Goal: Information Seeking & Learning: Learn about a topic

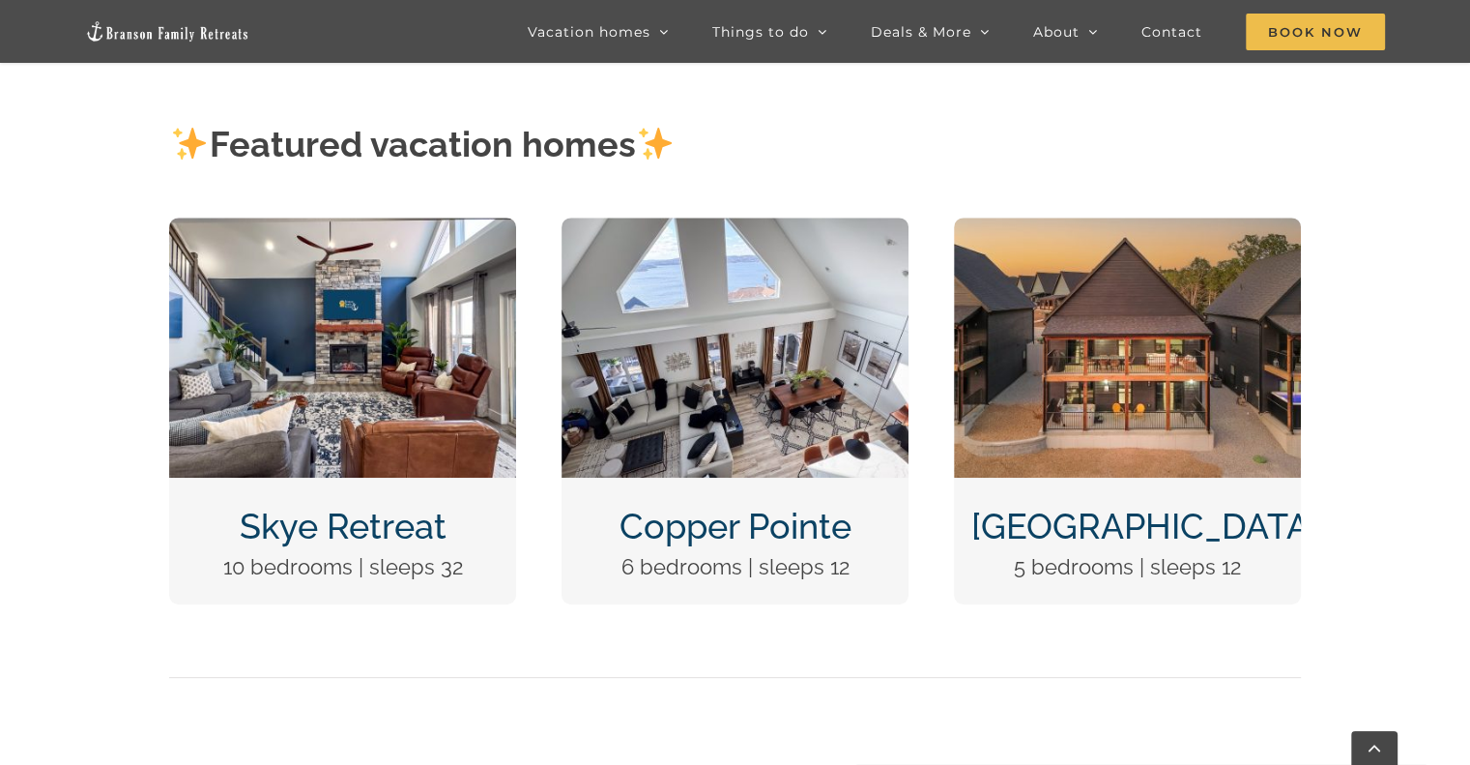
scroll to position [870, 0]
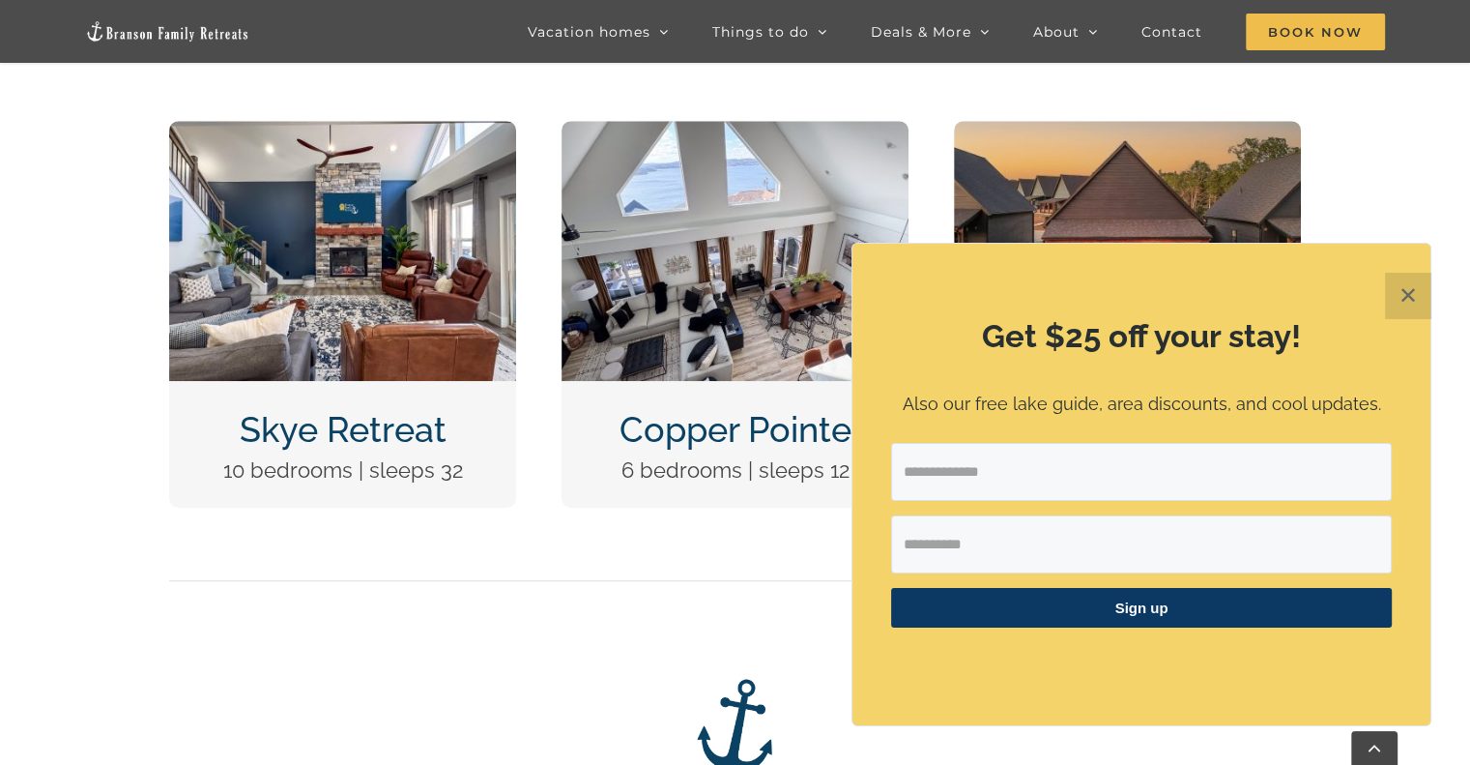
click at [1411, 300] on button "✕" at bounding box center [1408, 296] width 46 height 46
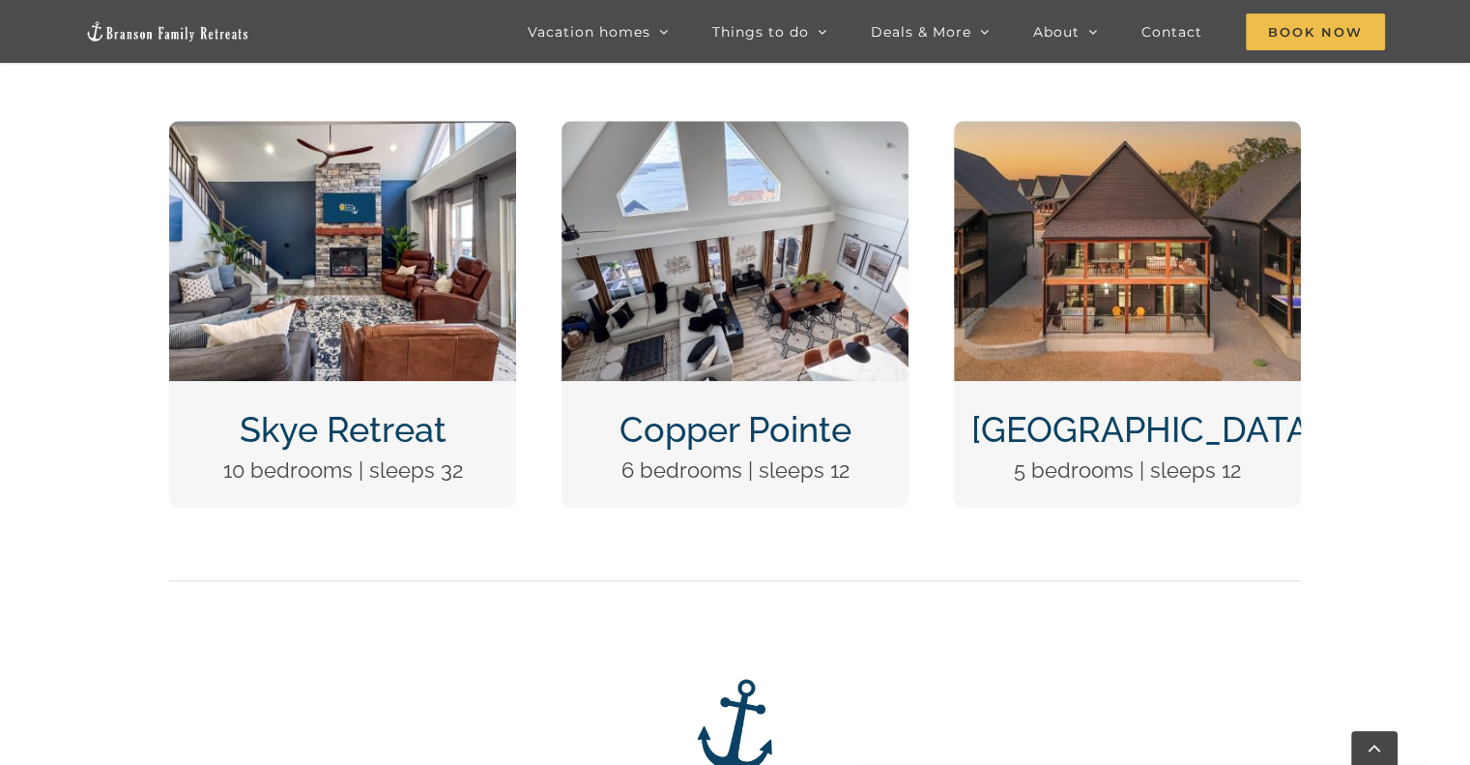
click at [797, 356] on img "Copper Pointe at Table Rock Lake-1051" at bounding box center [735, 251] width 347 height 260
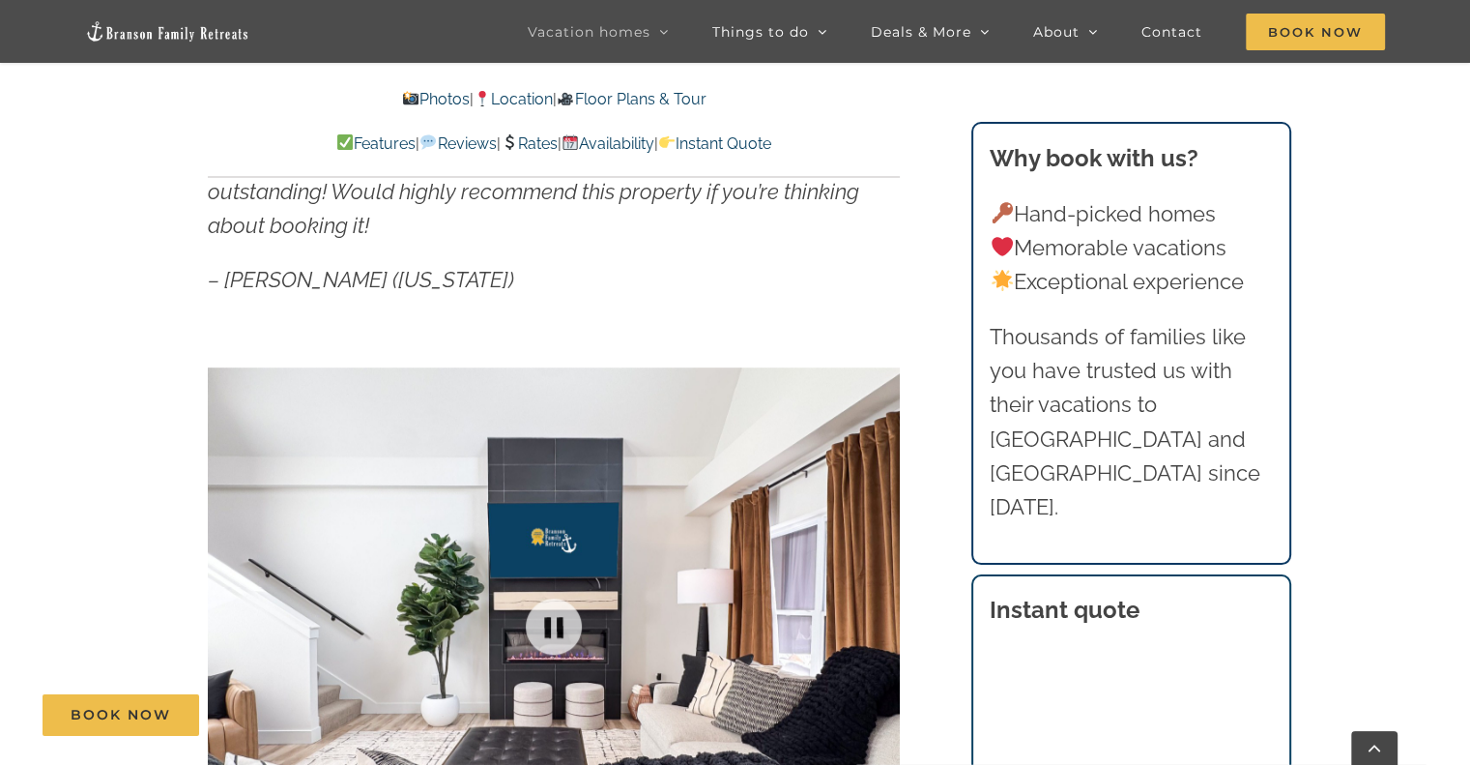
scroll to position [1063, 0]
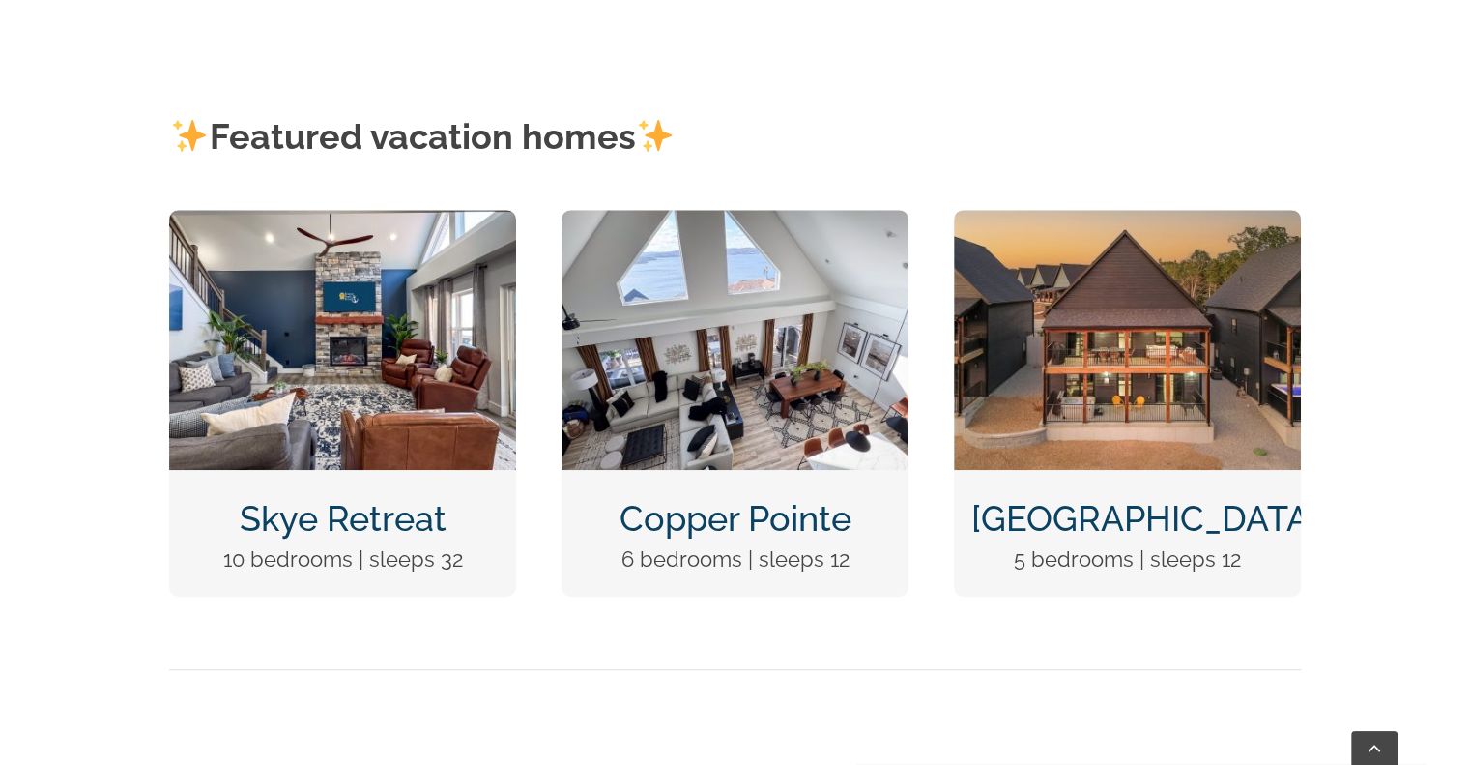
click at [399, 533] on link "Skye Retreat" at bounding box center [343, 518] width 207 height 41
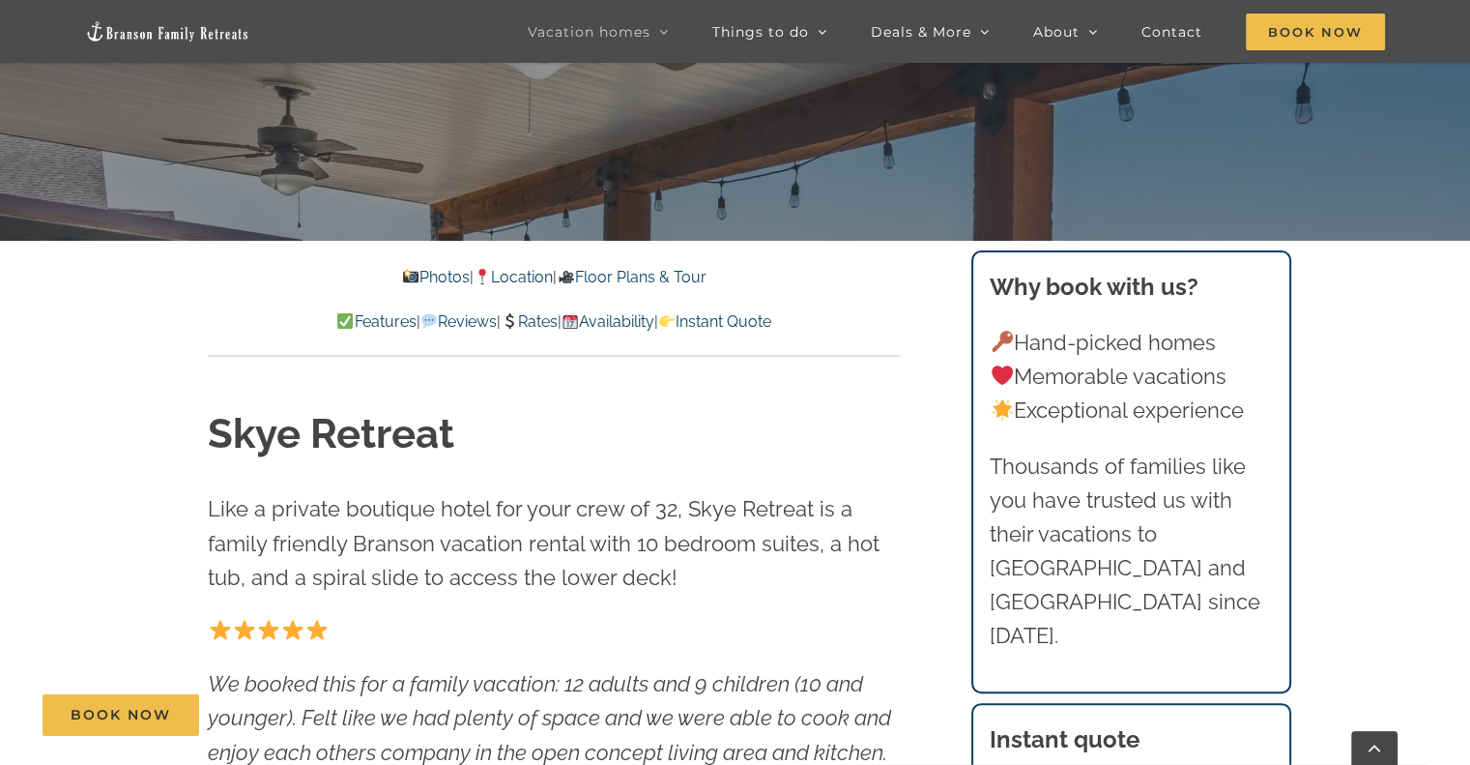
drag, startPoint x: 424, startPoint y: 276, endPoint x: 309, endPoint y: 160, distance: 162.7
click at [424, 276] on link "Photos" at bounding box center [436, 277] width 68 height 18
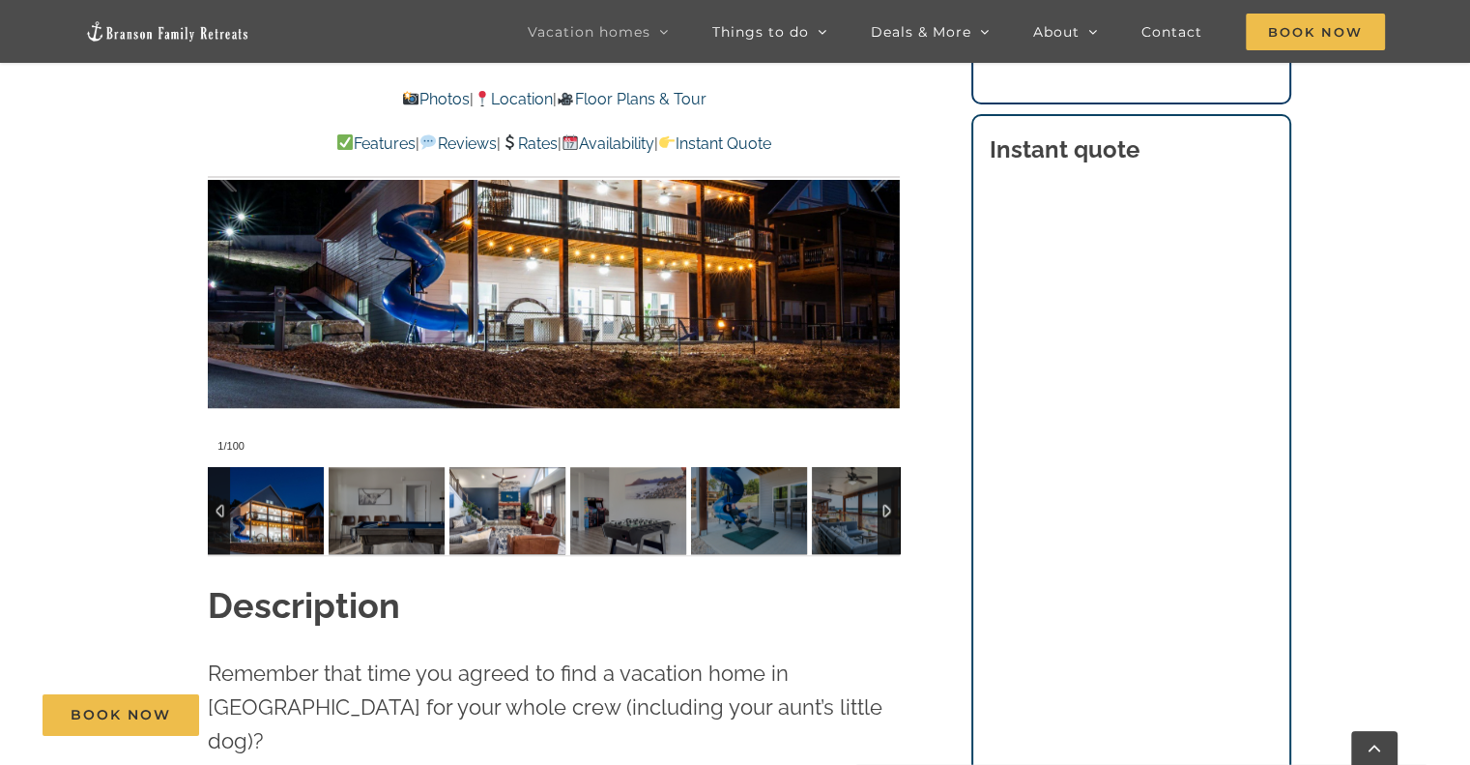
scroll to position [1580, 0]
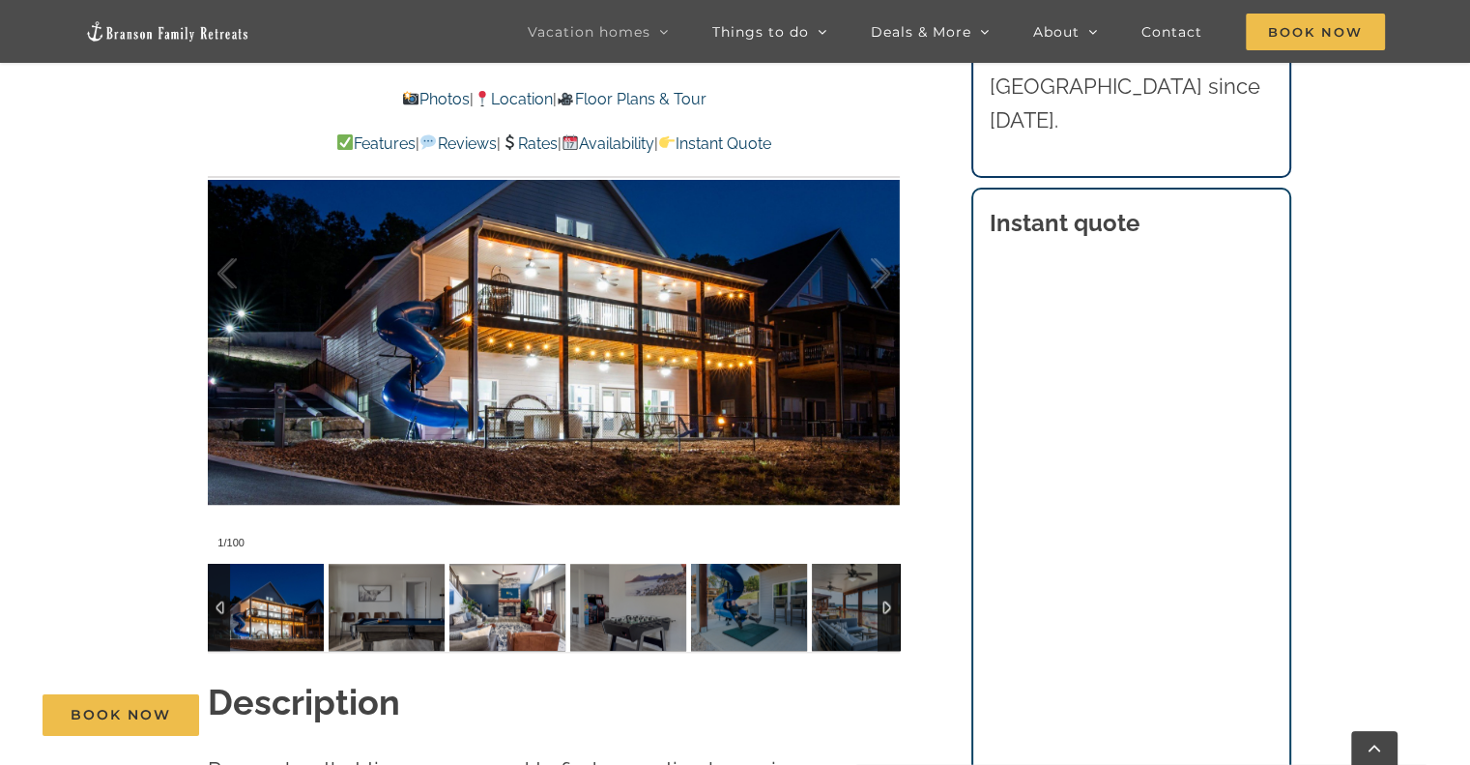
click at [494, 619] on img at bounding box center [508, 607] width 116 height 87
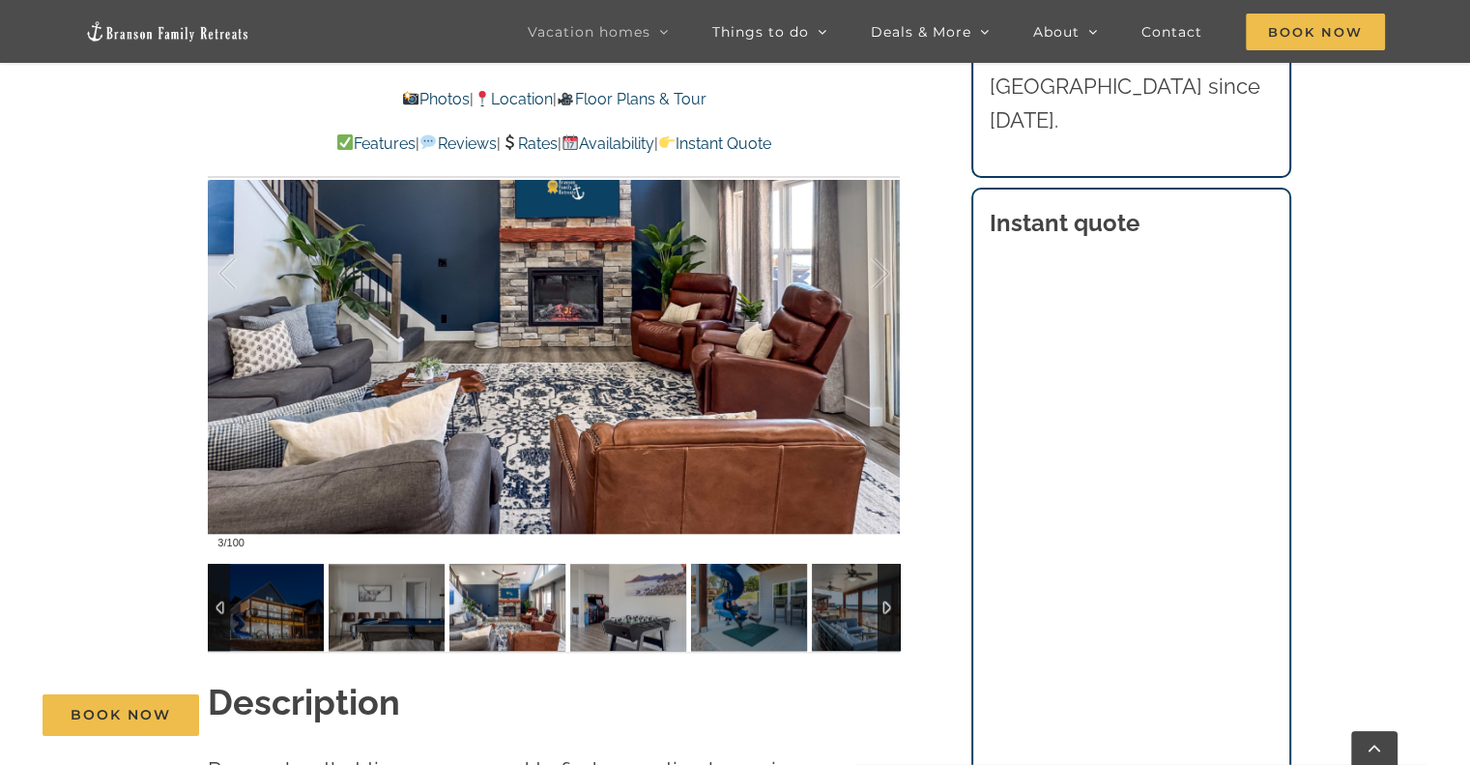
click at [599, 607] on img at bounding box center [628, 607] width 116 height 87
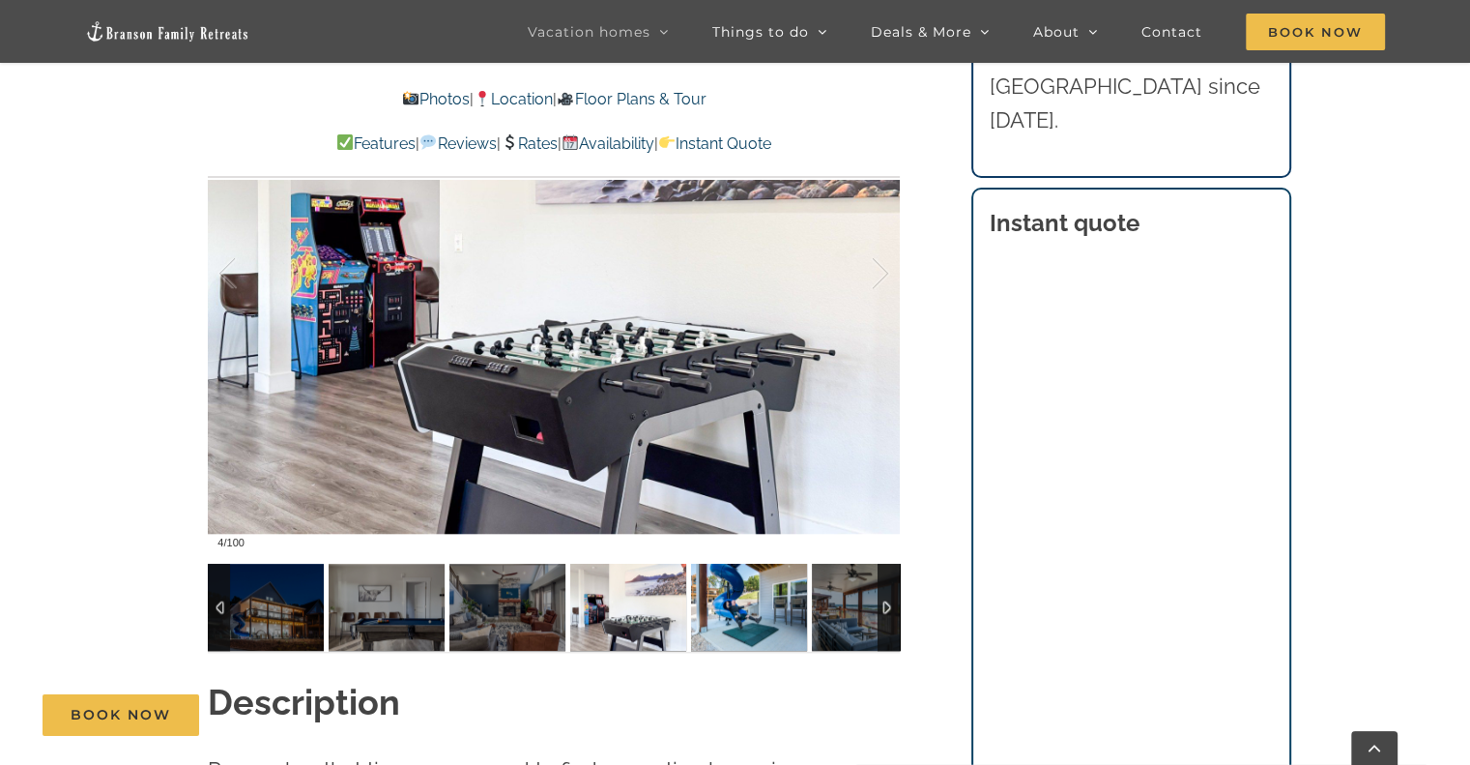
click at [739, 605] on img at bounding box center [749, 607] width 116 height 87
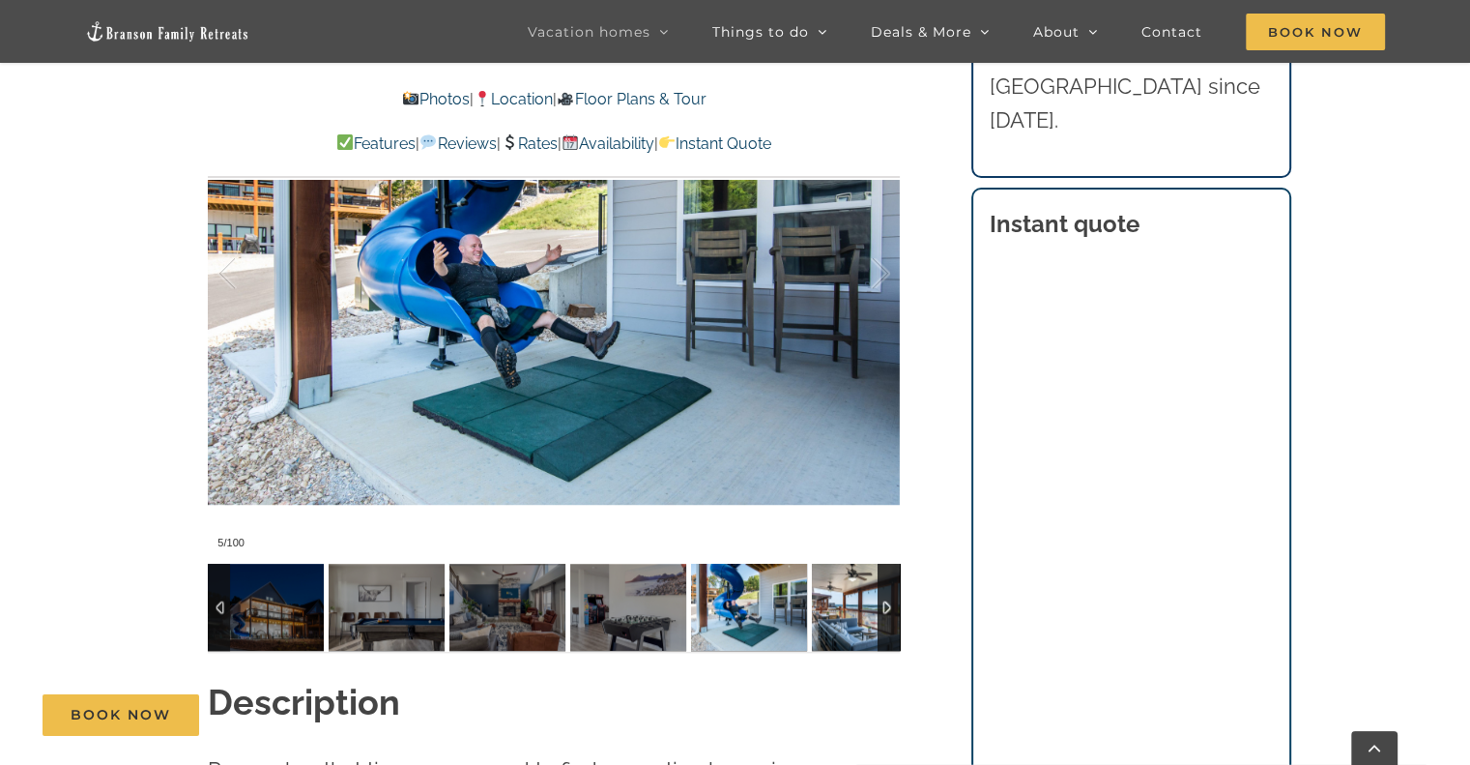
click at [839, 610] on img at bounding box center [870, 607] width 116 height 87
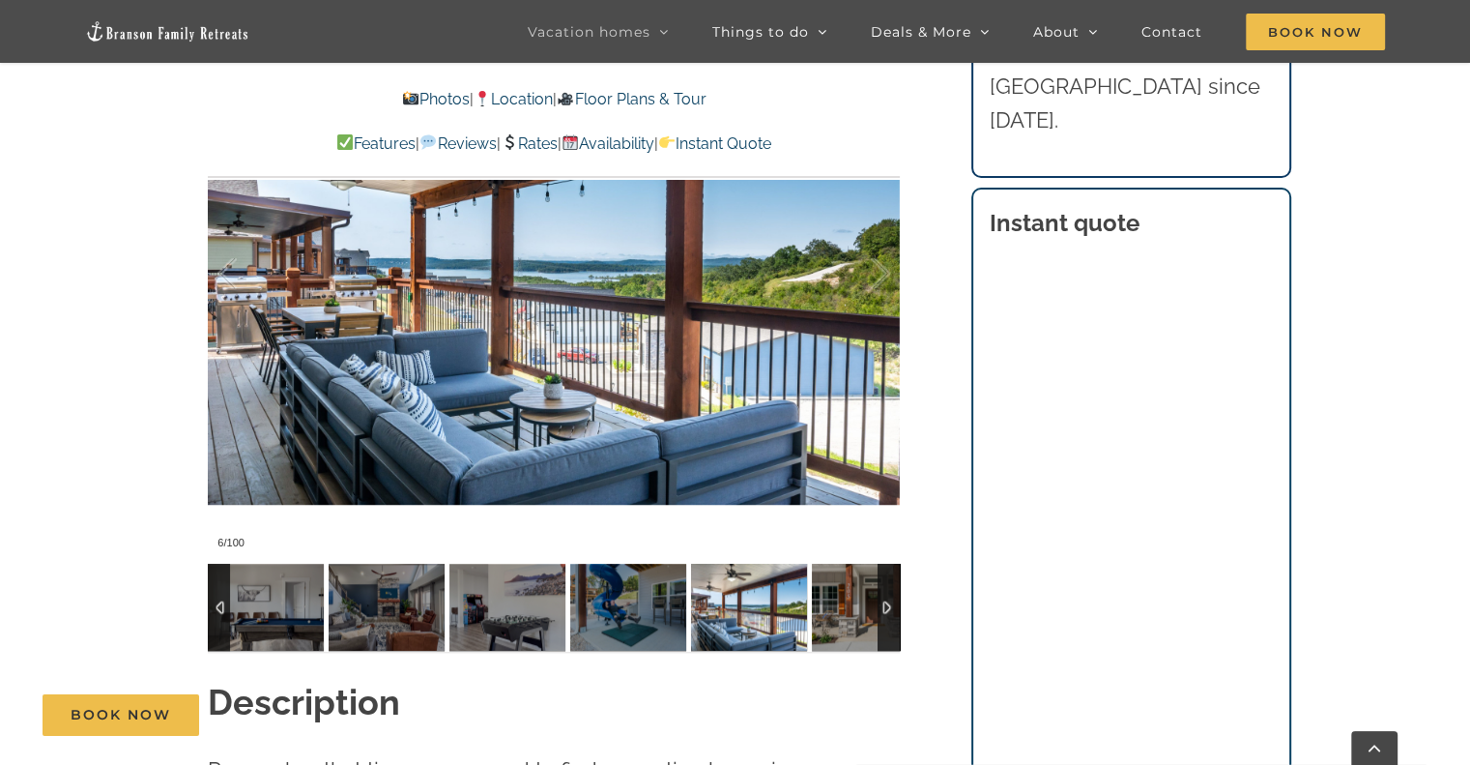
click at [887, 598] on div at bounding box center [889, 607] width 22 height 87
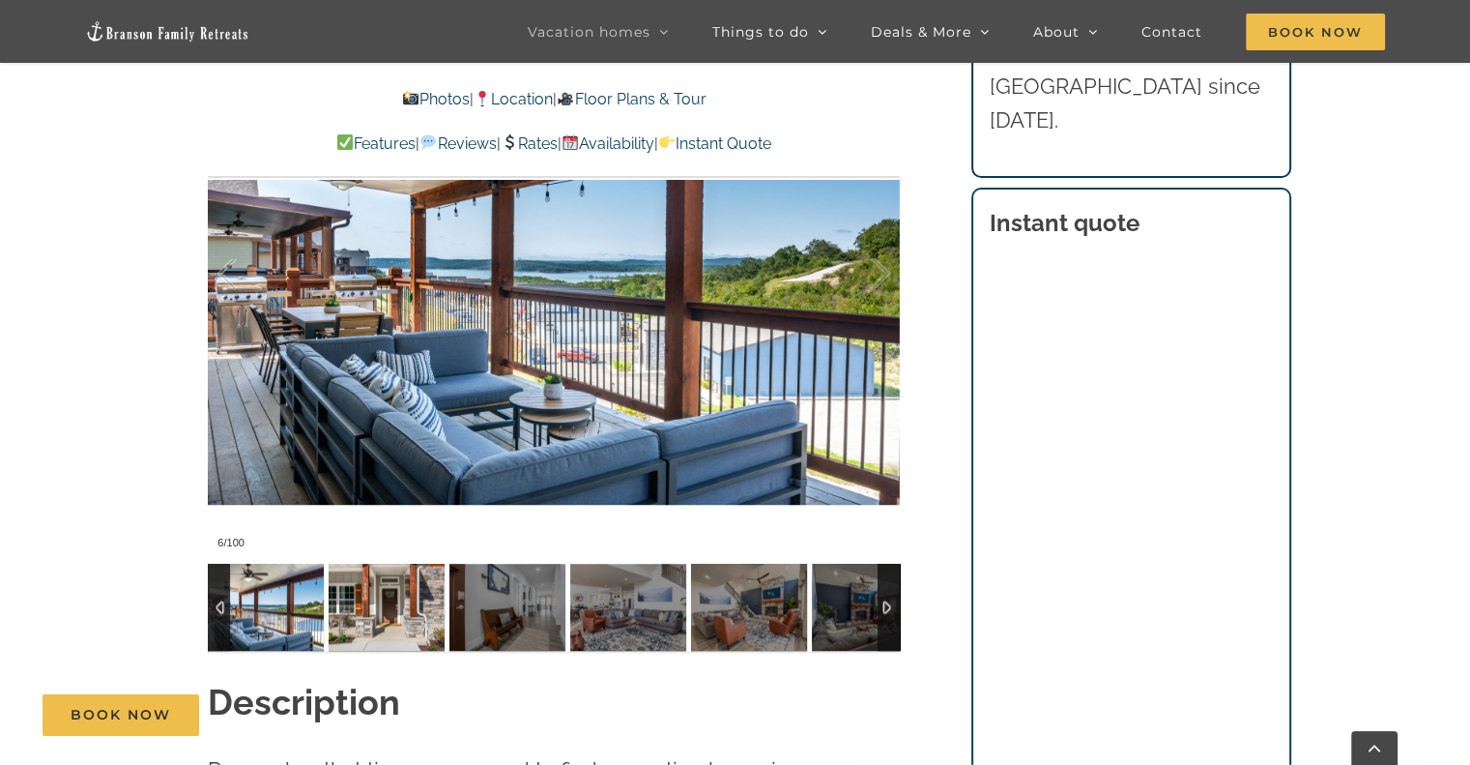
click at [421, 591] on img at bounding box center [387, 607] width 116 height 87
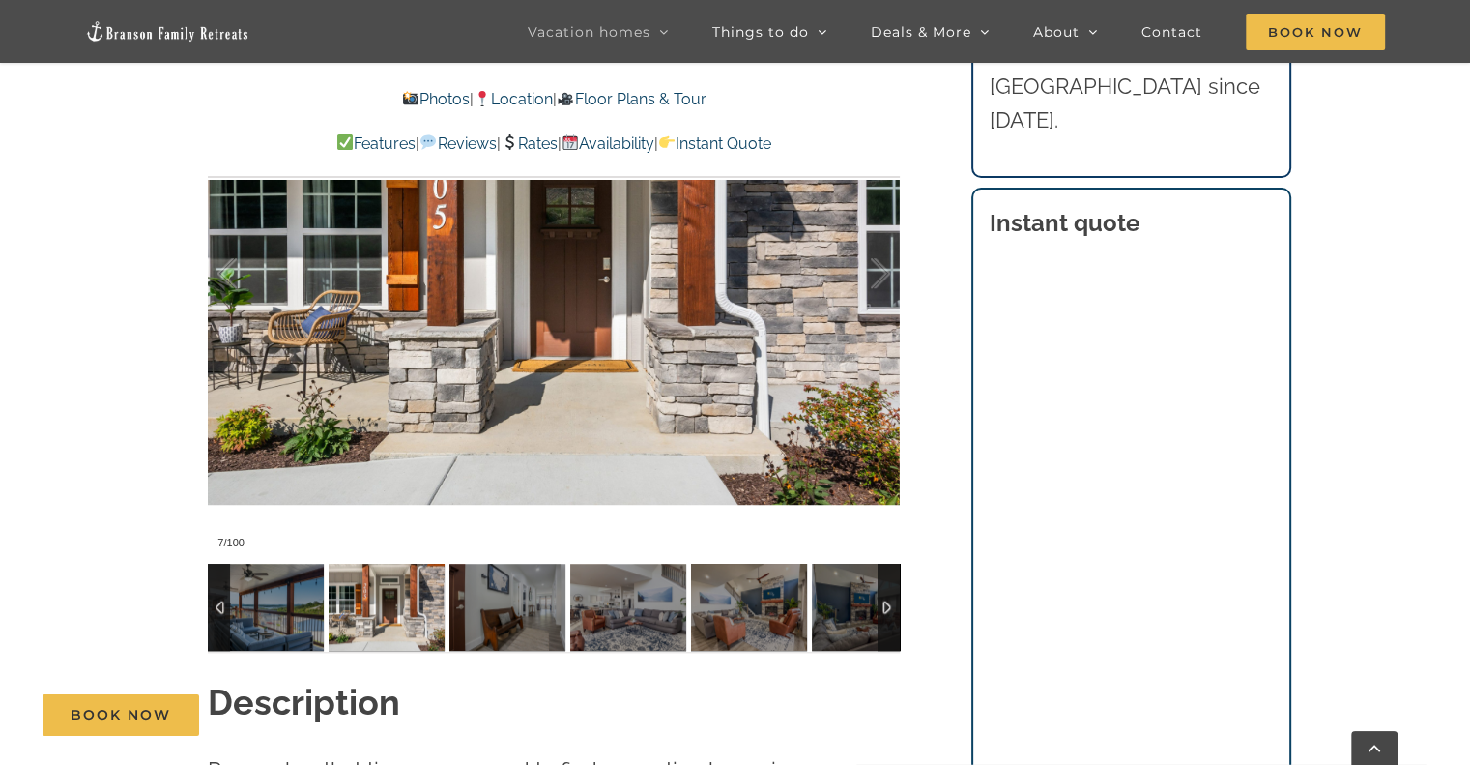
click at [410, 616] on img at bounding box center [387, 607] width 116 height 87
click at [511, 611] on img at bounding box center [508, 607] width 116 height 87
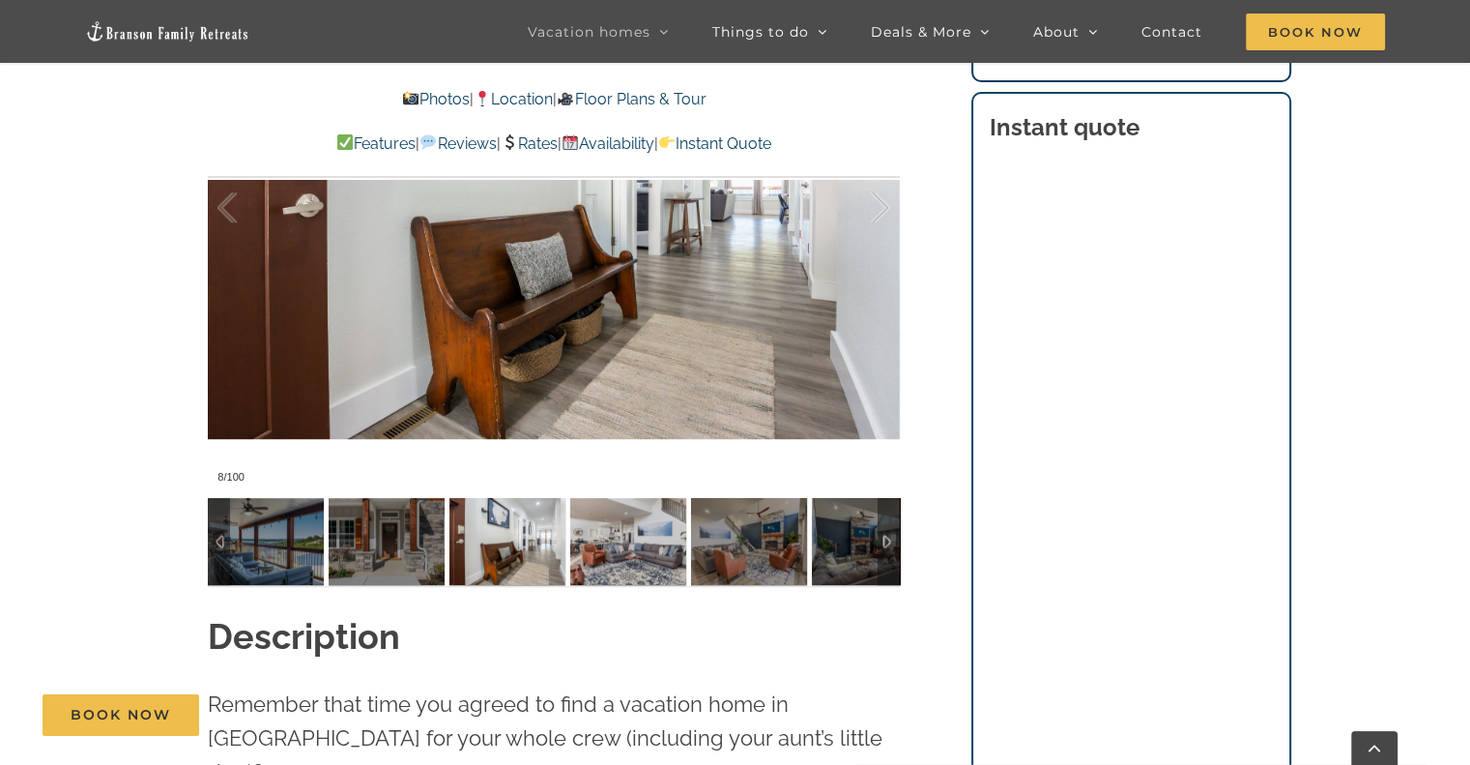
scroll to position [1676, 0]
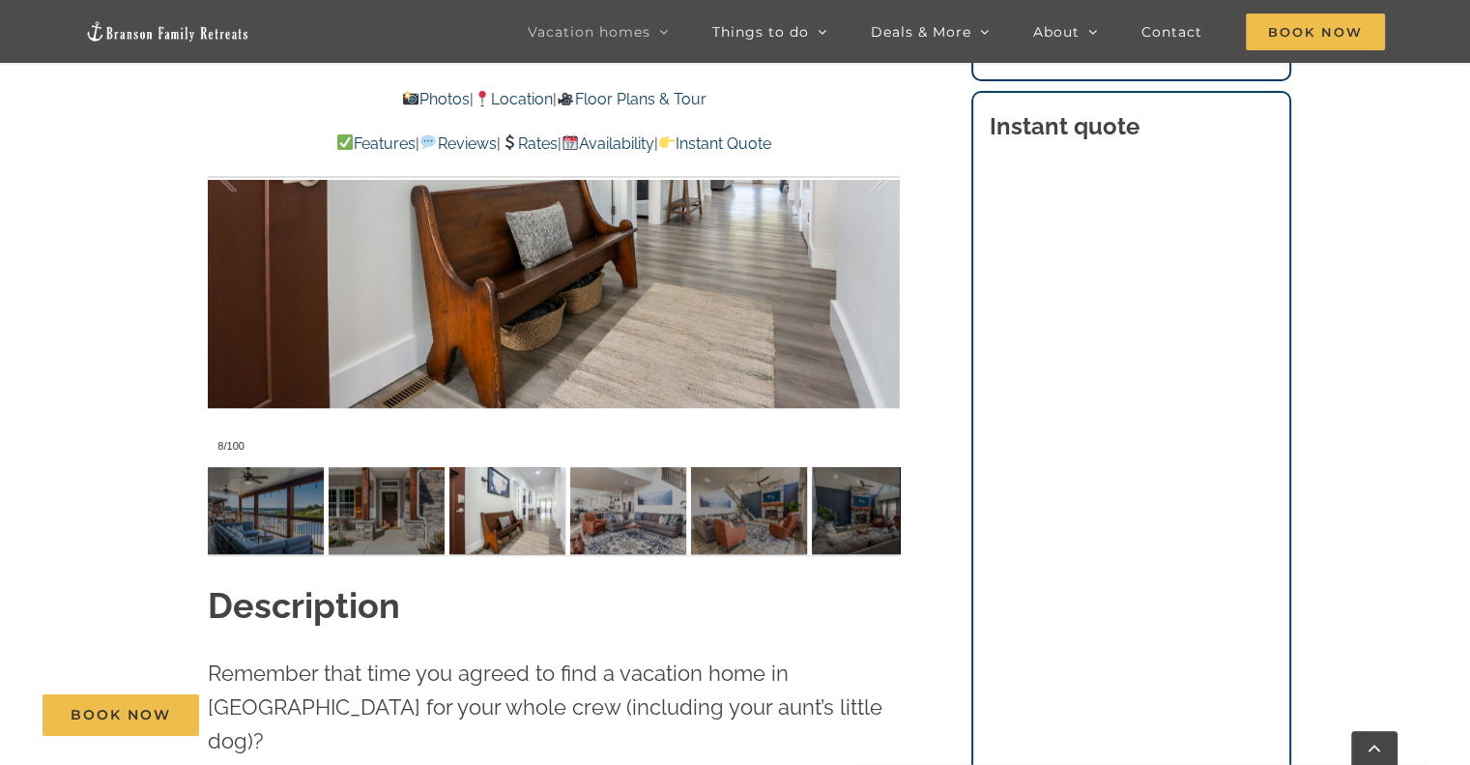
click at [652, 524] on img at bounding box center [628, 510] width 116 height 87
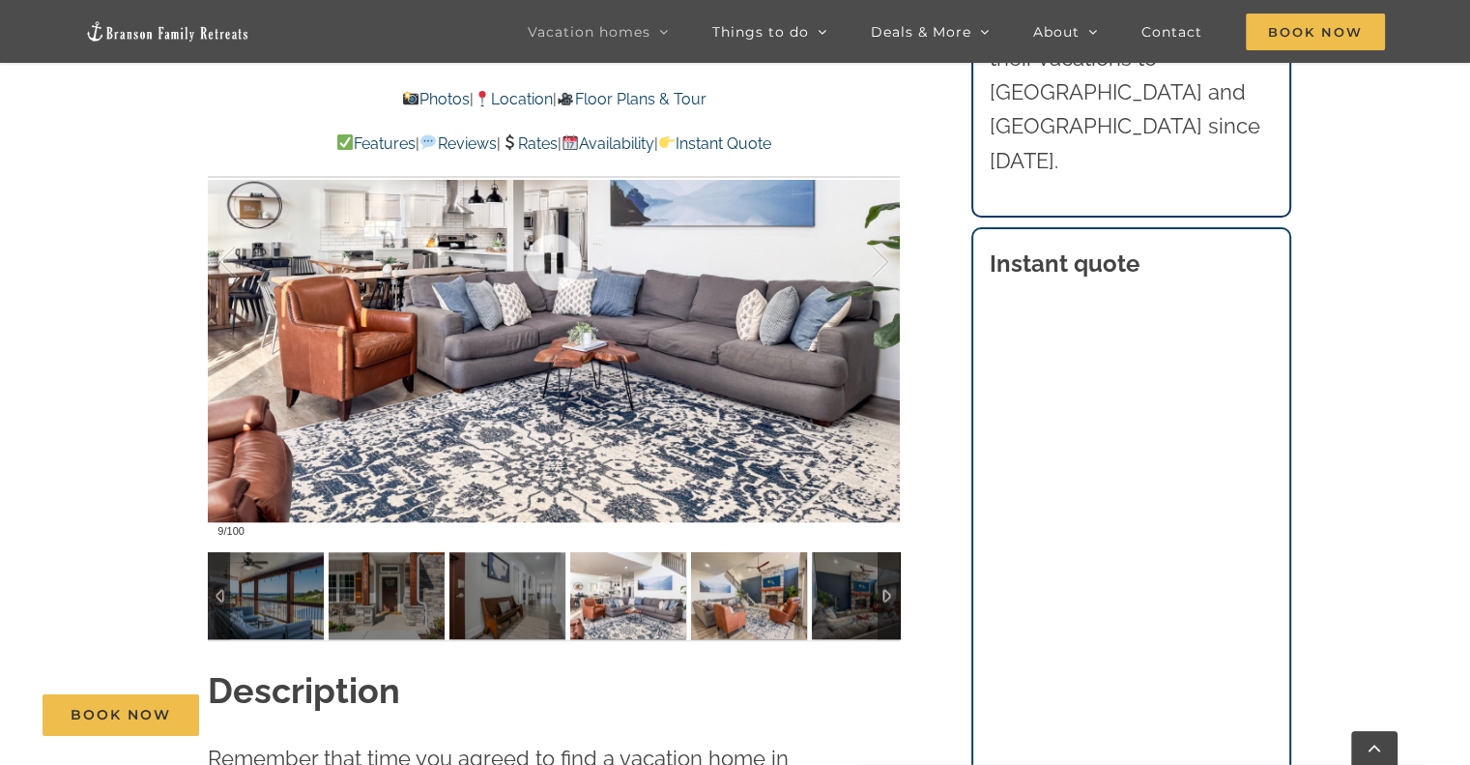
scroll to position [1483, 0]
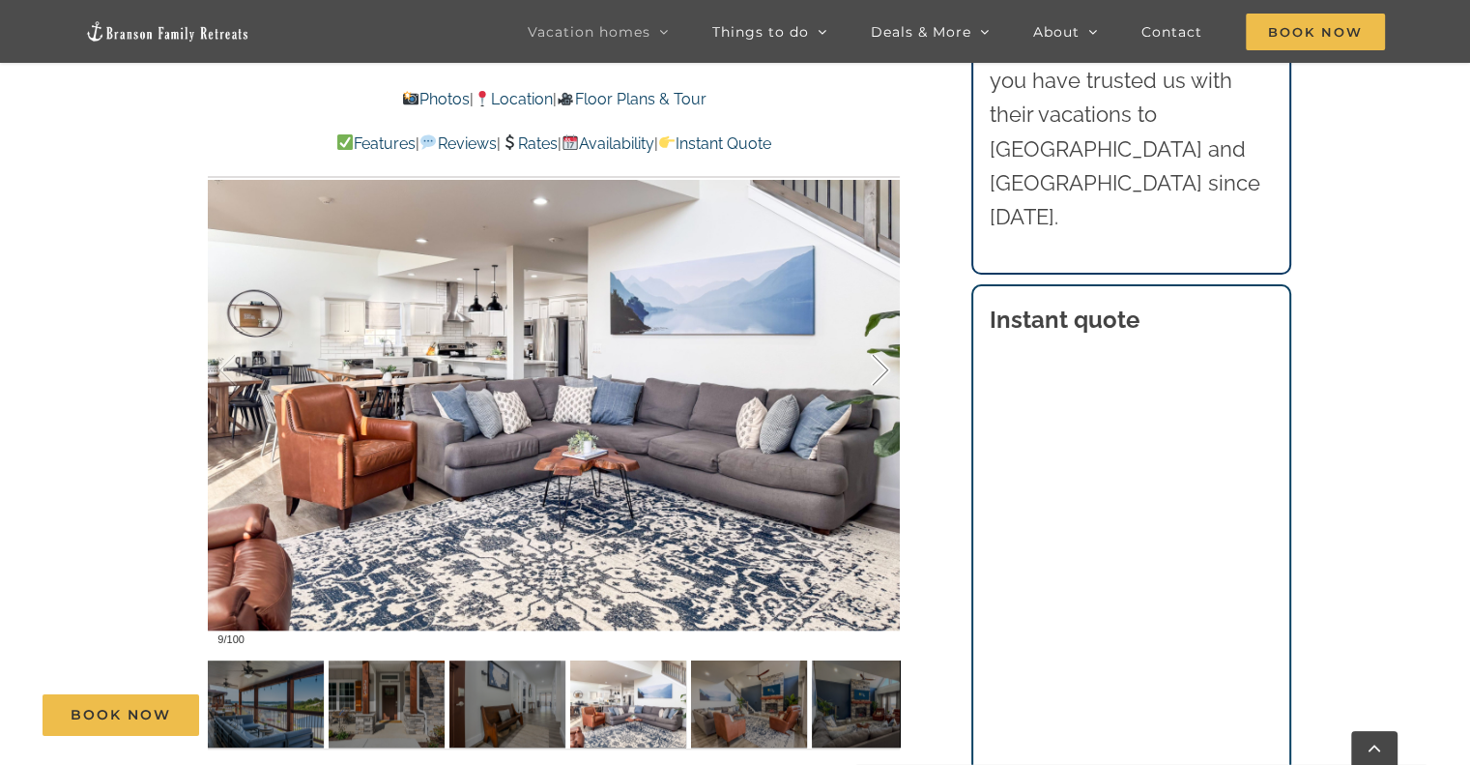
click at [874, 373] on div at bounding box center [860, 370] width 60 height 120
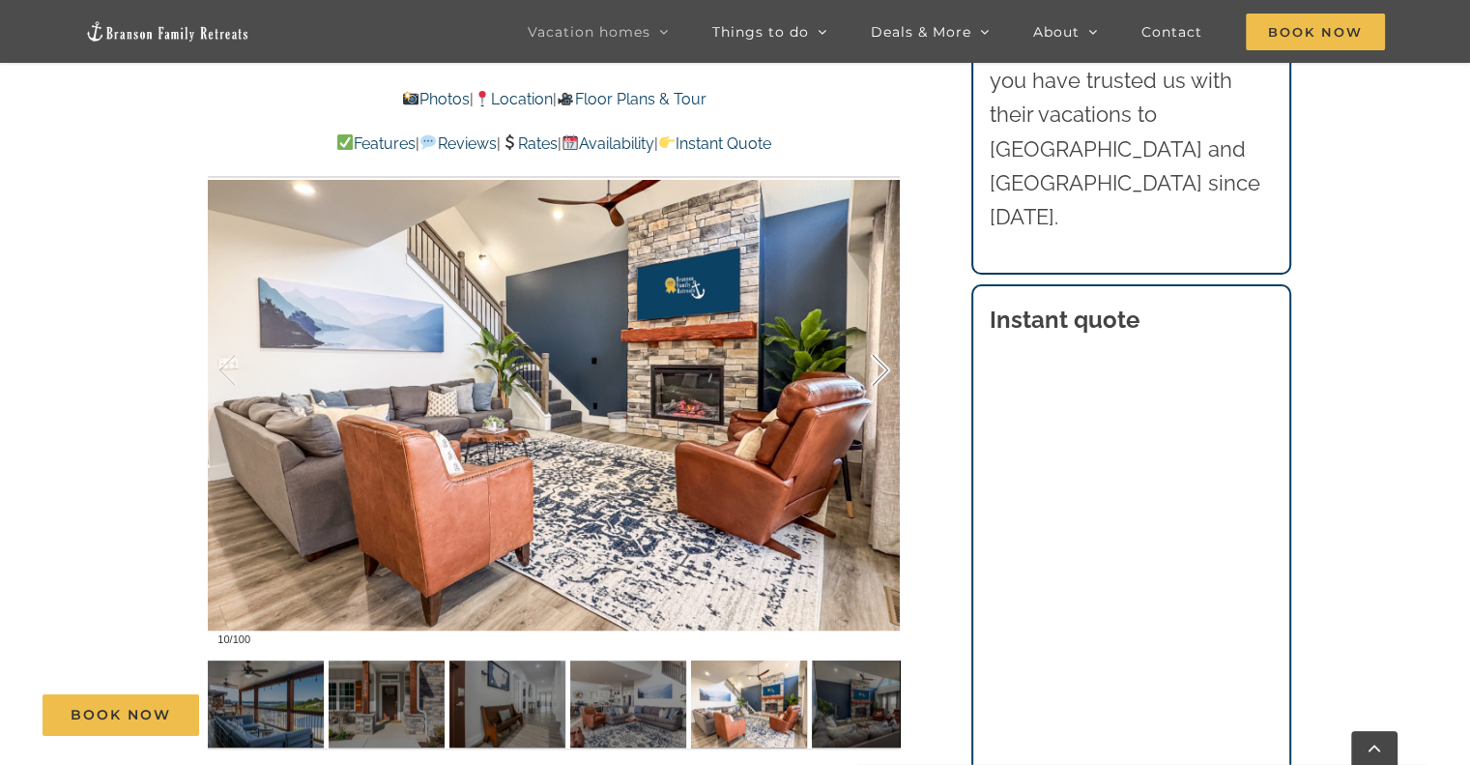
click at [873, 373] on div at bounding box center [860, 370] width 60 height 120
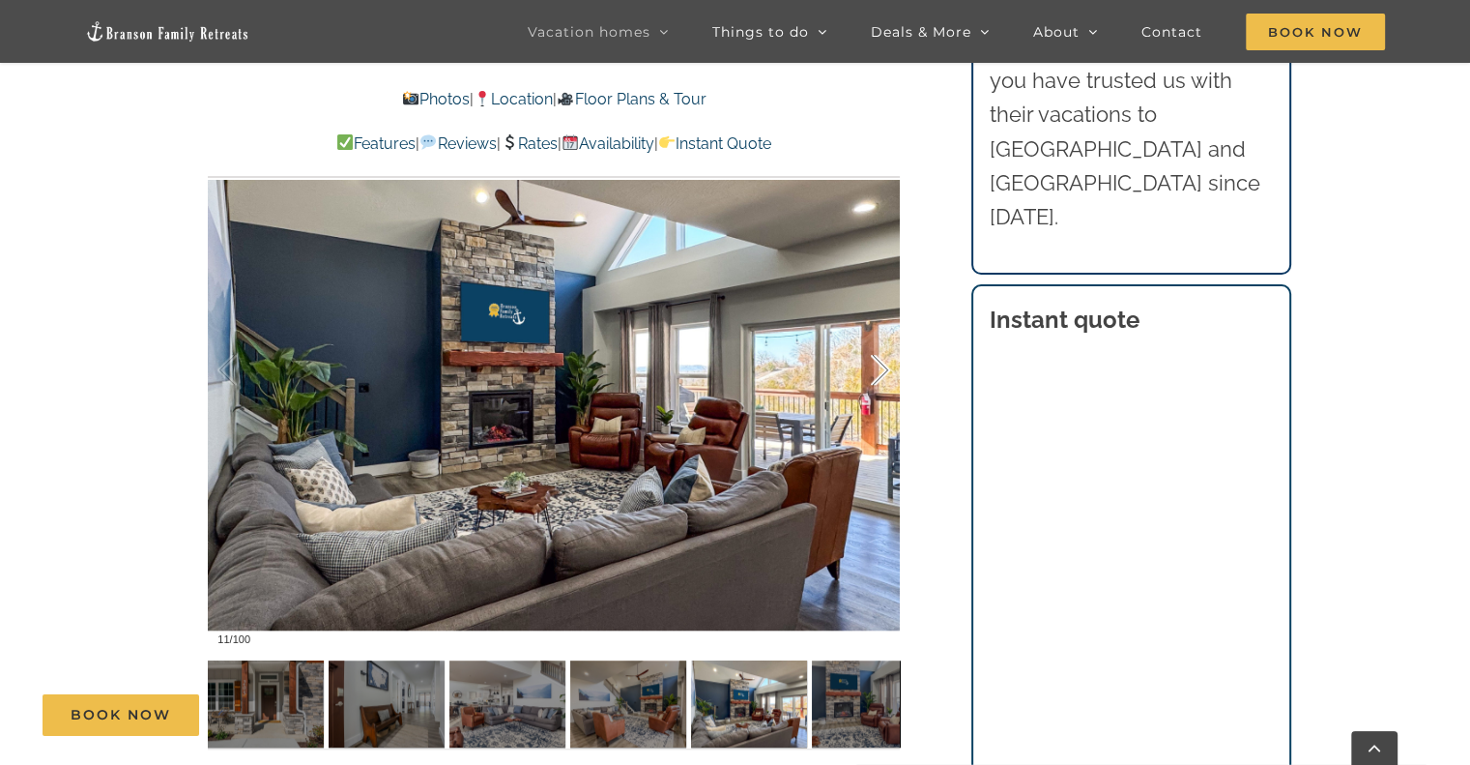
click at [868, 378] on div at bounding box center [860, 370] width 60 height 120
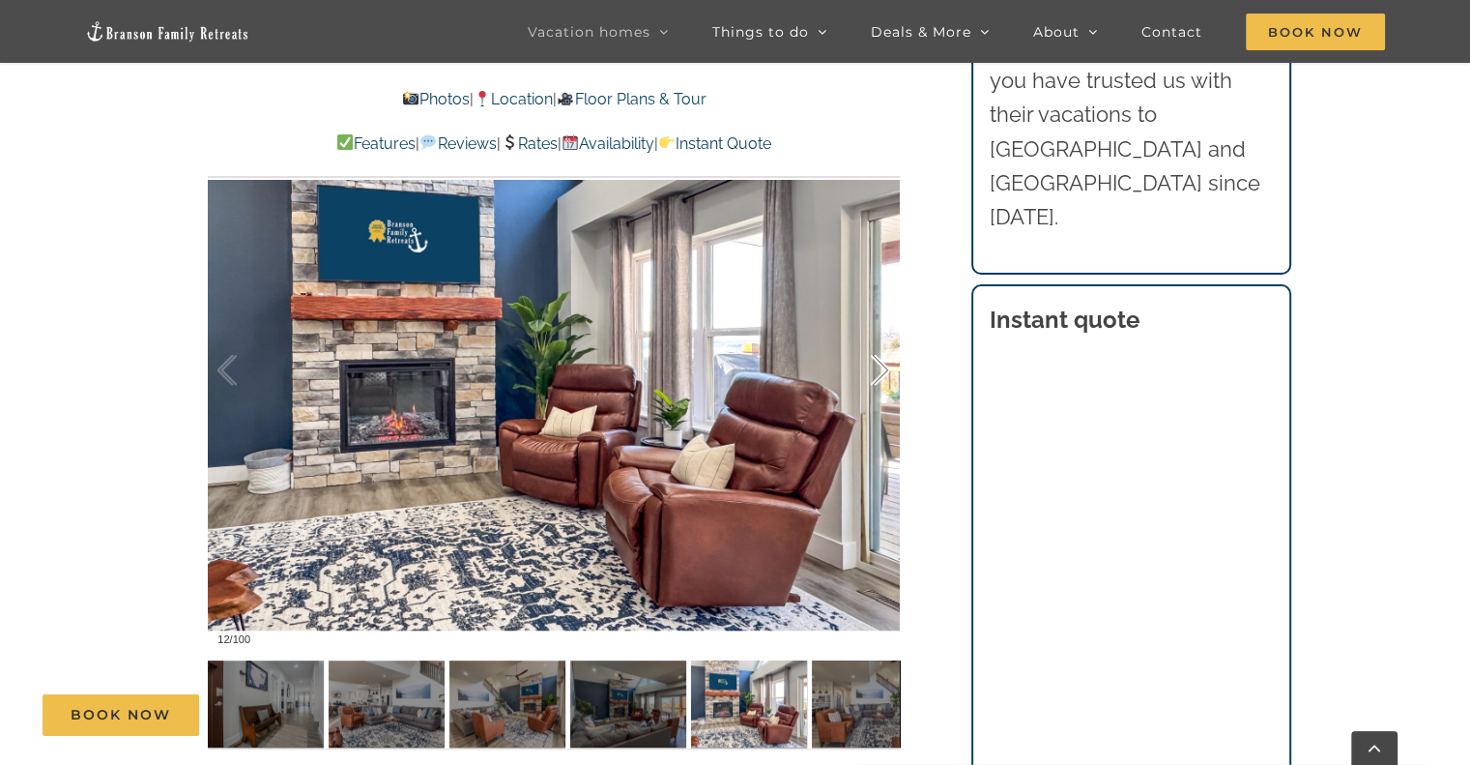
click at [867, 378] on div at bounding box center [860, 370] width 60 height 120
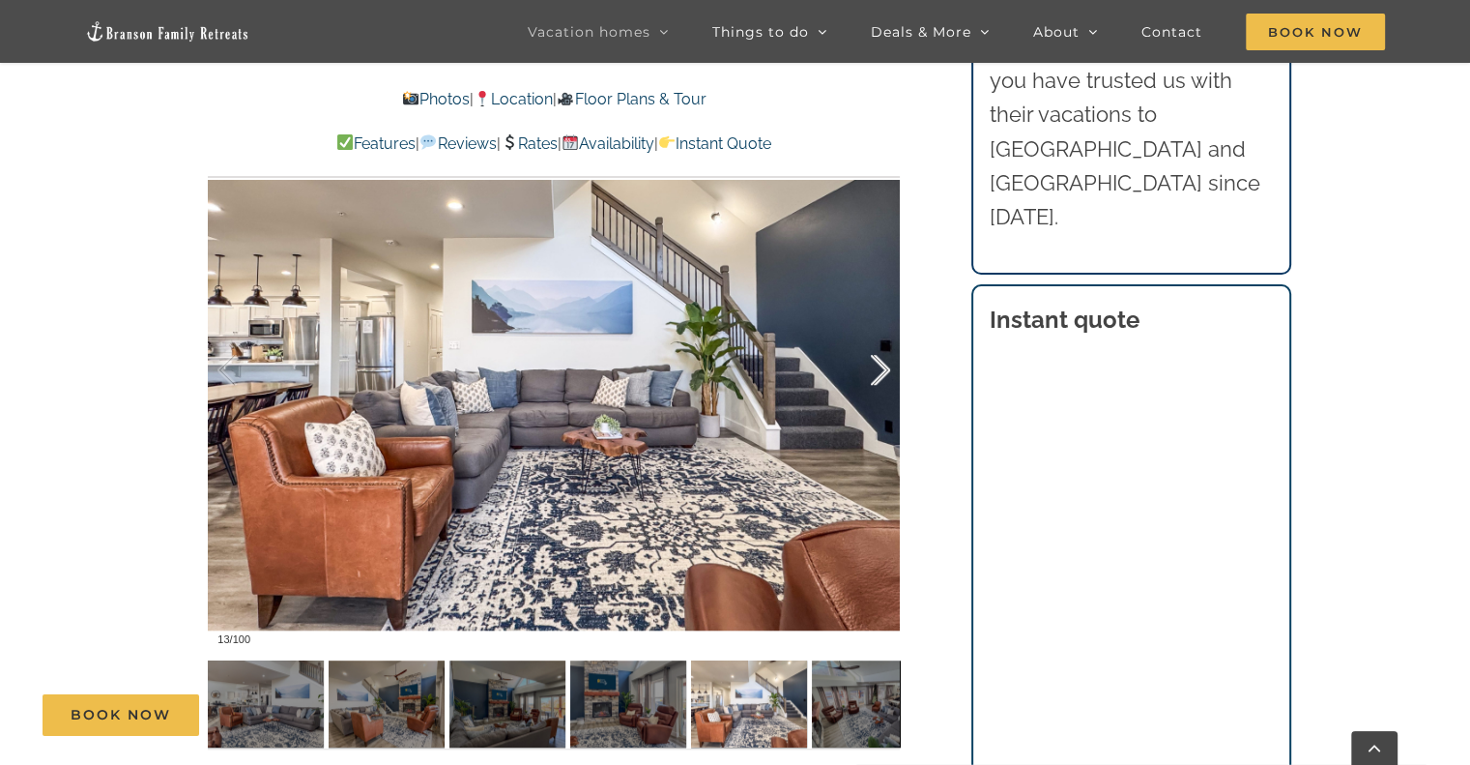
click at [867, 378] on div at bounding box center [860, 370] width 60 height 120
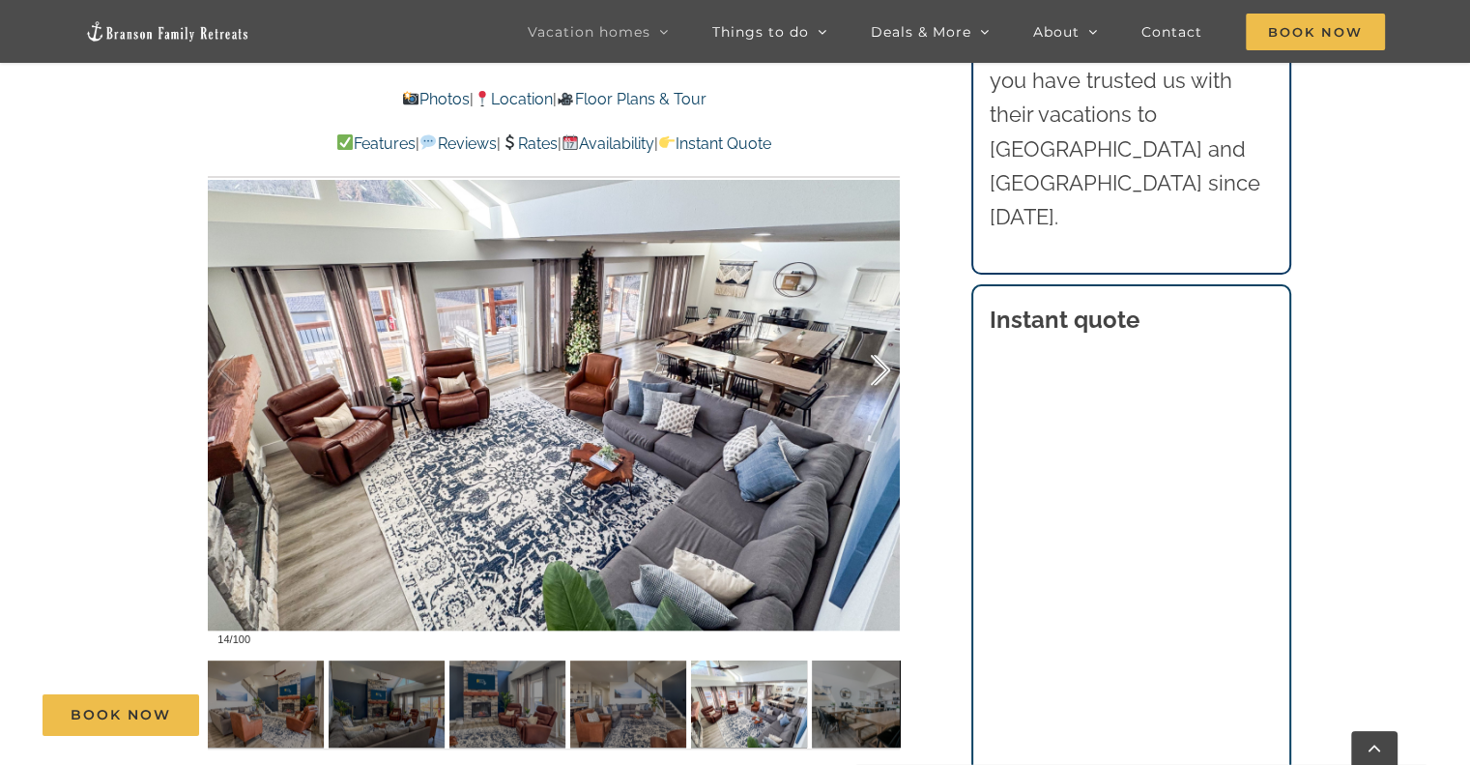
click at [867, 378] on div at bounding box center [860, 370] width 60 height 120
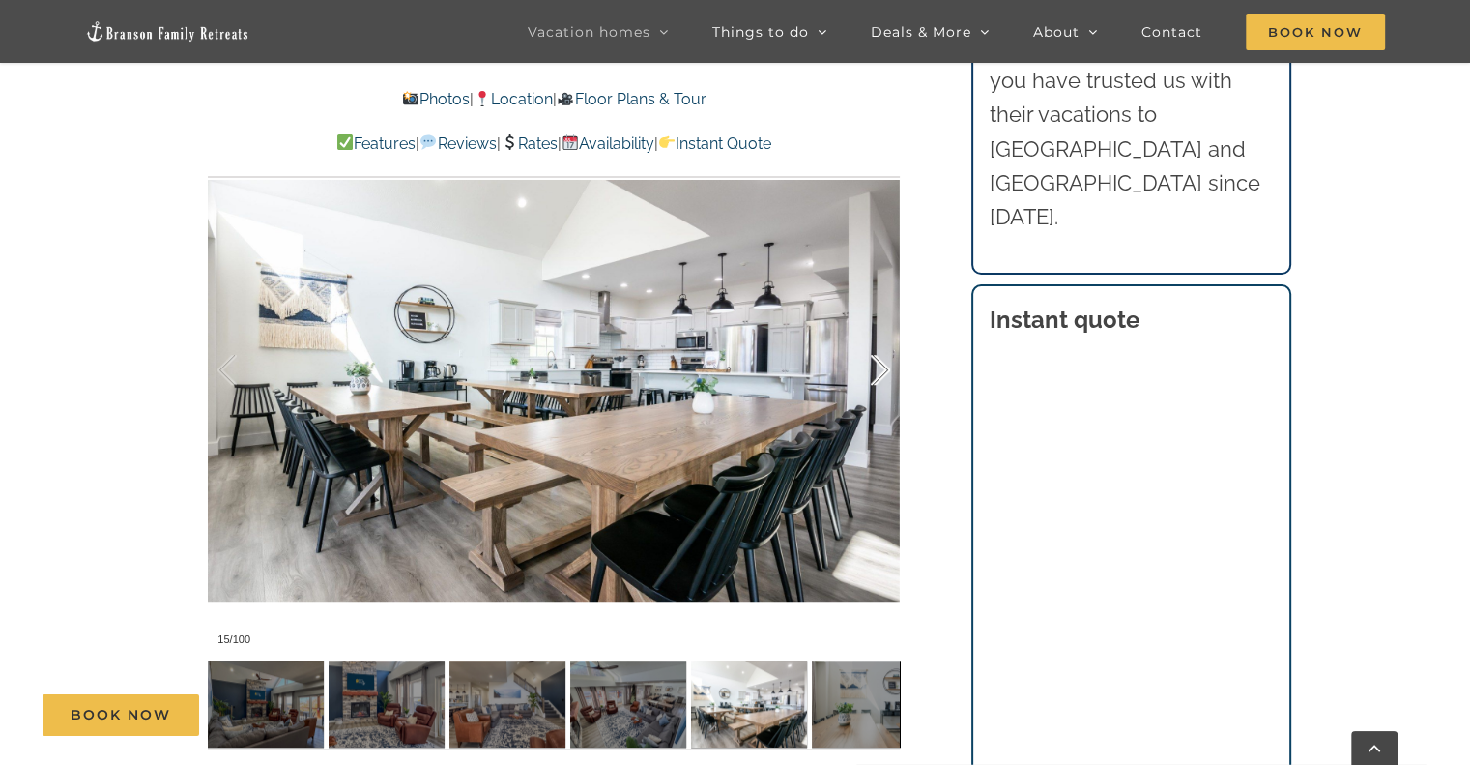
click at [867, 378] on div at bounding box center [860, 370] width 60 height 120
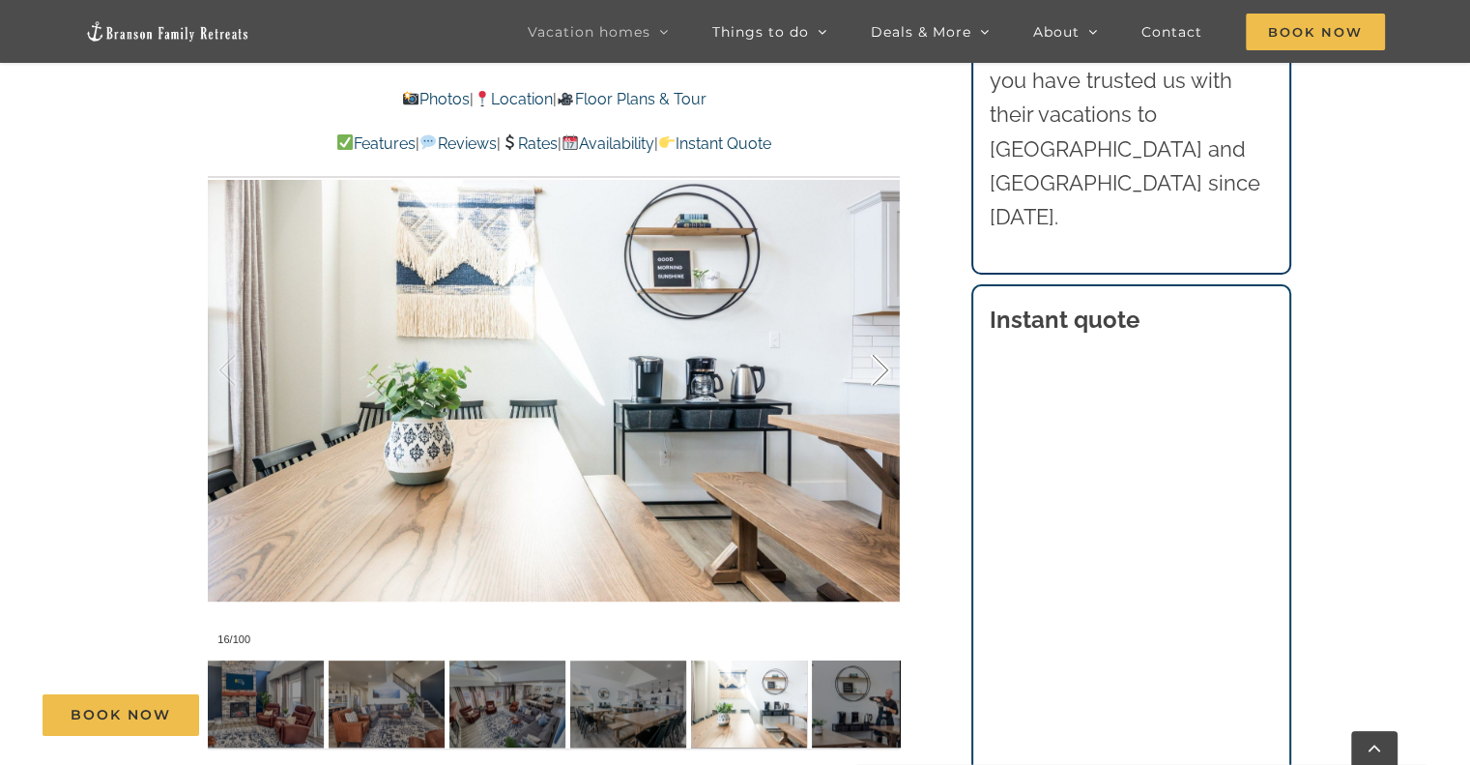
click at [867, 378] on div at bounding box center [860, 370] width 60 height 120
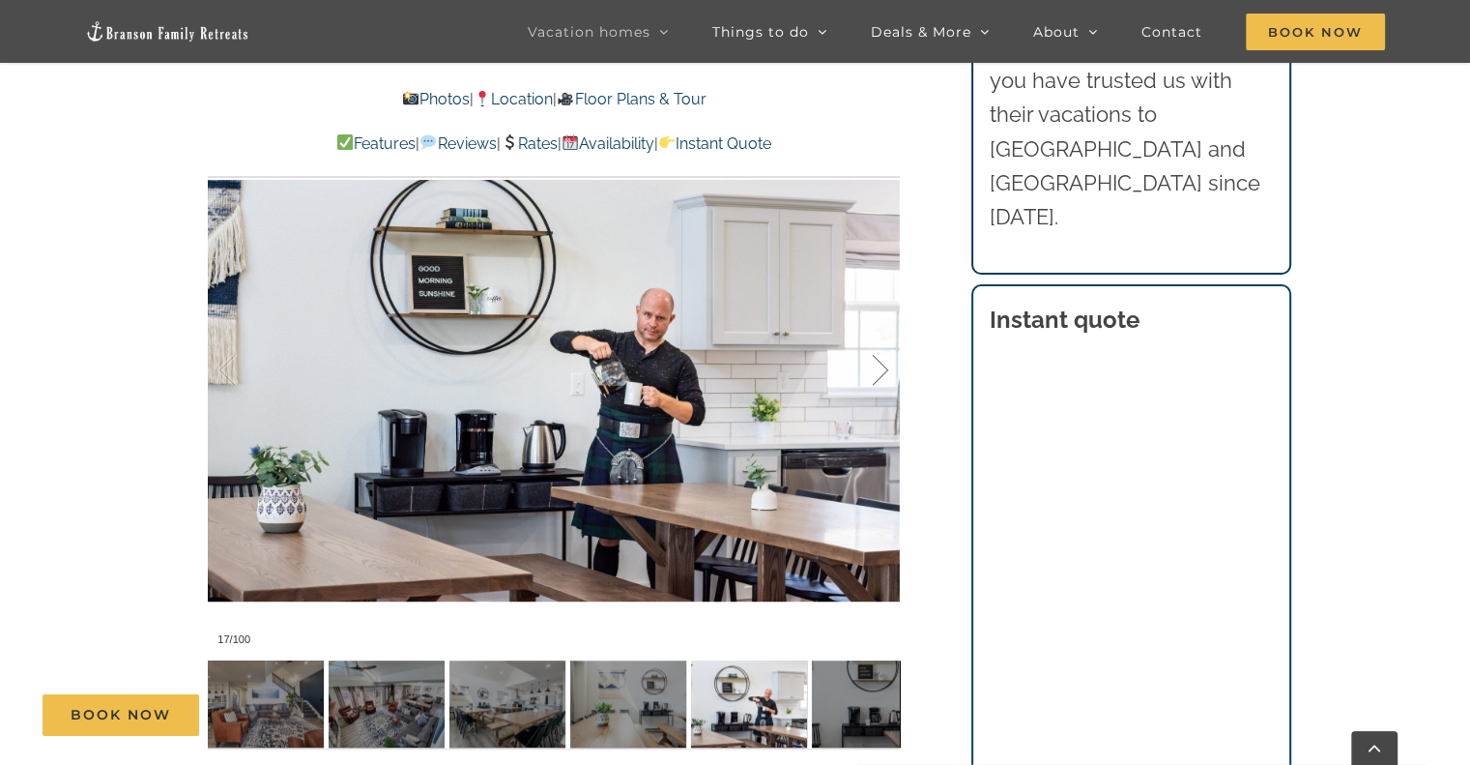
click at [867, 378] on div at bounding box center [860, 370] width 60 height 120
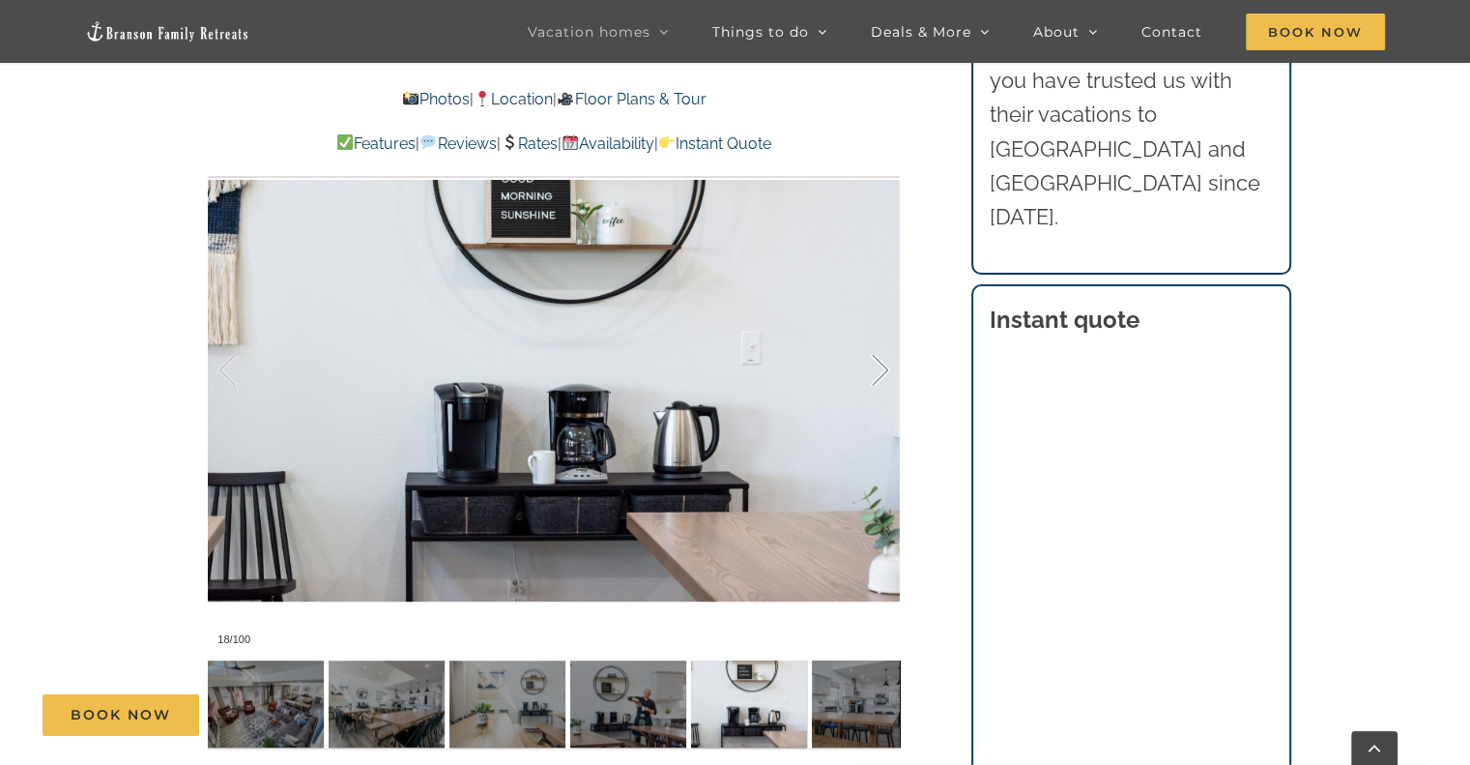
click at [867, 378] on div at bounding box center [860, 370] width 60 height 120
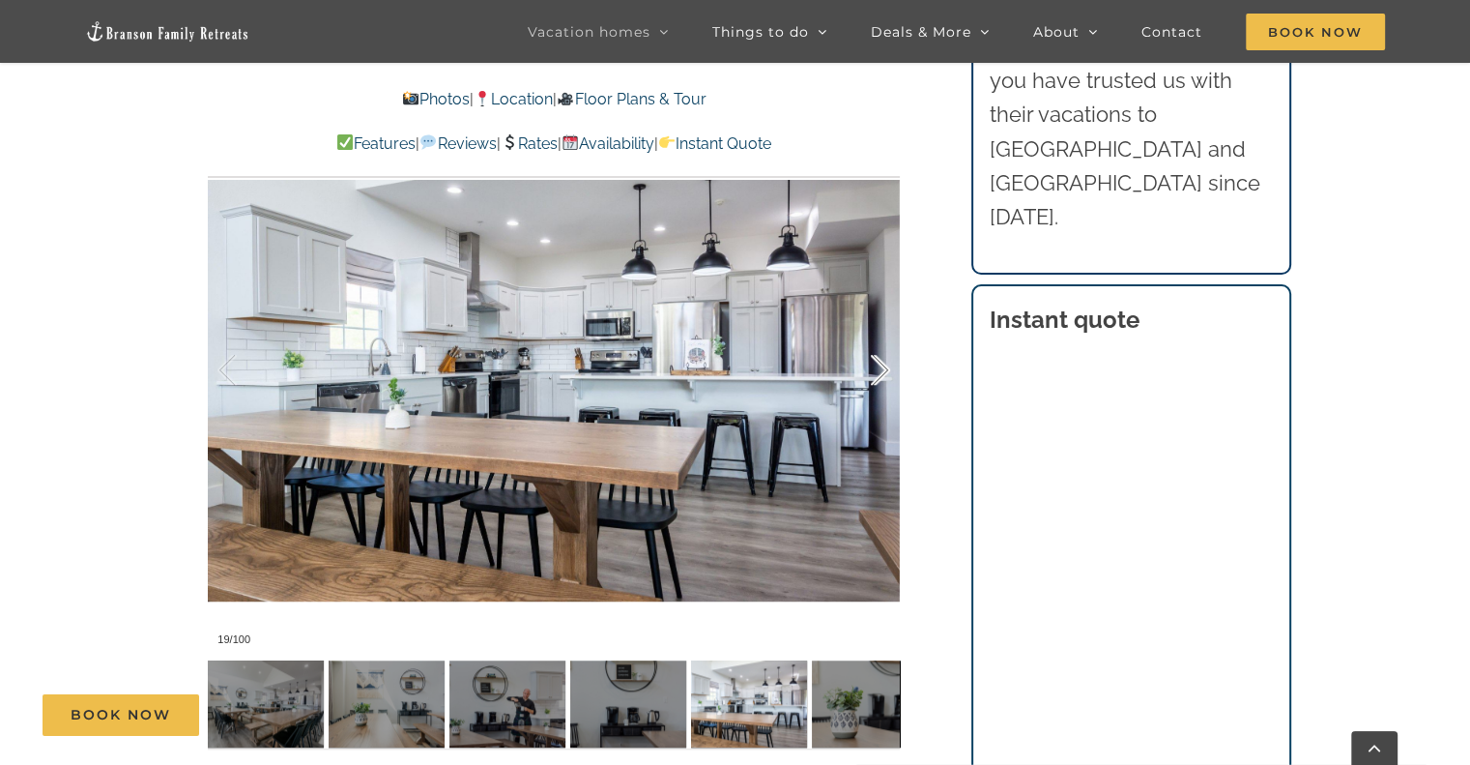
click at [866, 378] on div at bounding box center [860, 370] width 60 height 120
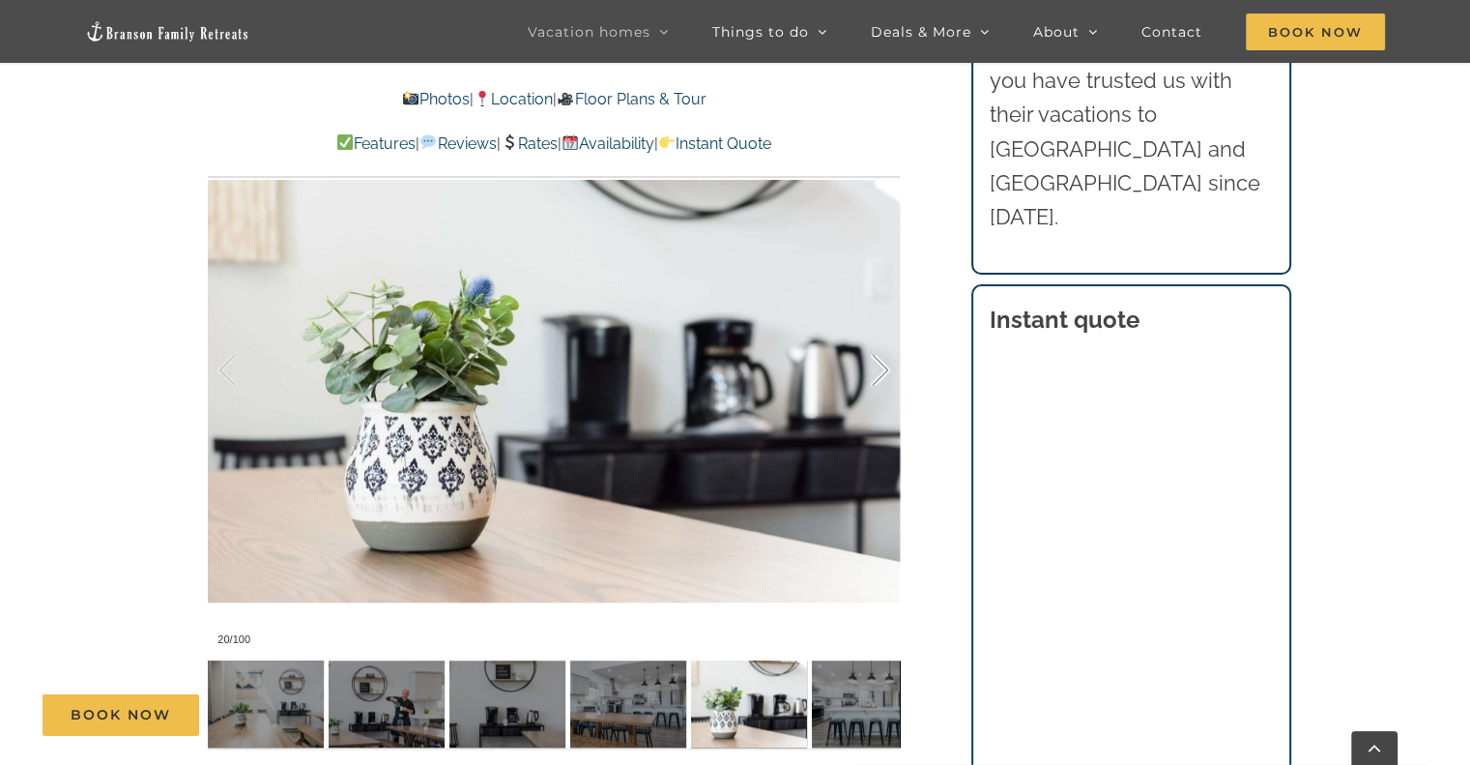
click at [866, 378] on div at bounding box center [860, 370] width 60 height 120
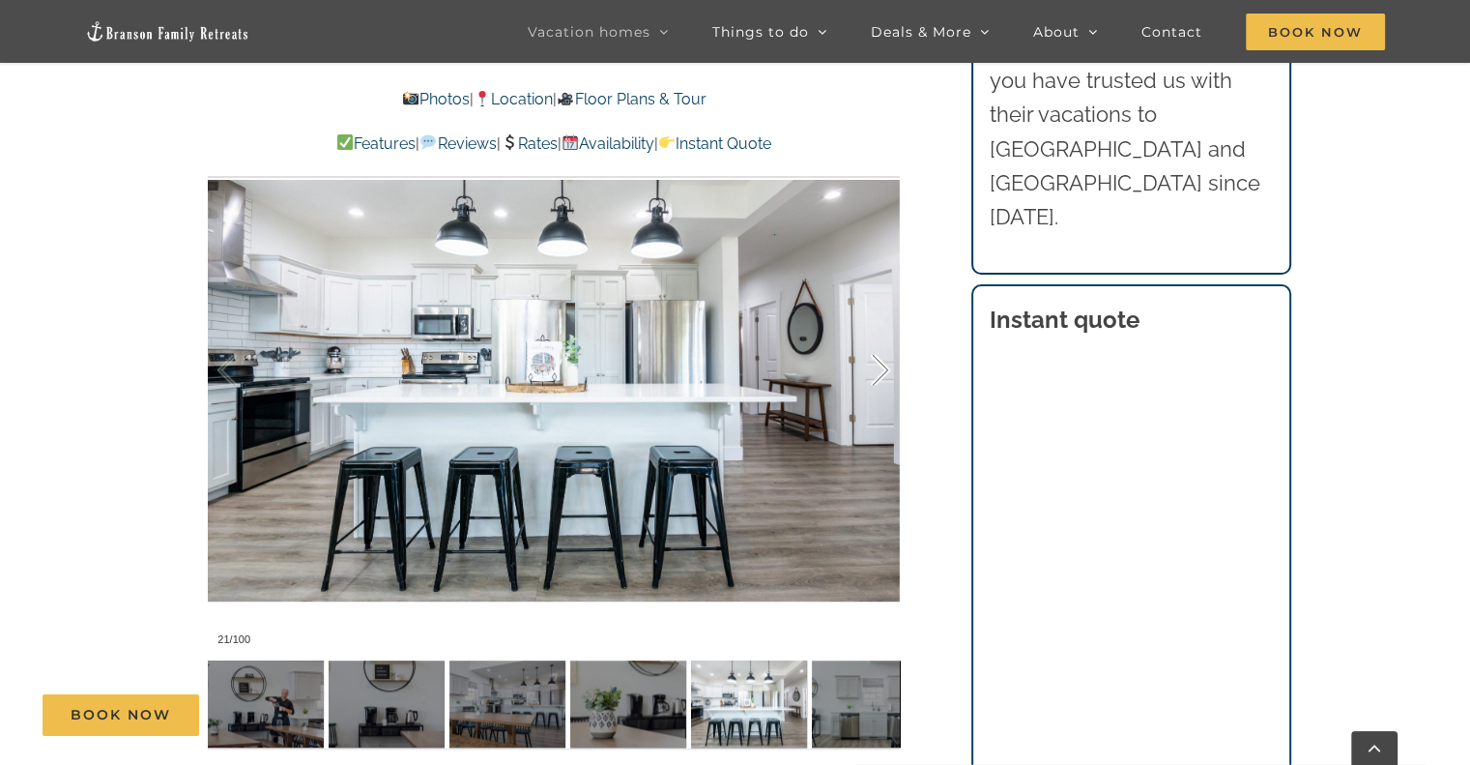
click at [866, 378] on div at bounding box center [860, 370] width 60 height 120
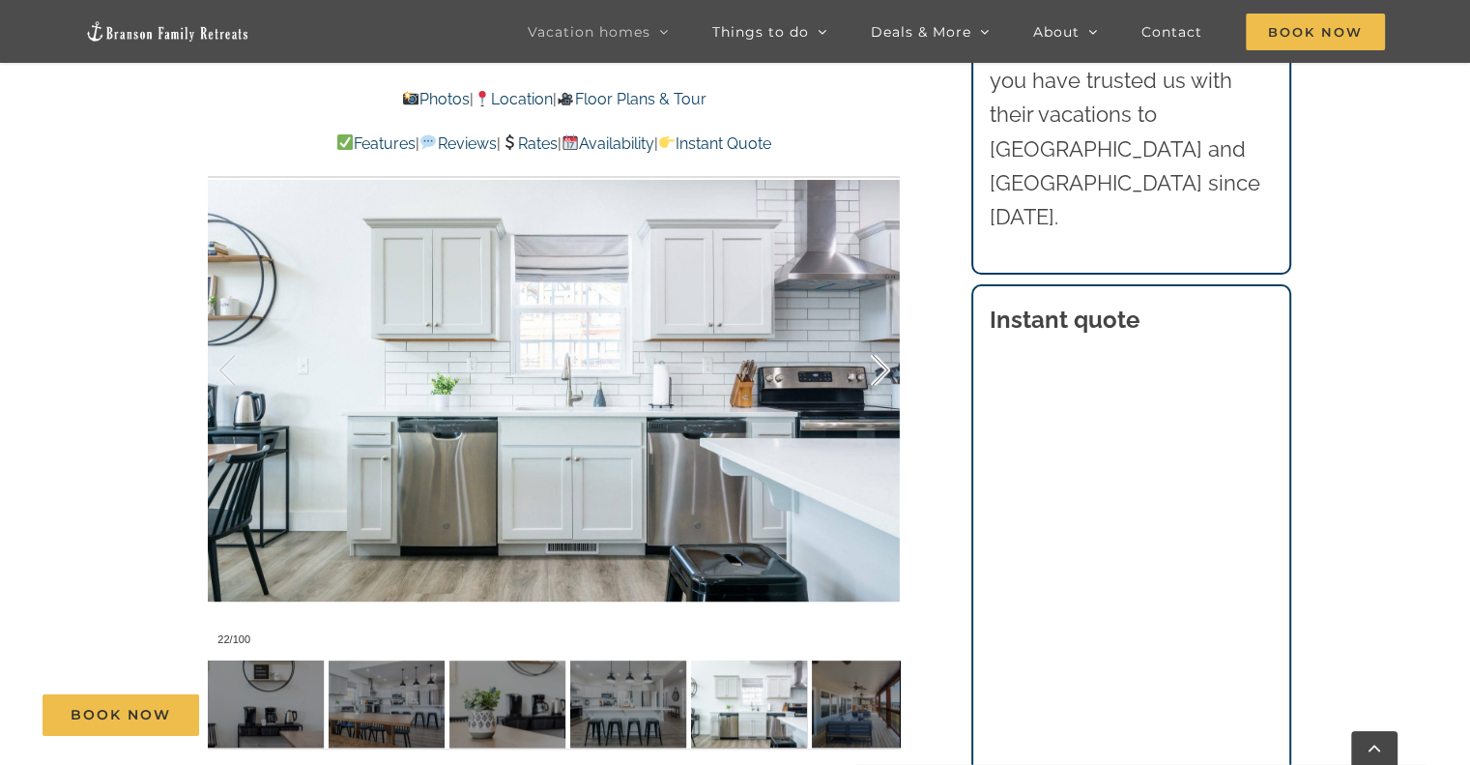
click at [866, 378] on div at bounding box center [860, 370] width 60 height 120
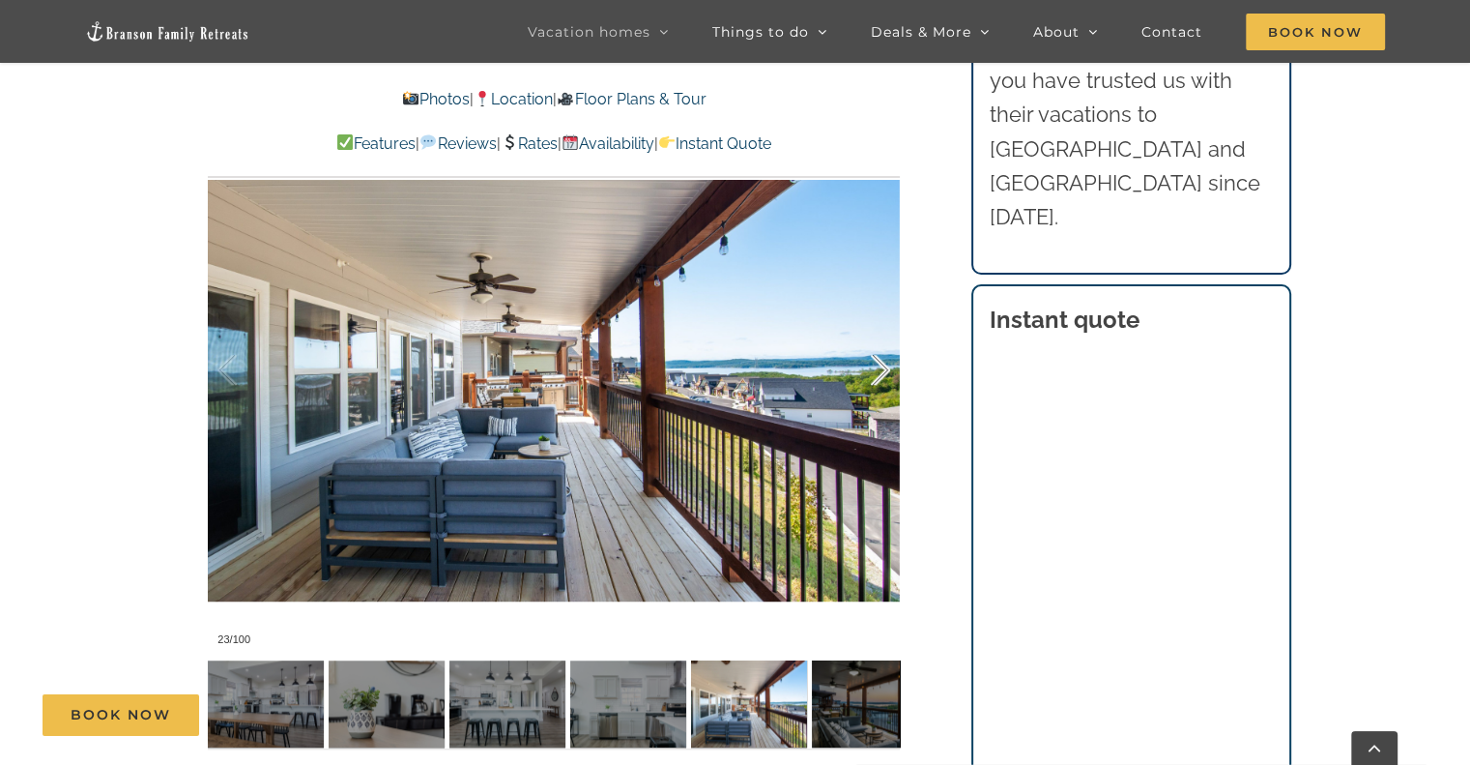
click at [866, 378] on div at bounding box center [860, 370] width 60 height 120
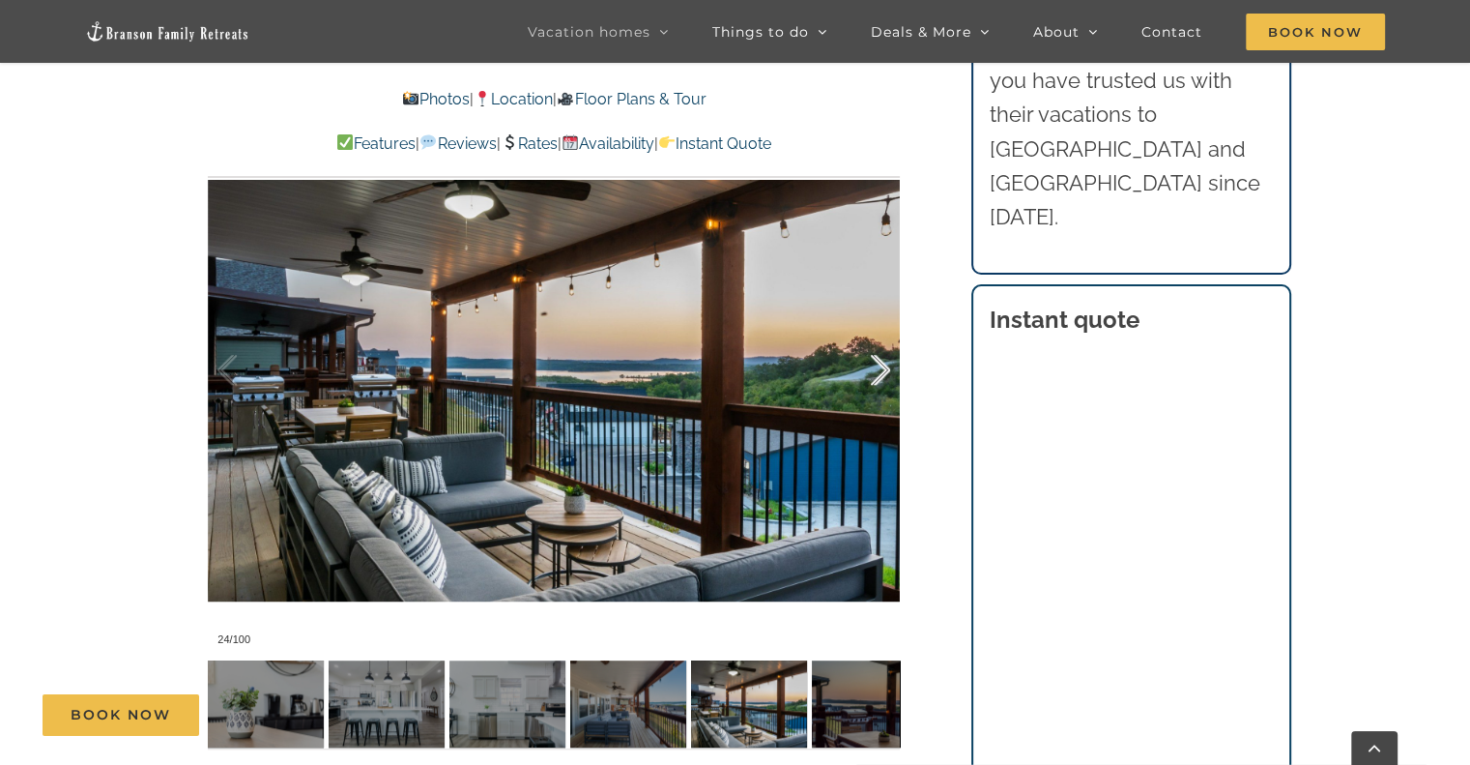
click at [866, 378] on div at bounding box center [860, 370] width 60 height 120
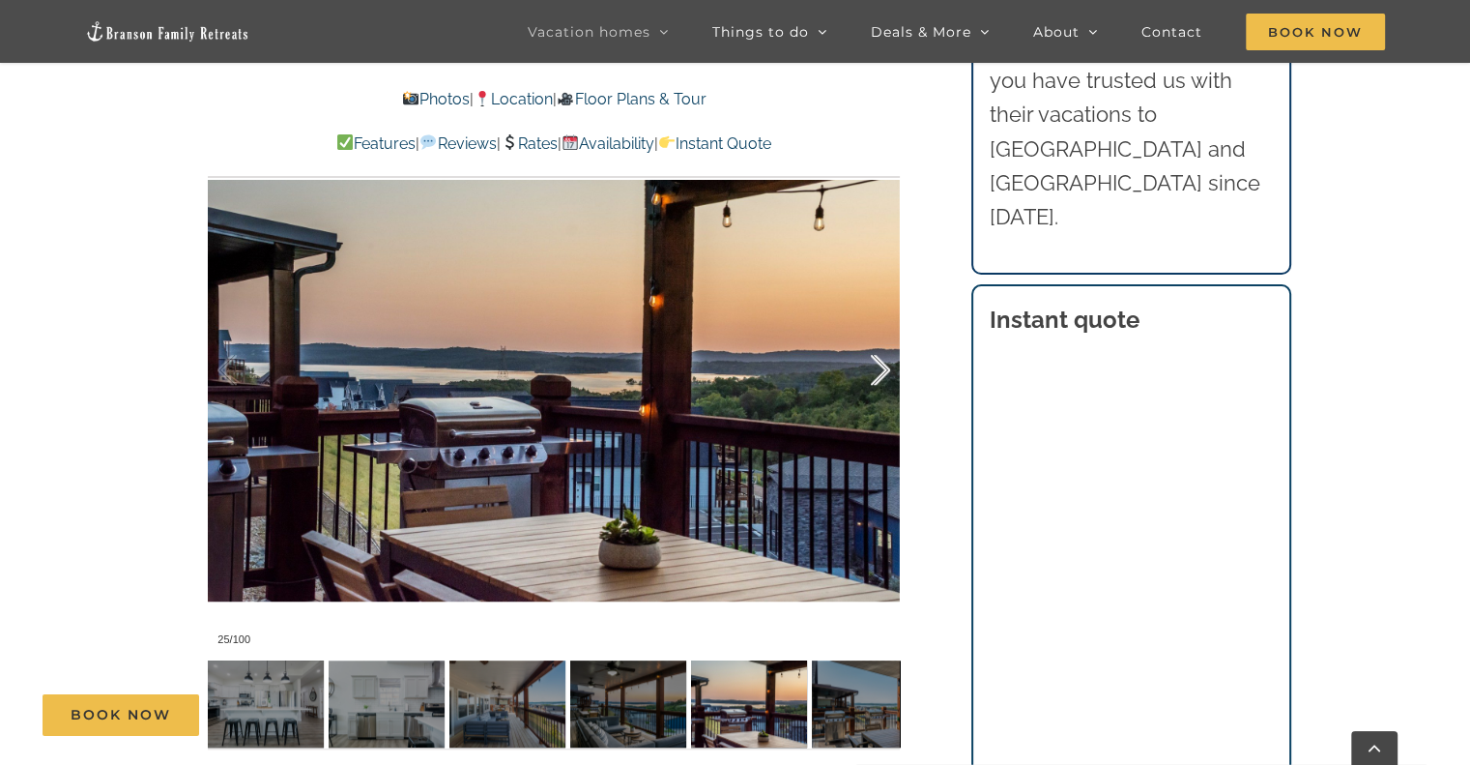
click at [866, 382] on div at bounding box center [860, 370] width 60 height 120
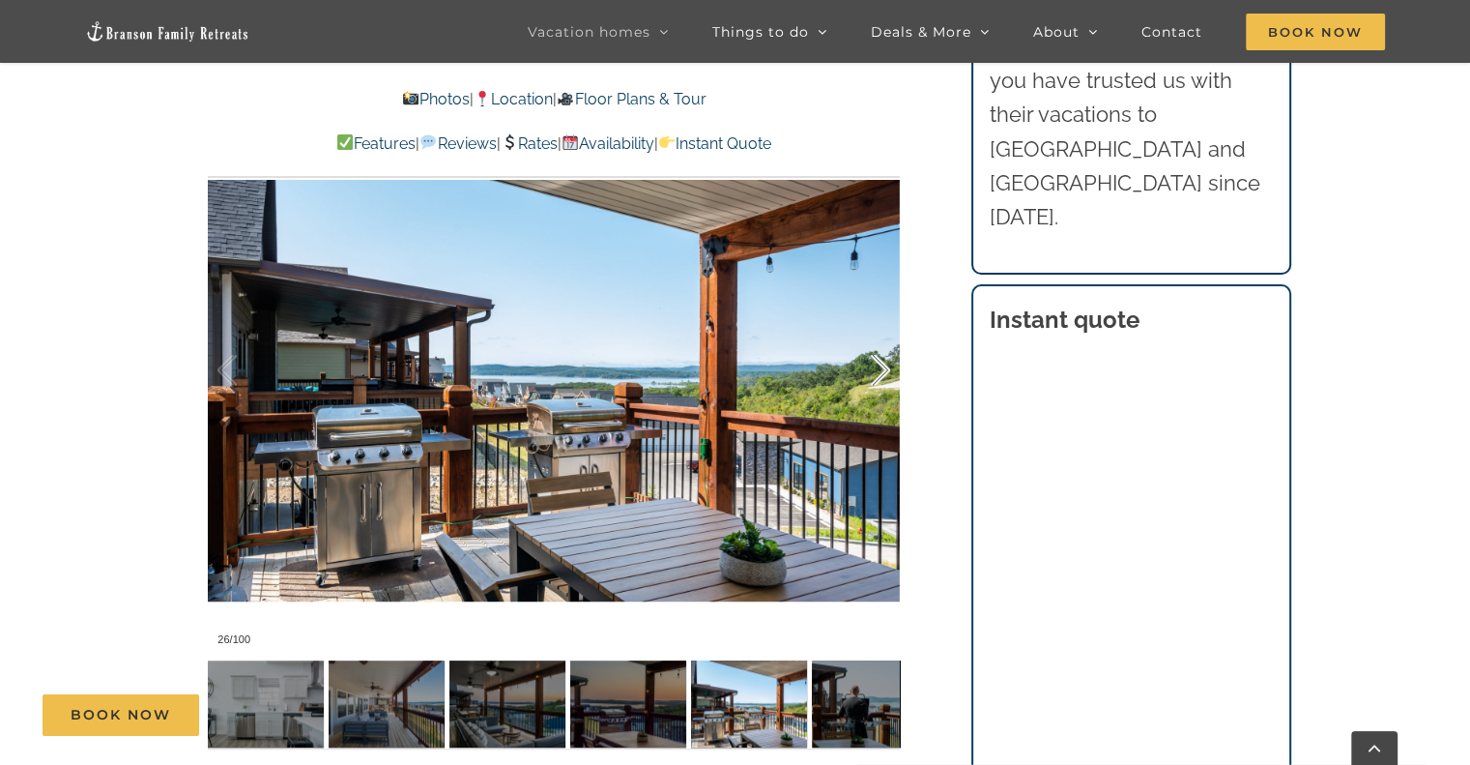
click at [866, 382] on div at bounding box center [860, 370] width 60 height 120
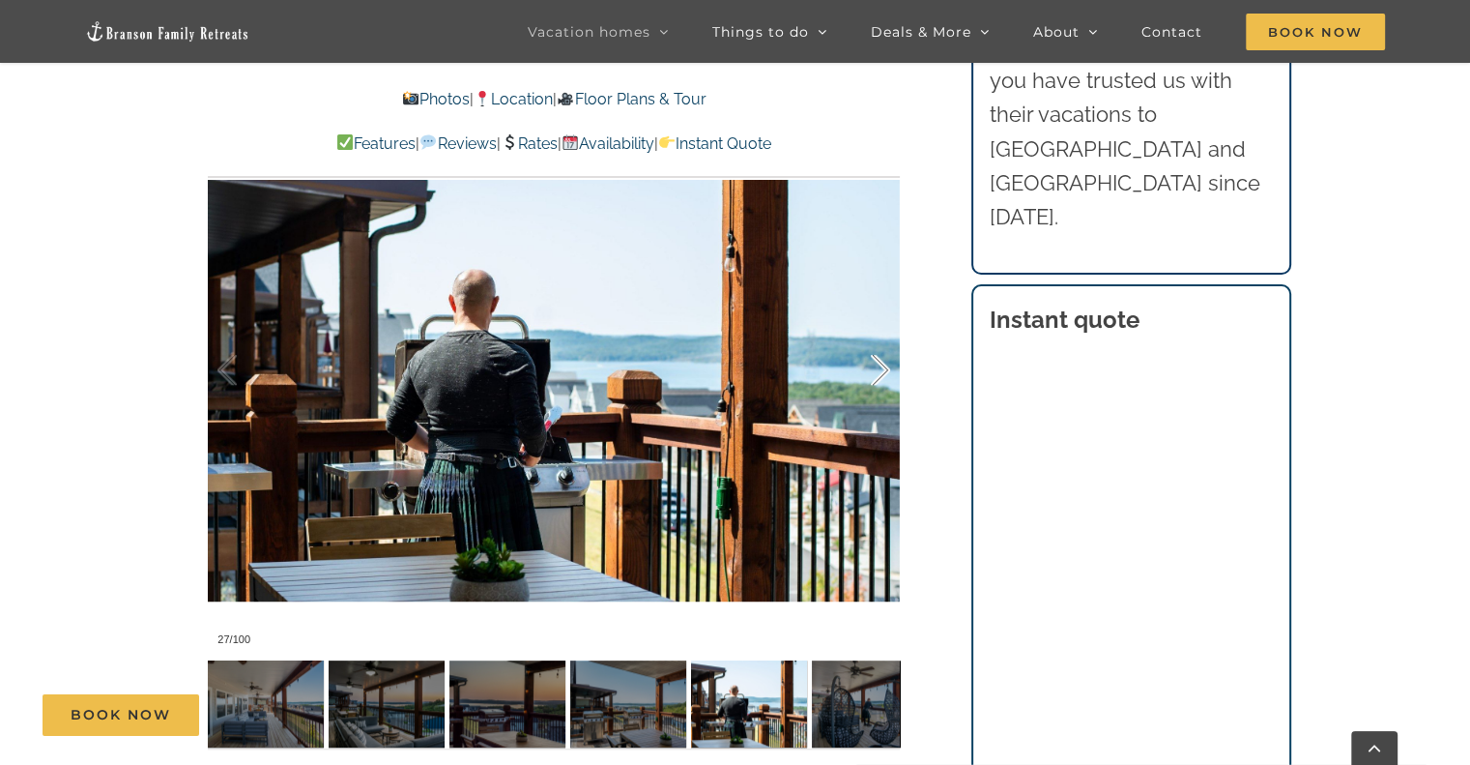
click at [866, 382] on div at bounding box center [860, 370] width 60 height 120
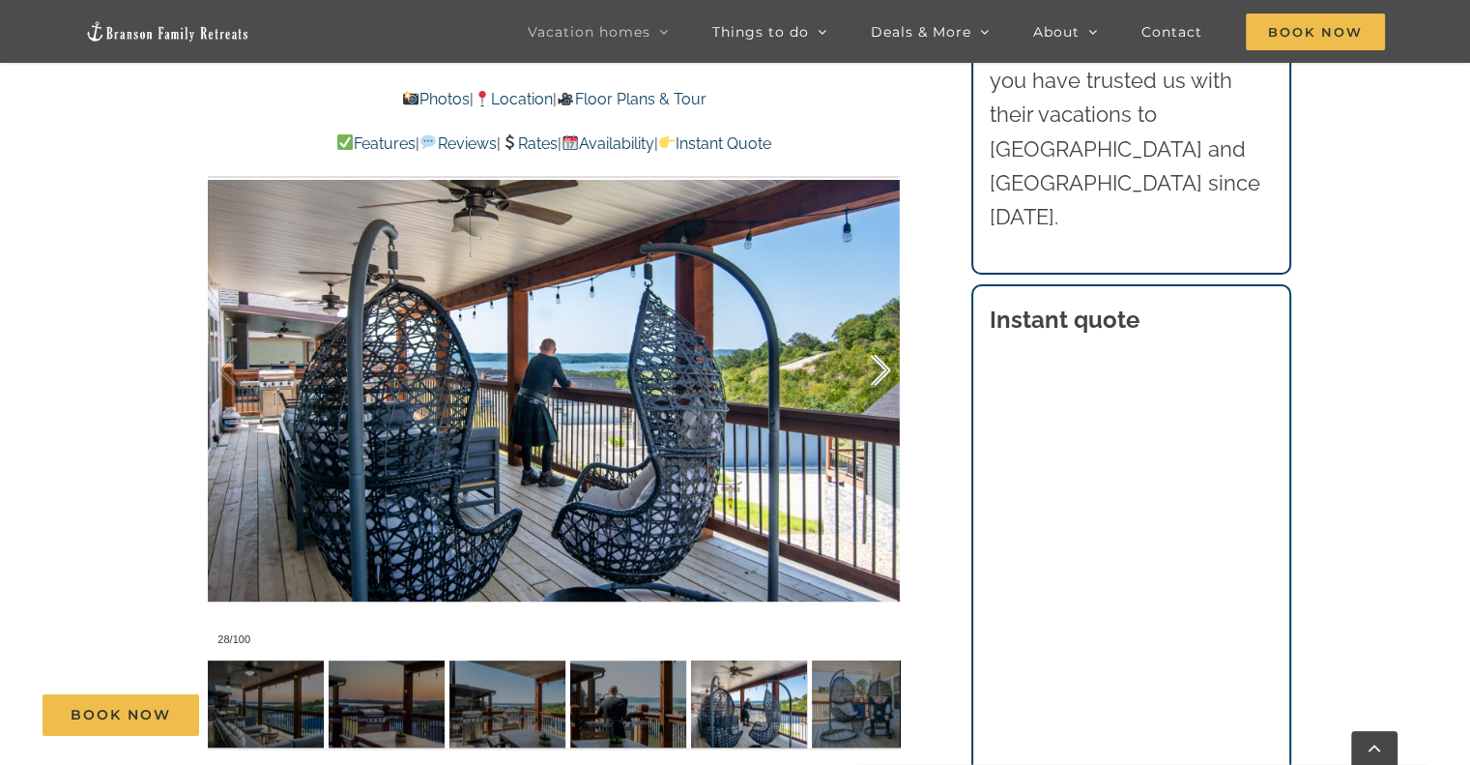
click at [866, 382] on div at bounding box center [860, 370] width 60 height 120
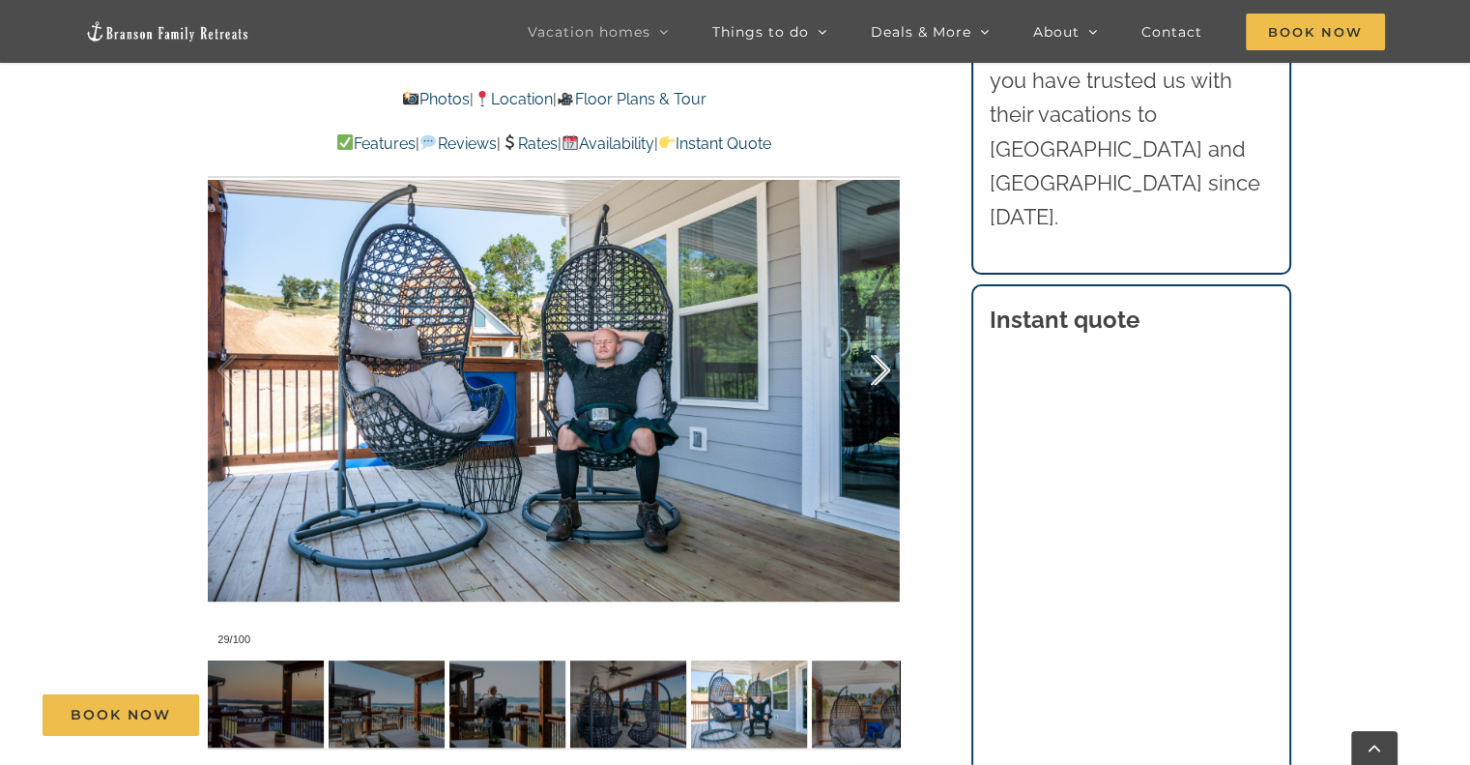
click at [874, 368] on div at bounding box center [860, 370] width 60 height 120
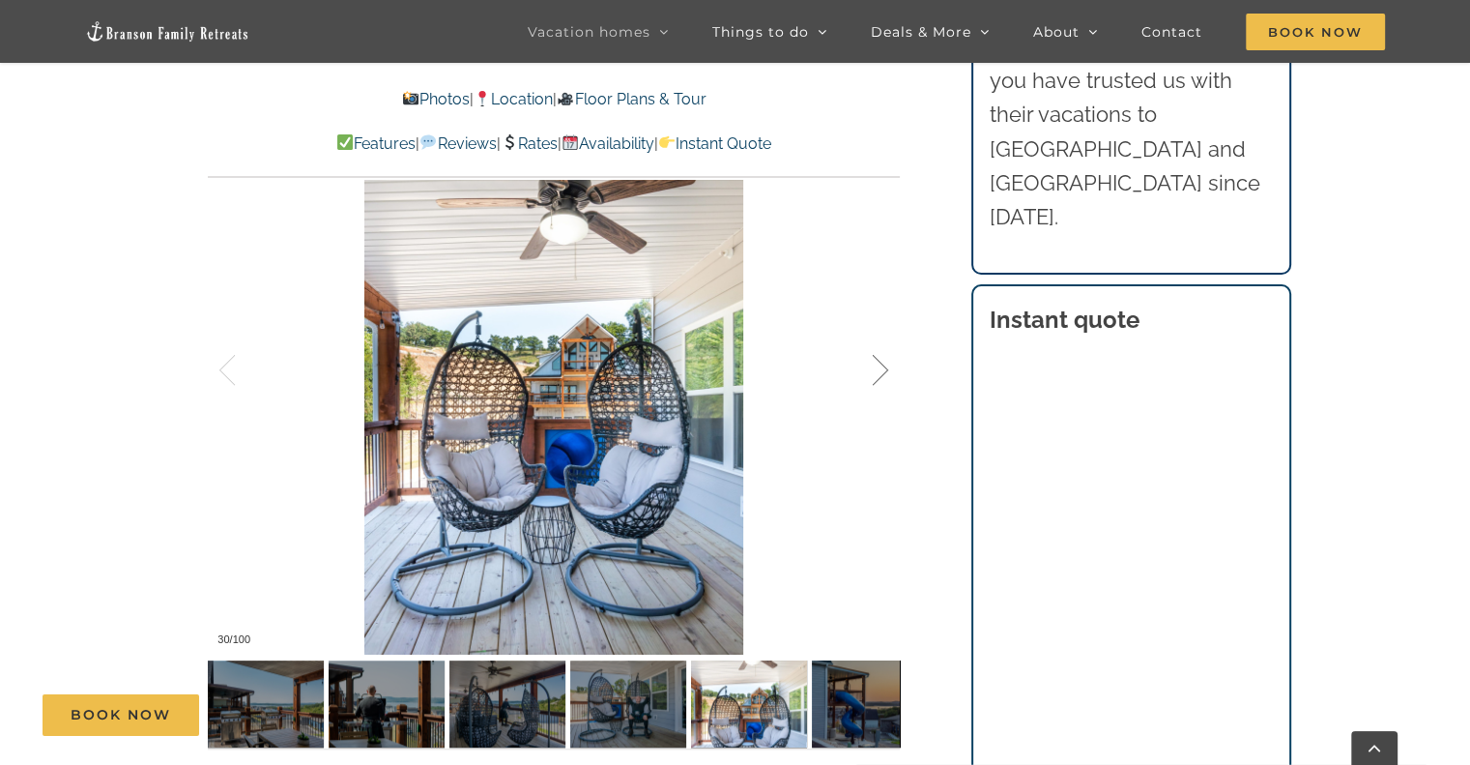
click at [880, 377] on div at bounding box center [860, 370] width 60 height 120
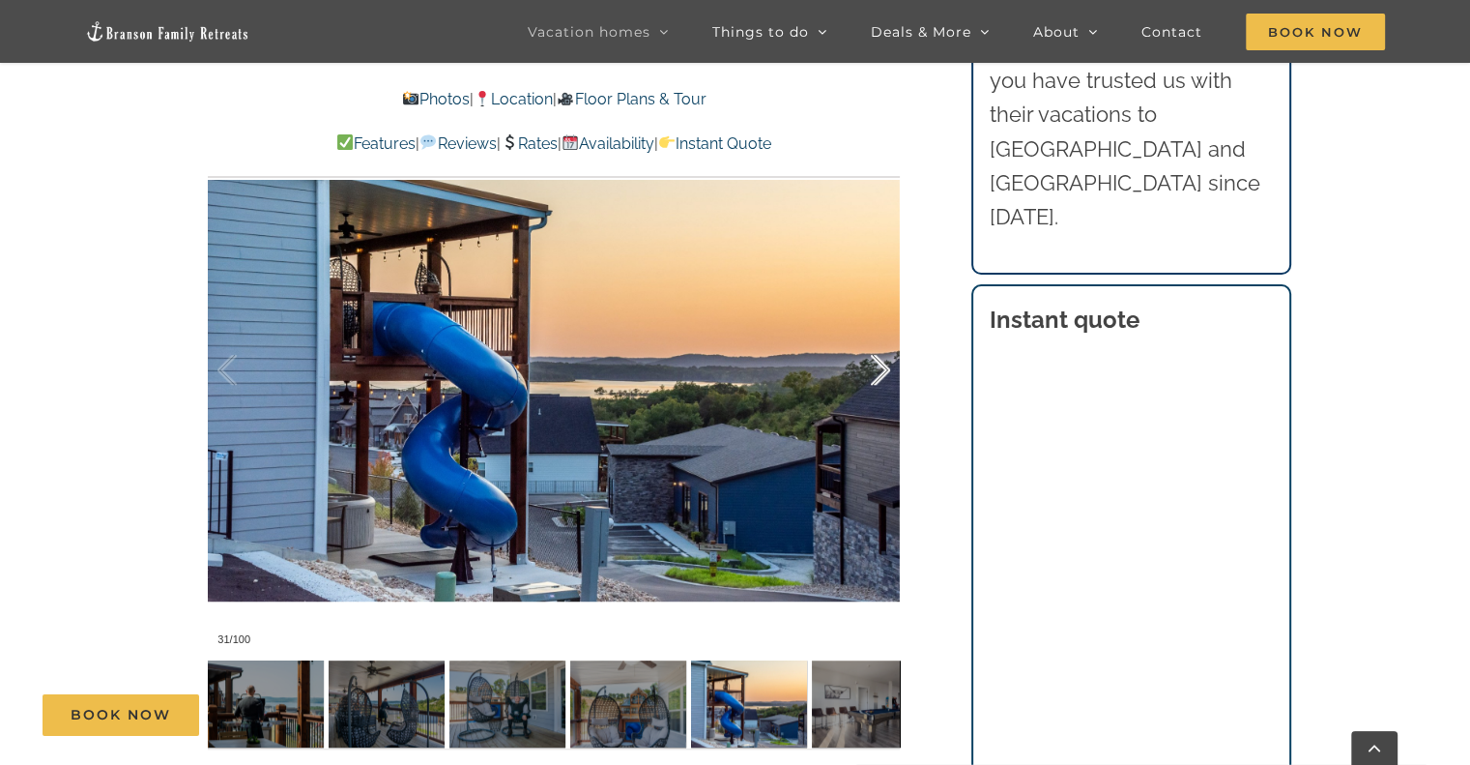
click at [880, 377] on div at bounding box center [860, 370] width 60 height 120
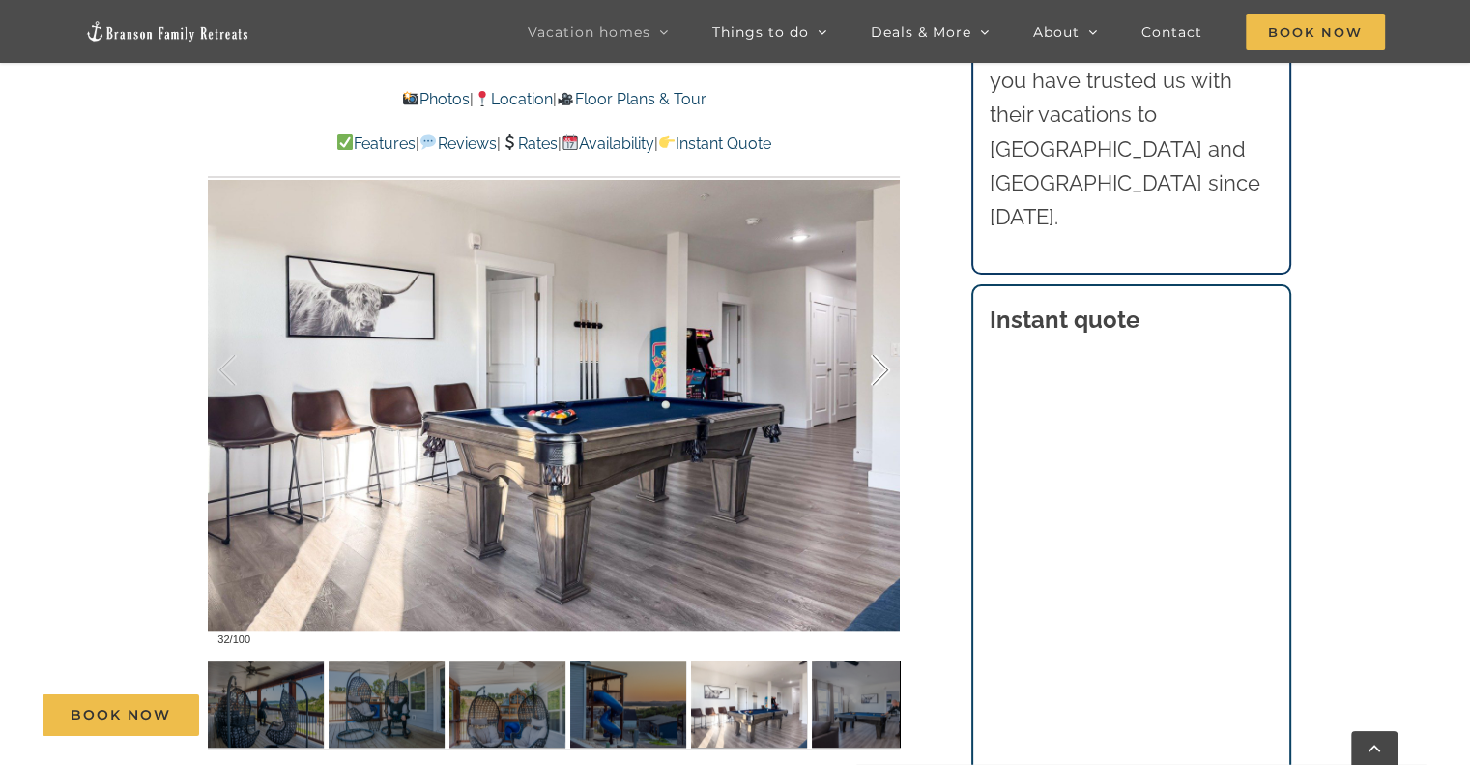
click at [880, 377] on div at bounding box center [860, 370] width 60 height 120
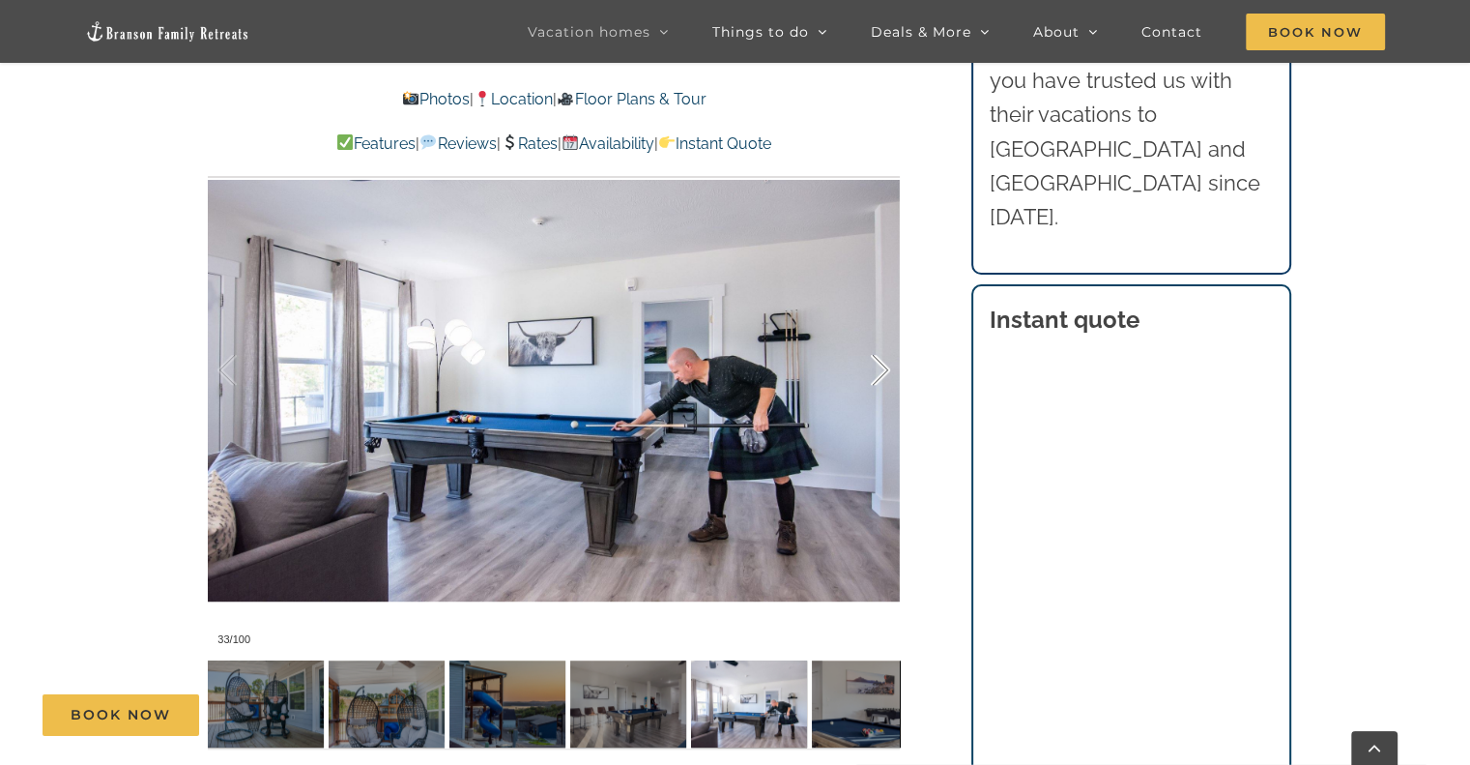
click at [880, 377] on div at bounding box center [860, 370] width 60 height 120
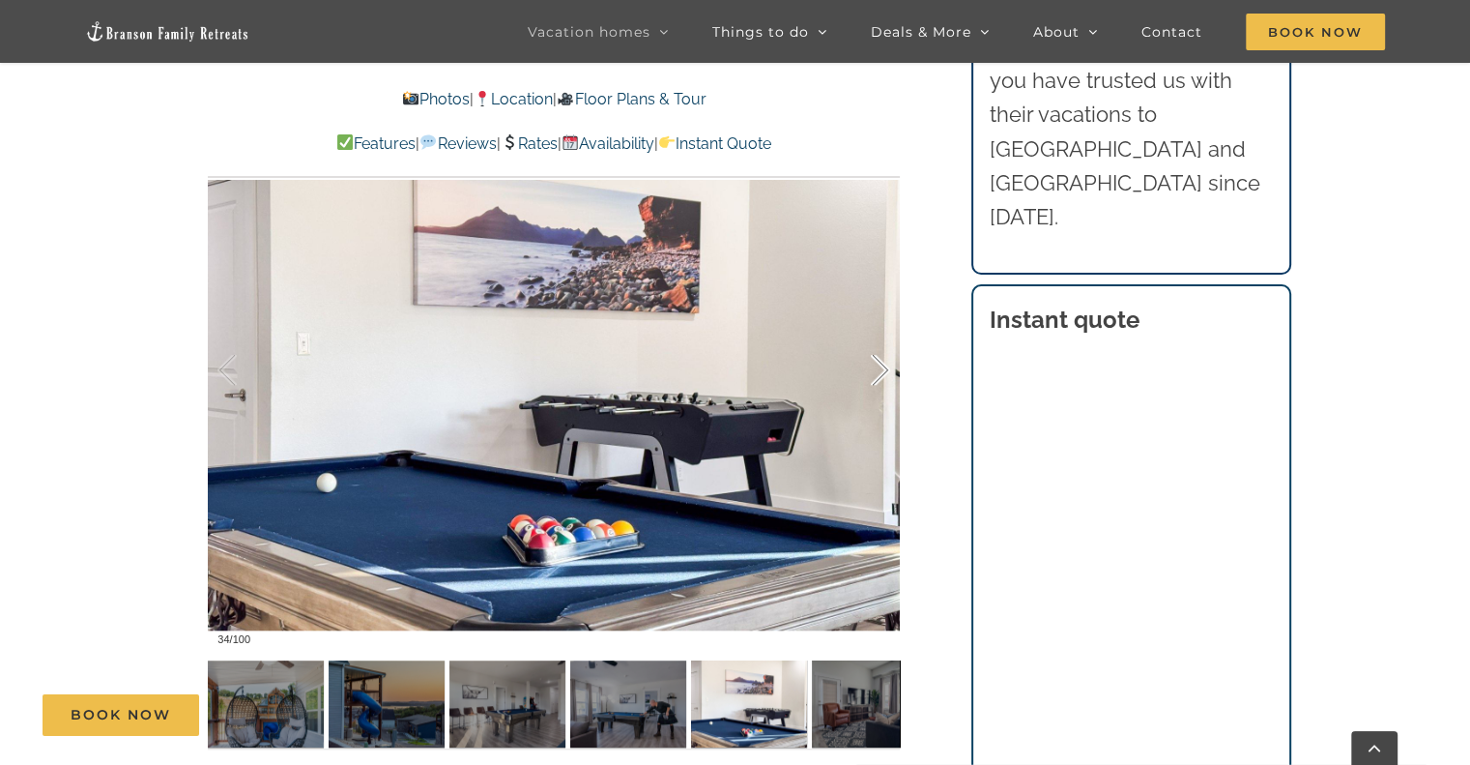
click at [880, 377] on div at bounding box center [860, 370] width 60 height 120
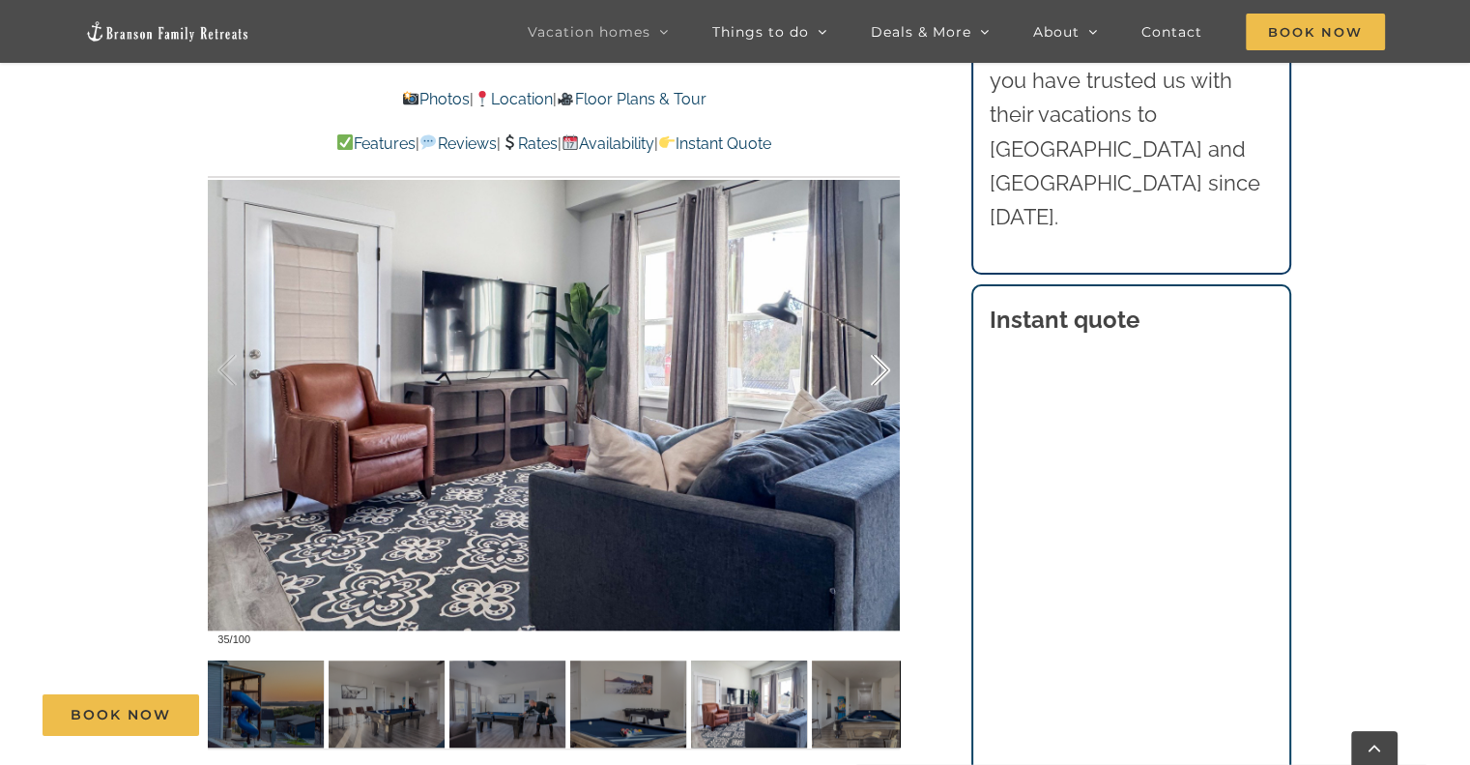
click at [880, 377] on div at bounding box center [860, 370] width 60 height 120
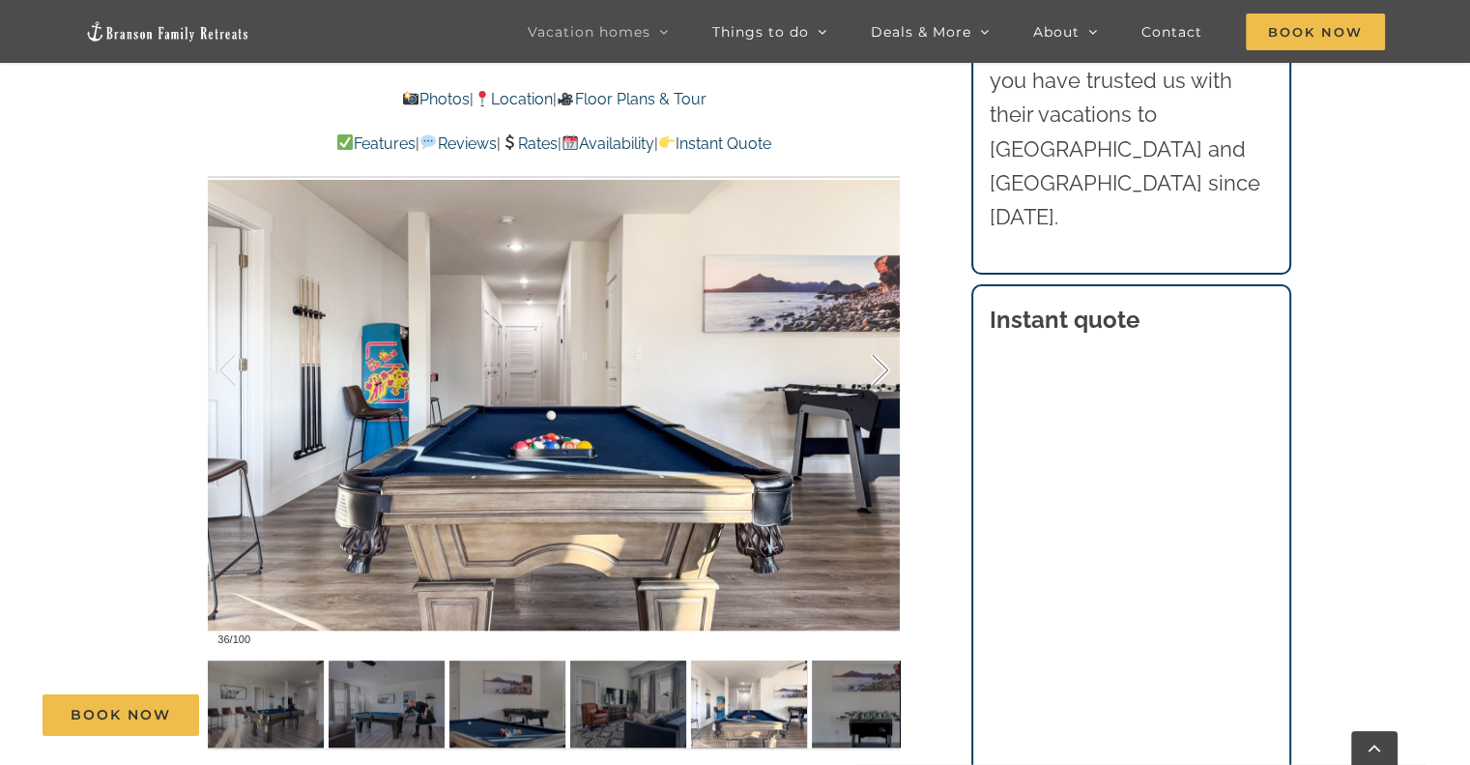
click at [880, 377] on div at bounding box center [860, 370] width 60 height 120
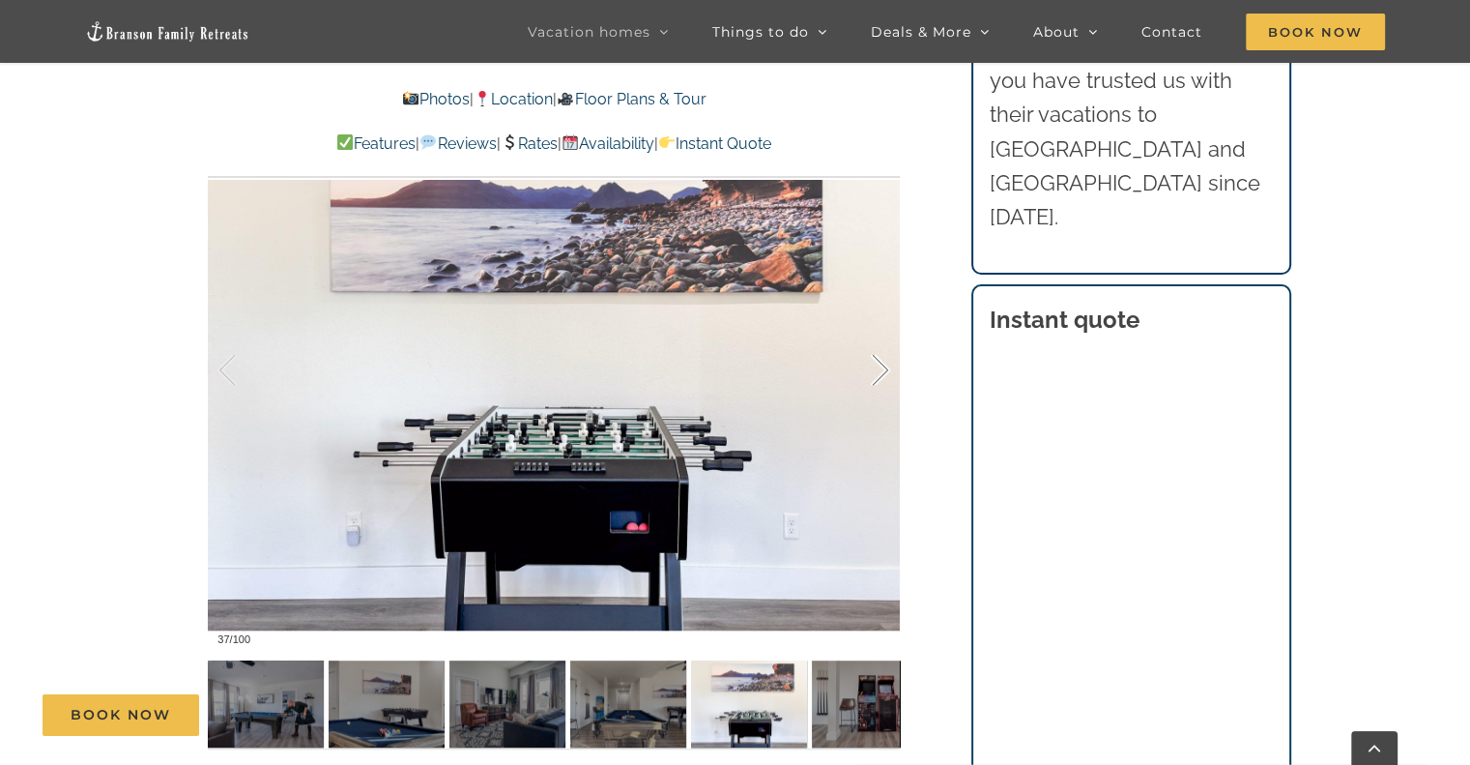
click at [880, 377] on div at bounding box center [860, 370] width 60 height 120
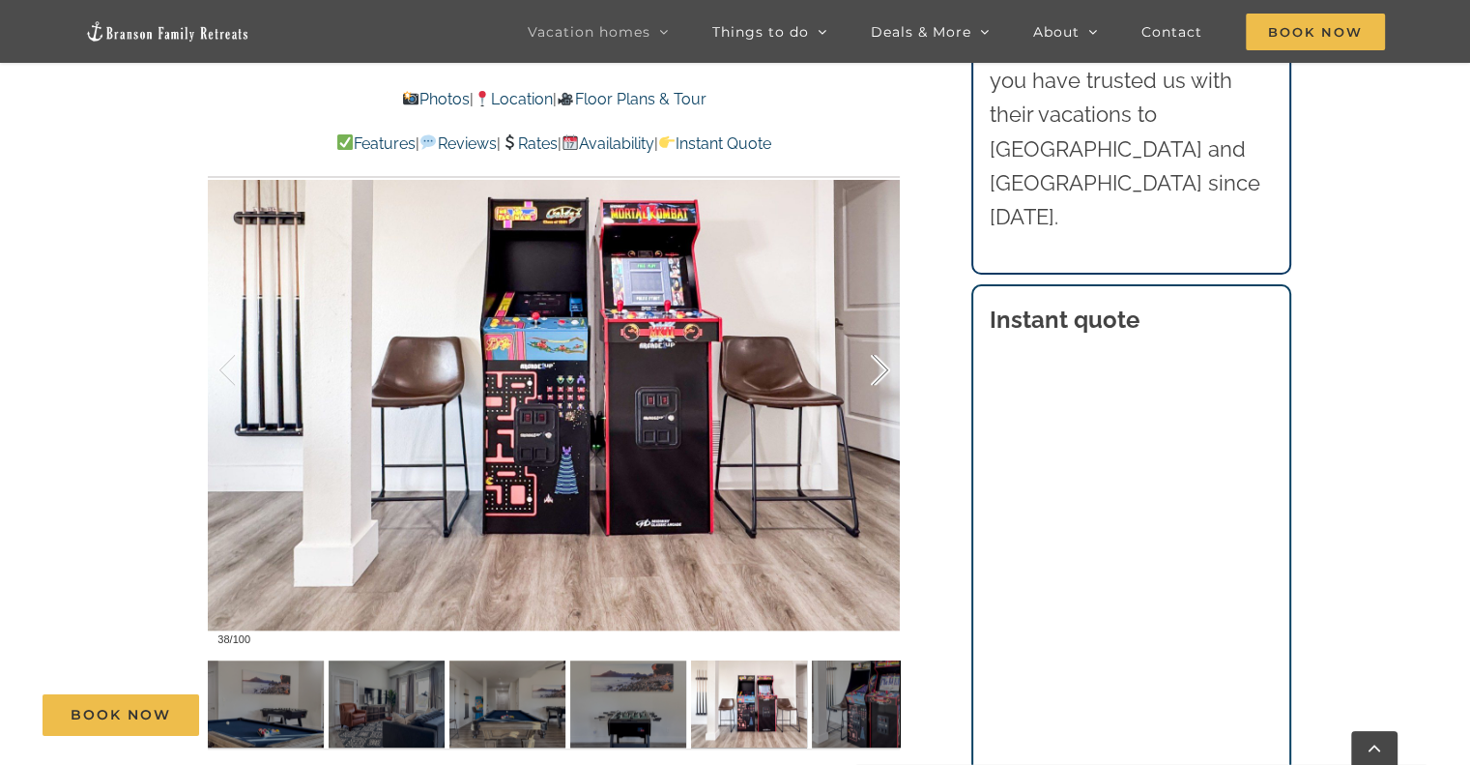
click at [880, 377] on div at bounding box center [860, 370] width 60 height 120
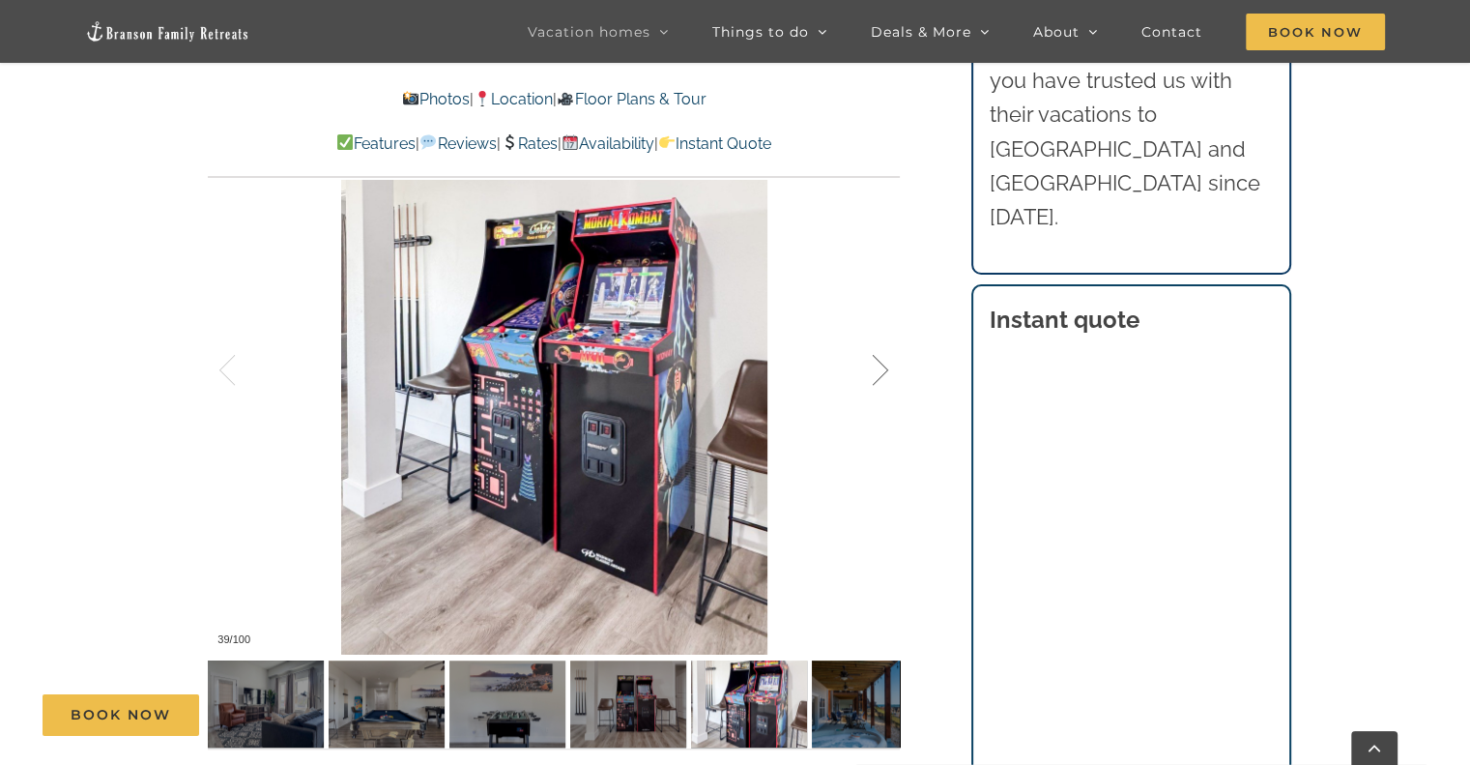
click at [880, 377] on div at bounding box center [860, 370] width 60 height 120
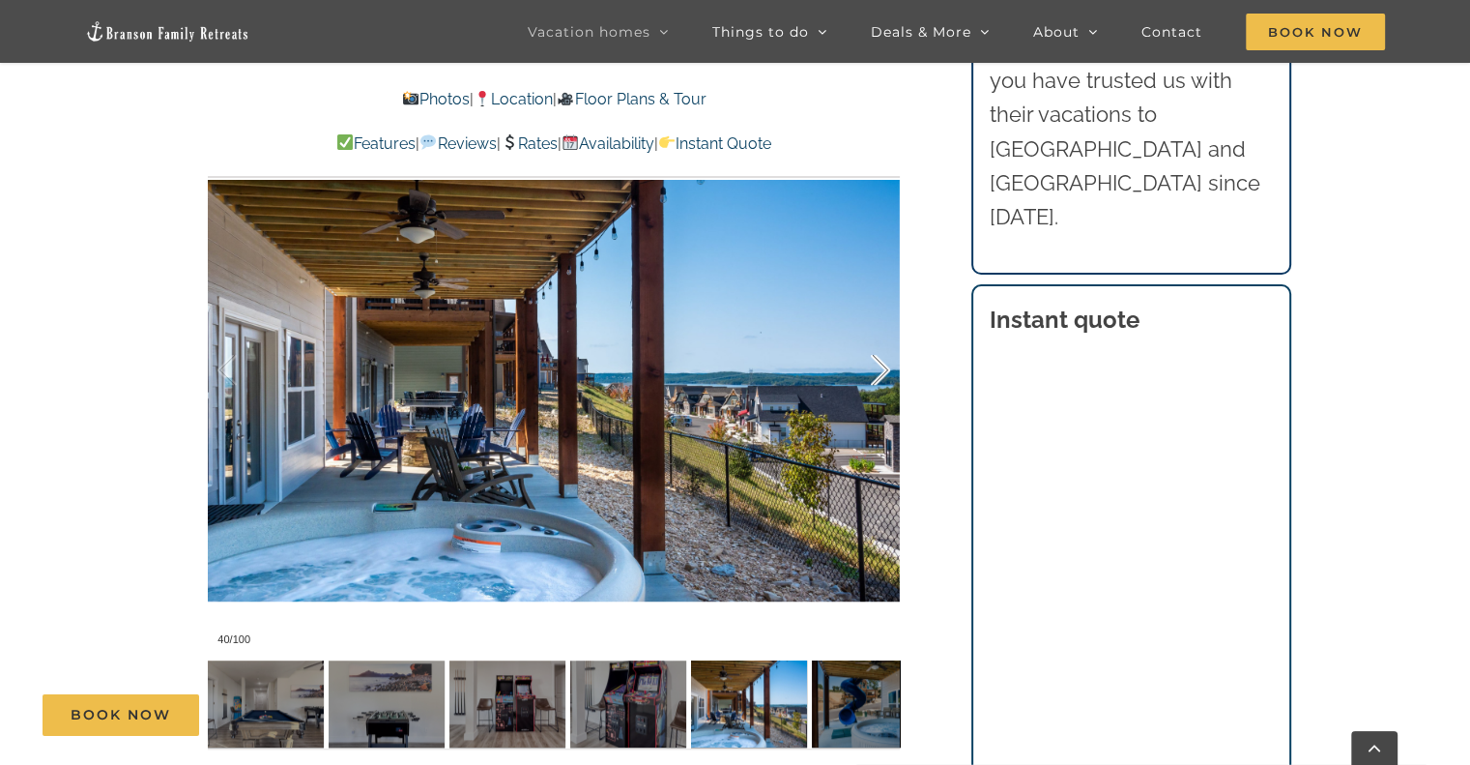
click at [874, 374] on div at bounding box center [860, 370] width 60 height 120
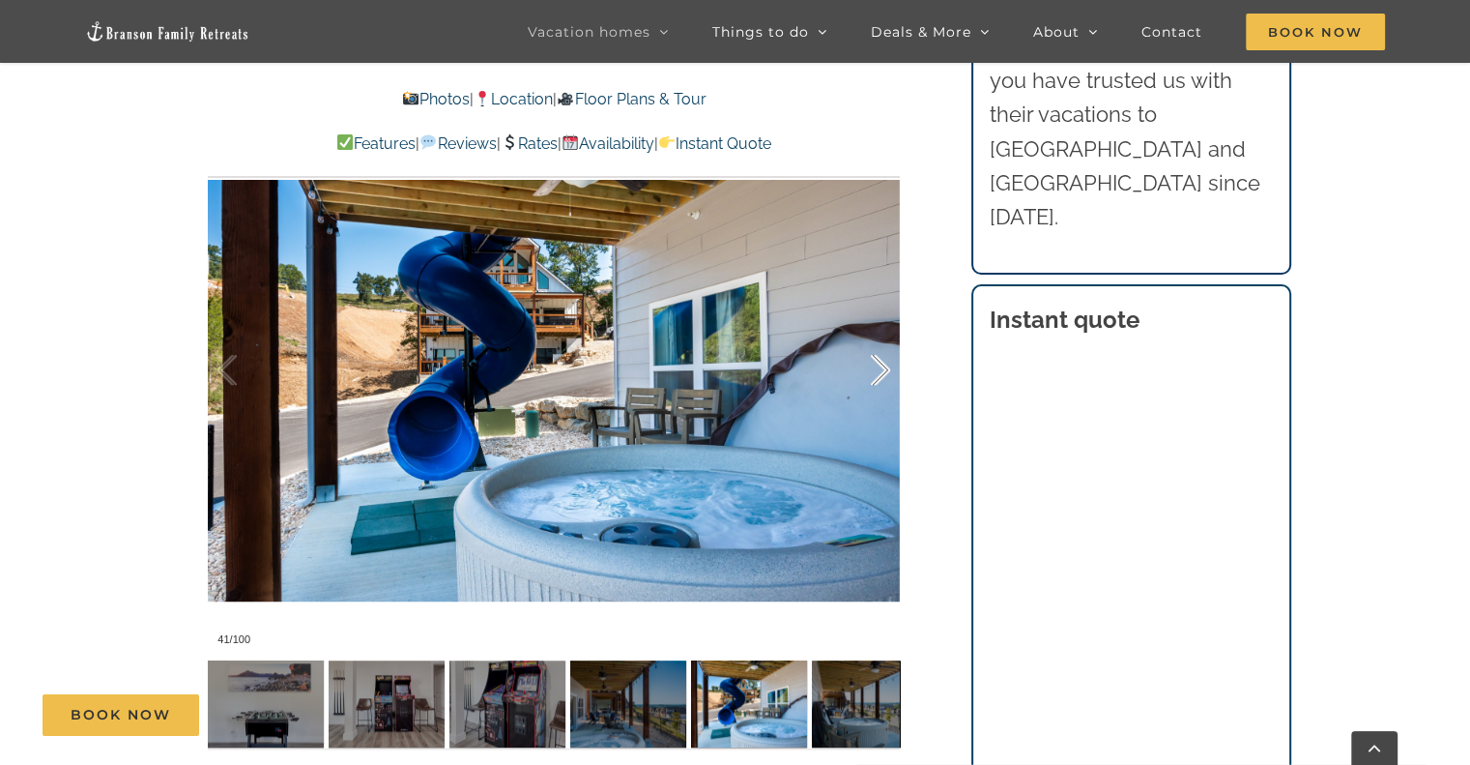
click at [878, 372] on div at bounding box center [860, 370] width 60 height 120
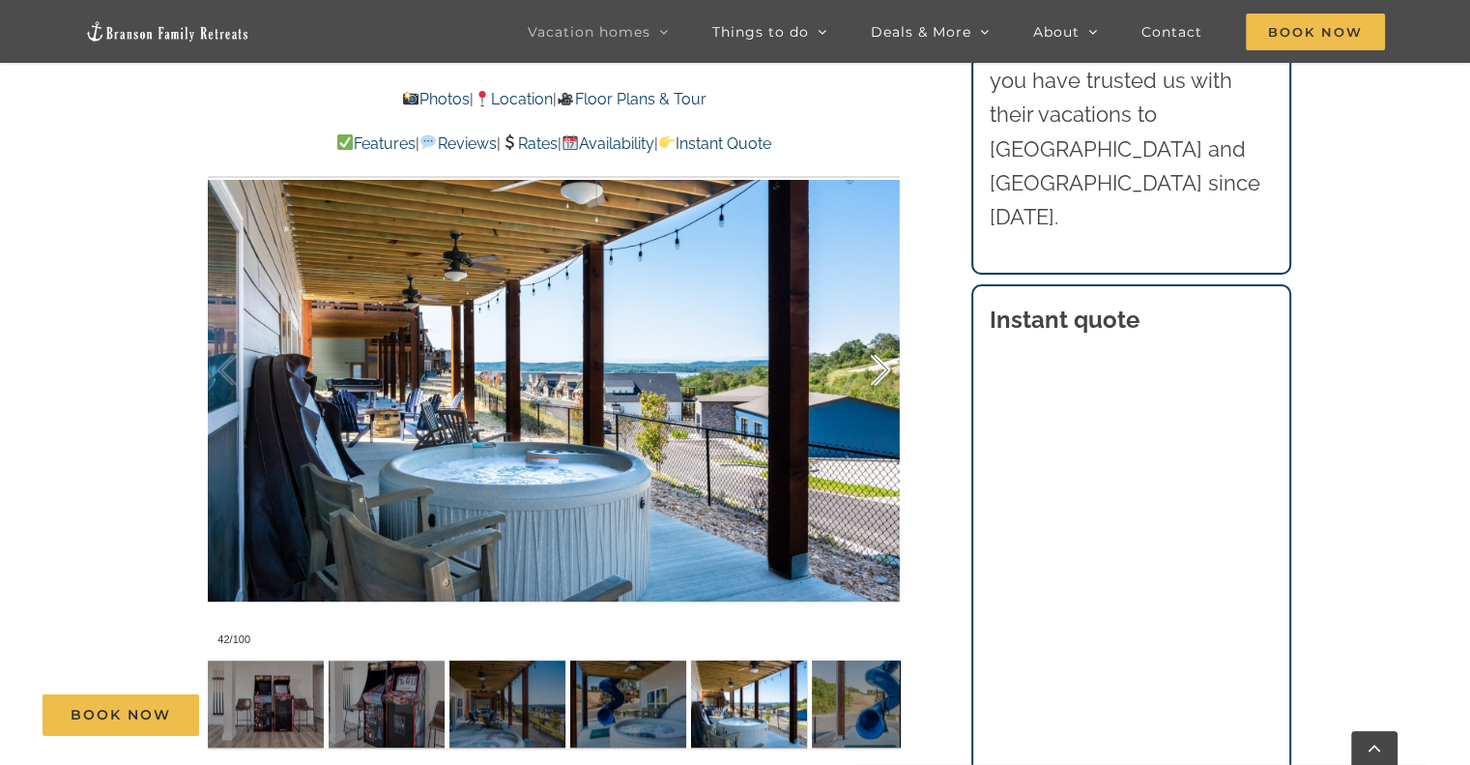
click at [877, 371] on div at bounding box center [860, 370] width 60 height 120
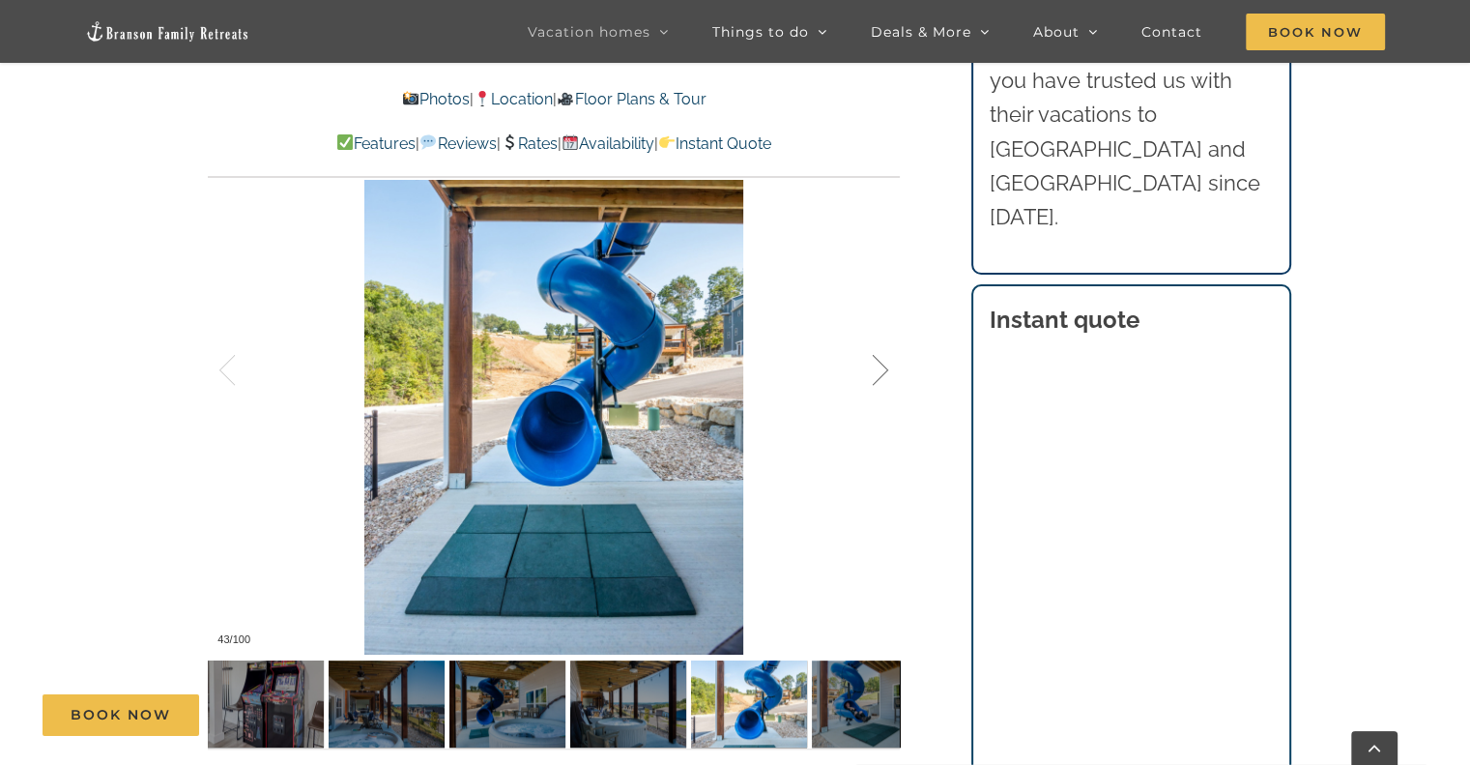
click at [877, 371] on div at bounding box center [860, 370] width 60 height 120
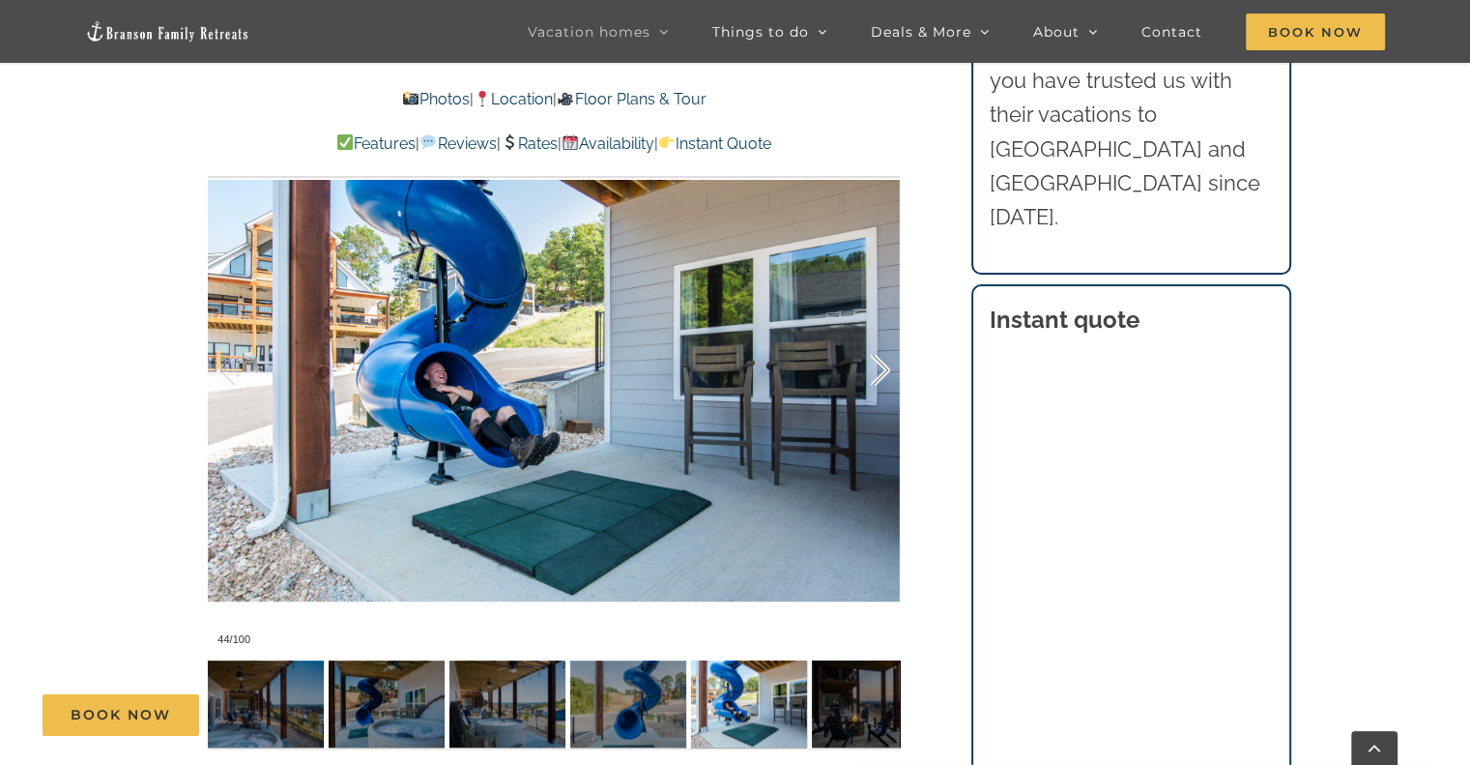
click at [877, 371] on div at bounding box center [860, 370] width 60 height 120
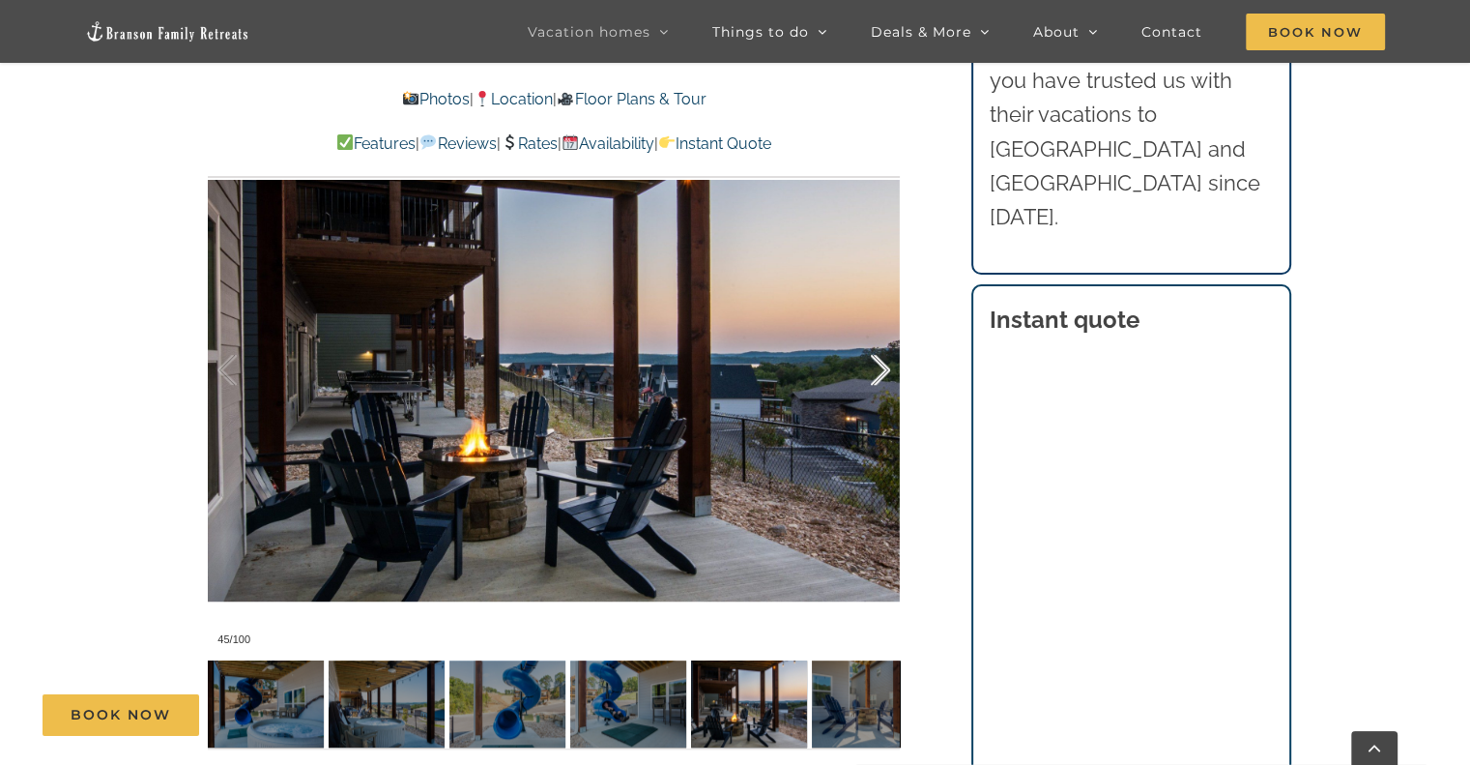
click at [877, 371] on div at bounding box center [860, 370] width 60 height 120
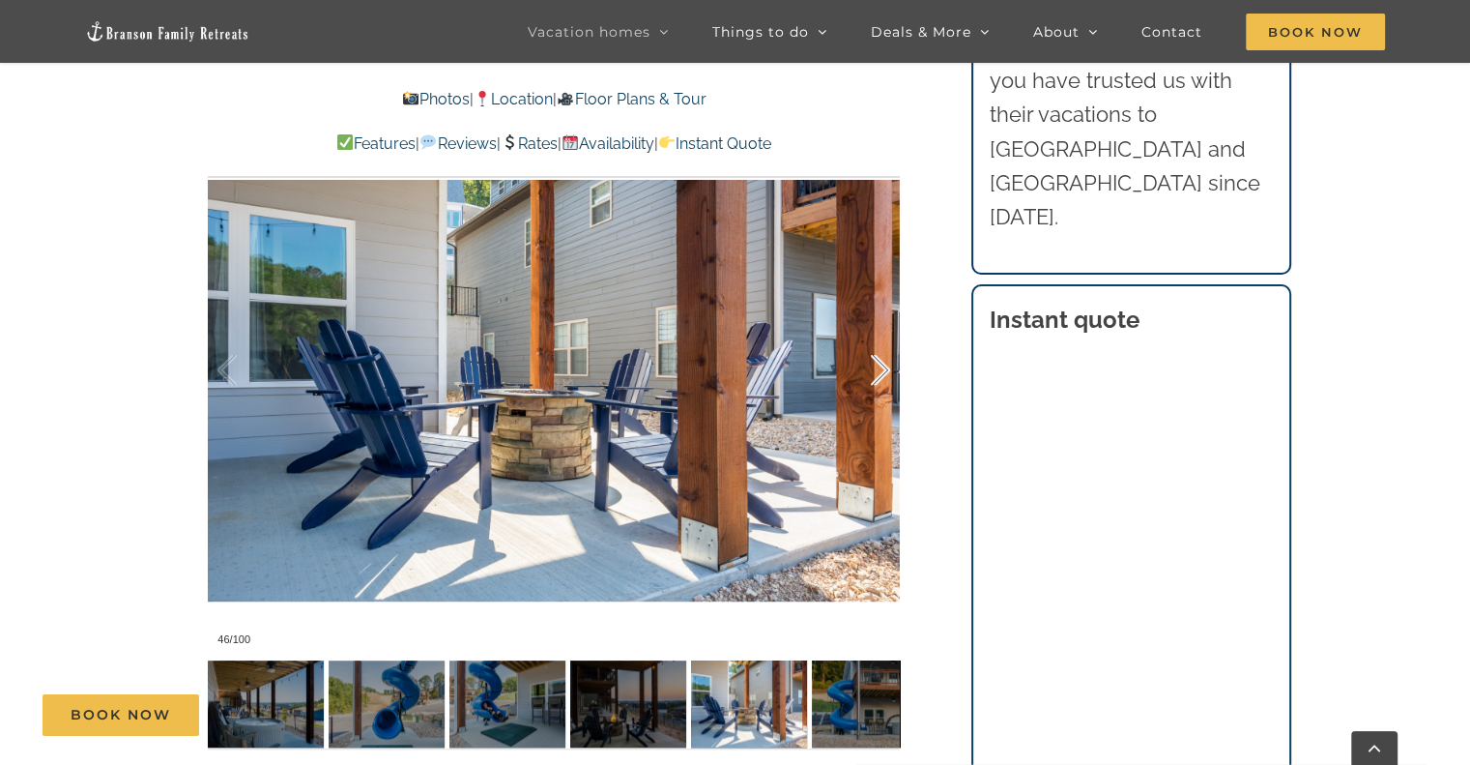
click at [877, 371] on div at bounding box center [860, 370] width 60 height 120
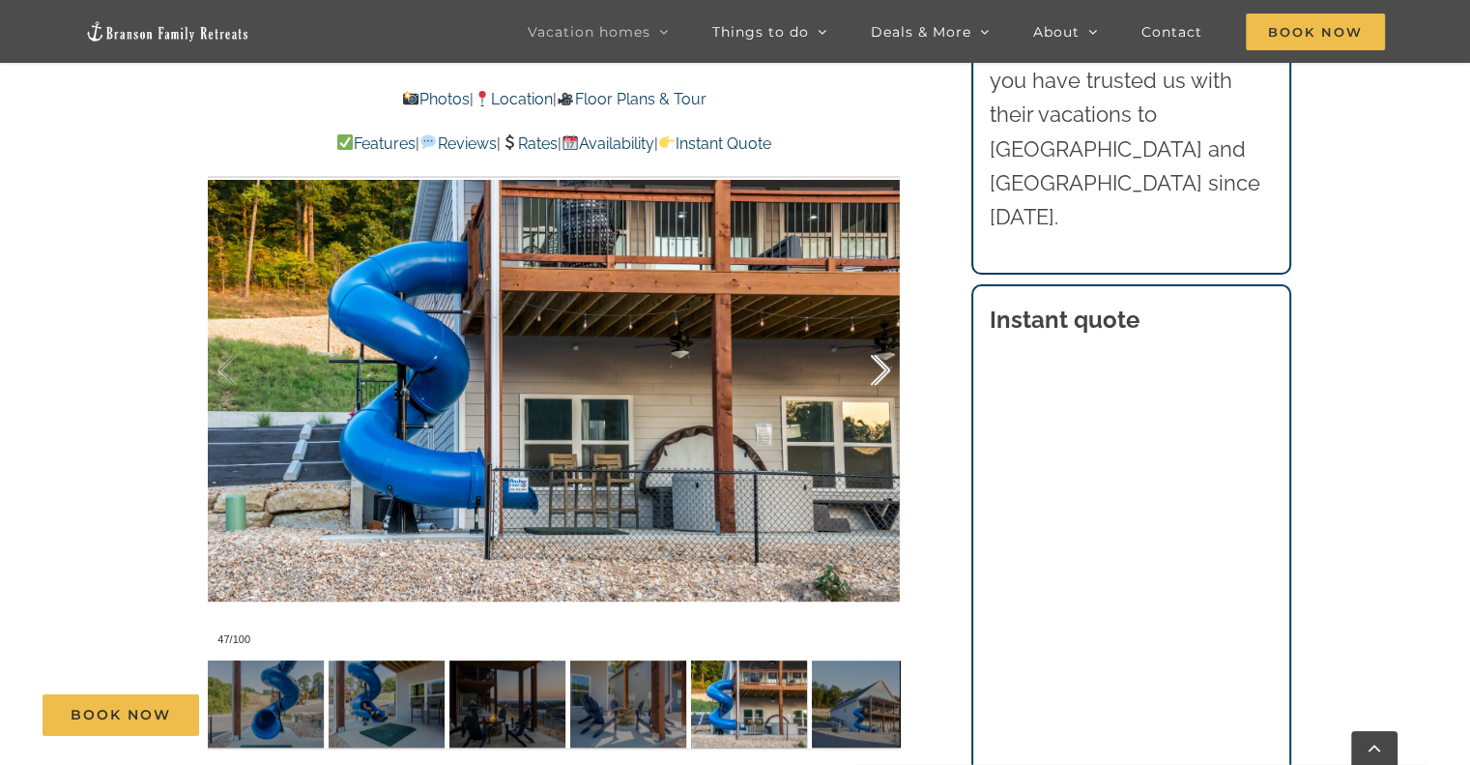
click at [877, 371] on div at bounding box center [860, 370] width 60 height 120
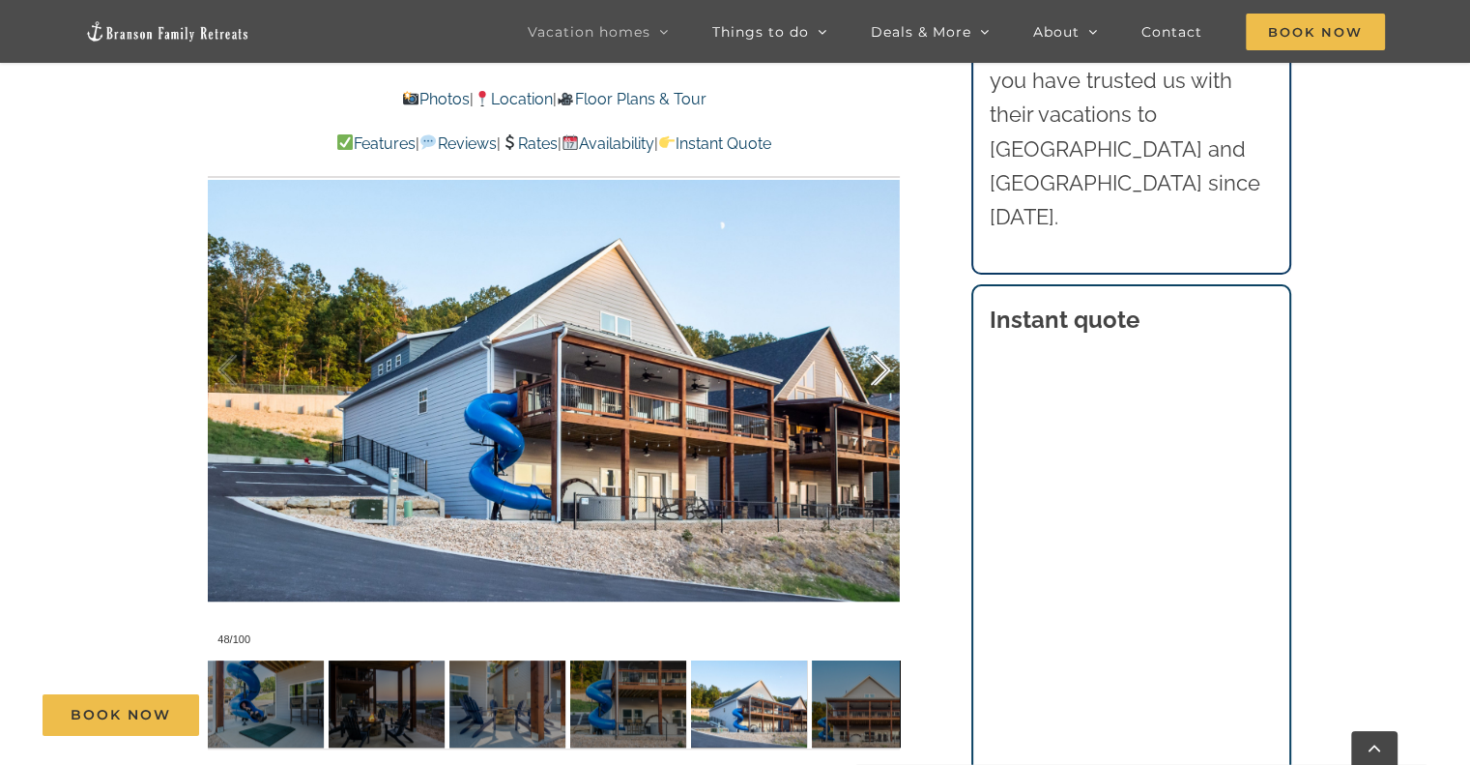
click at [877, 371] on div at bounding box center [860, 370] width 60 height 120
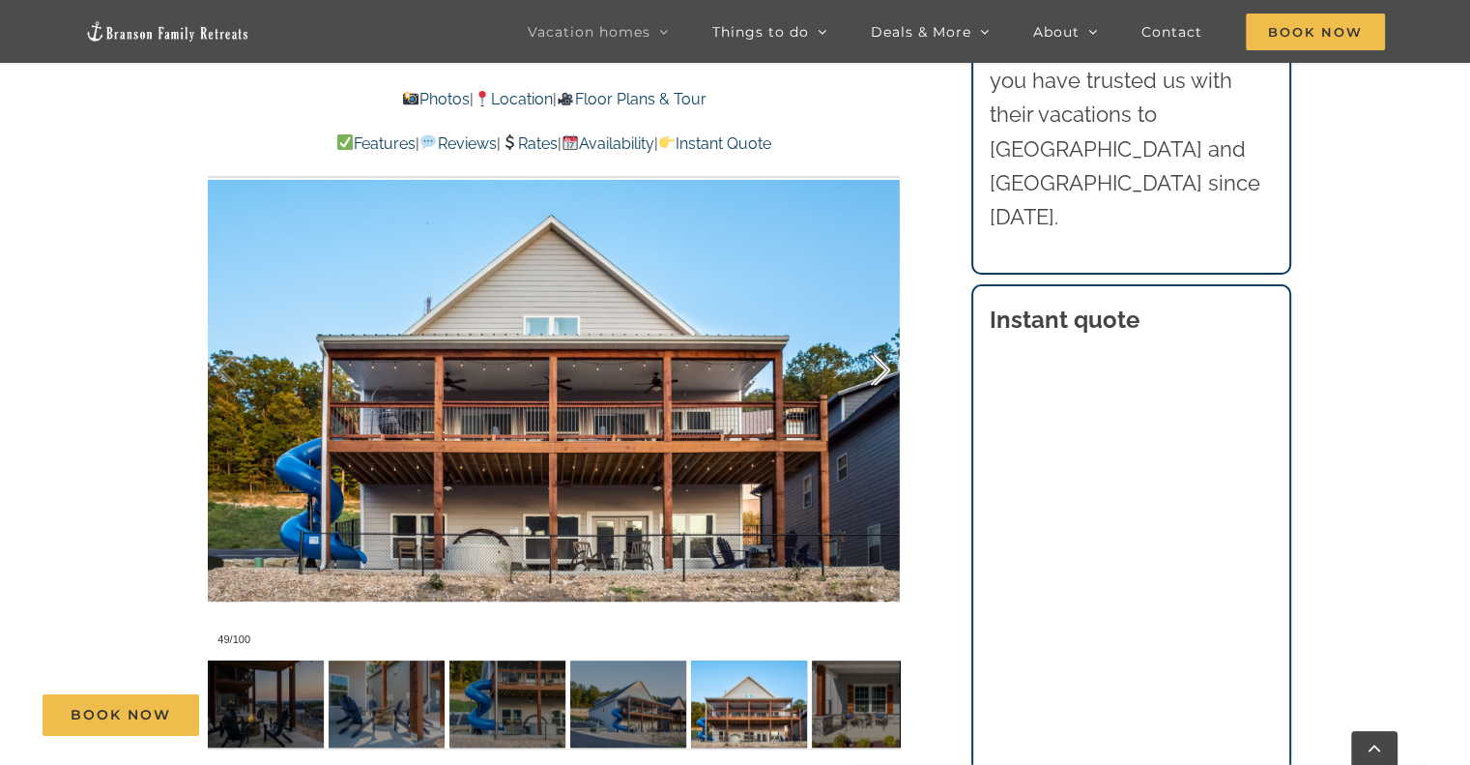
click at [877, 371] on div at bounding box center [860, 370] width 60 height 120
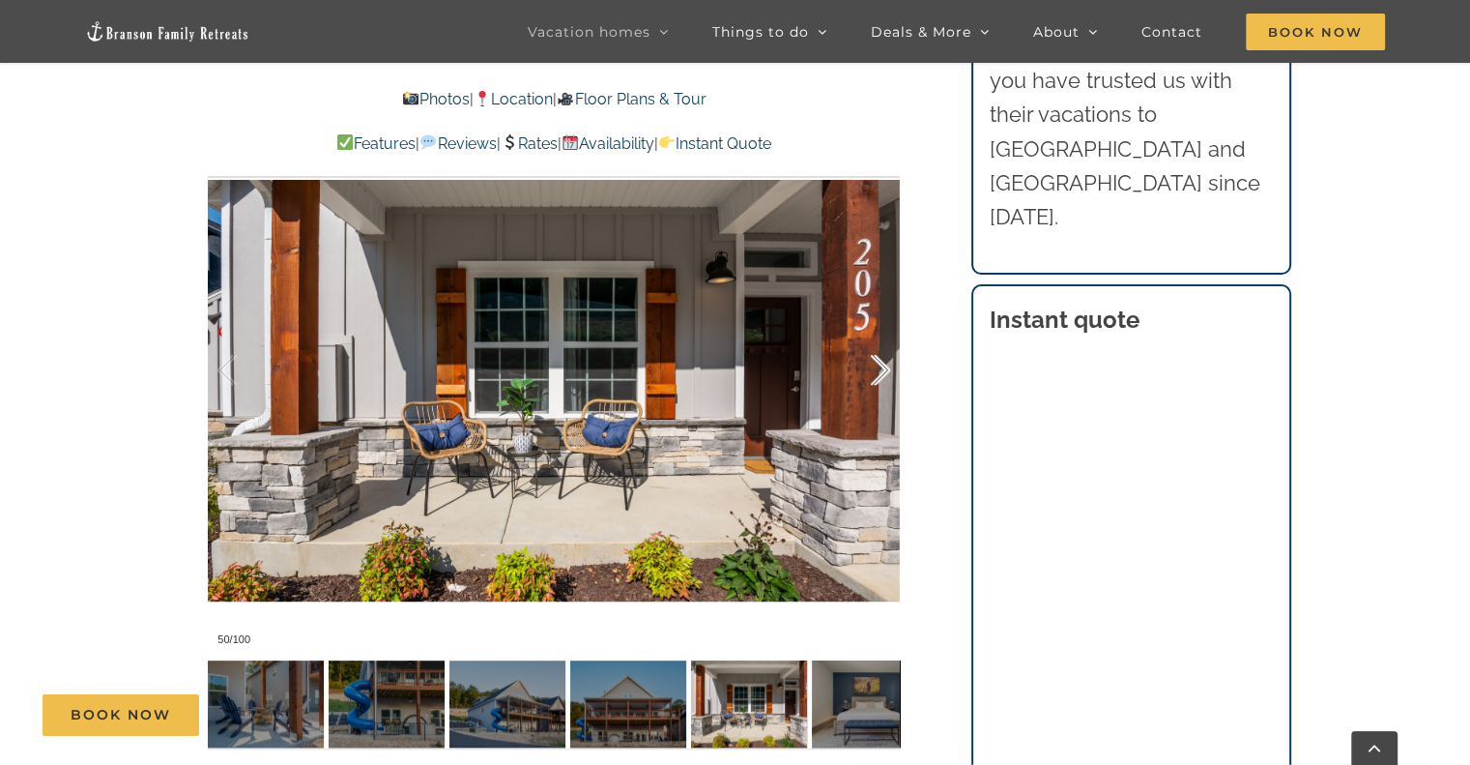
click at [877, 371] on div at bounding box center [860, 370] width 60 height 120
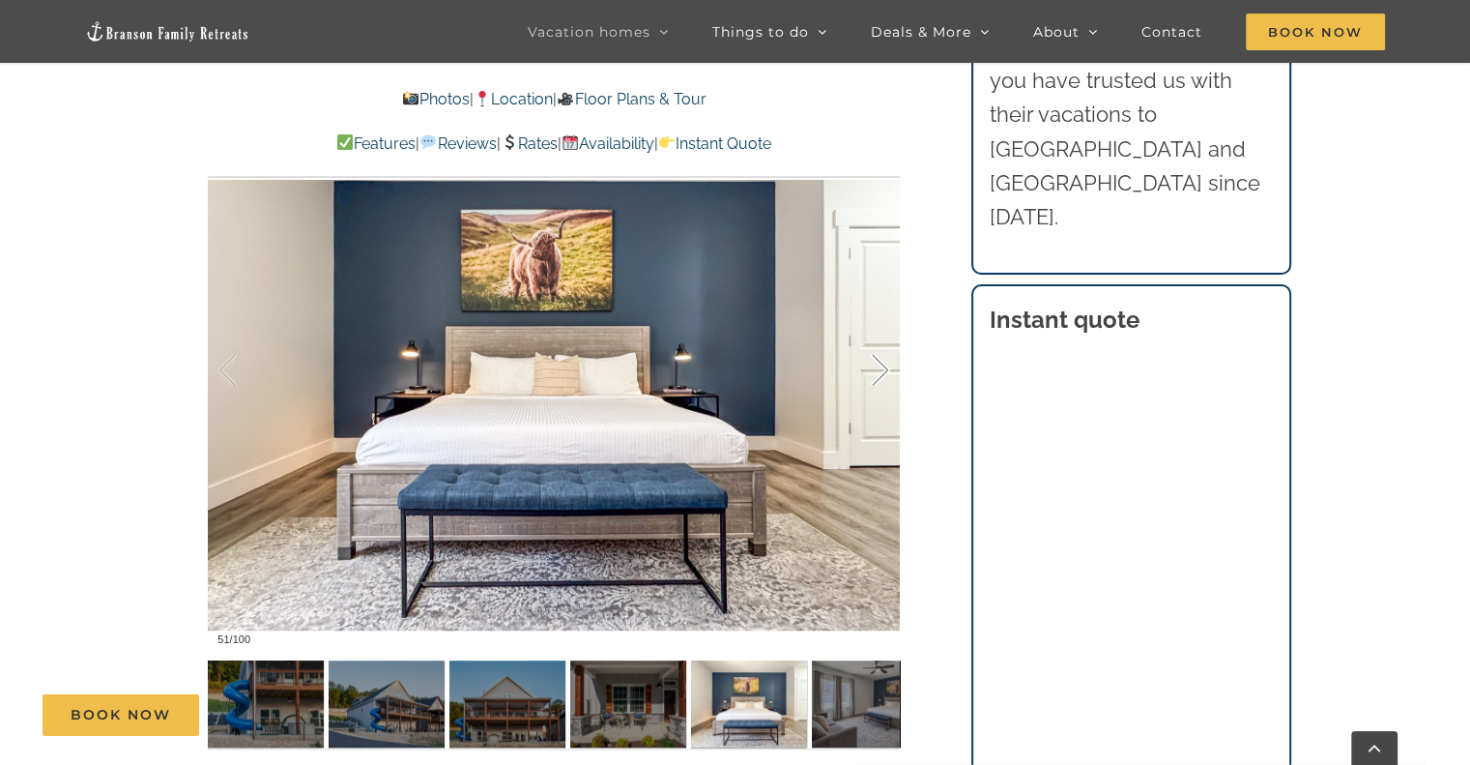
click at [877, 371] on div at bounding box center [860, 370] width 60 height 120
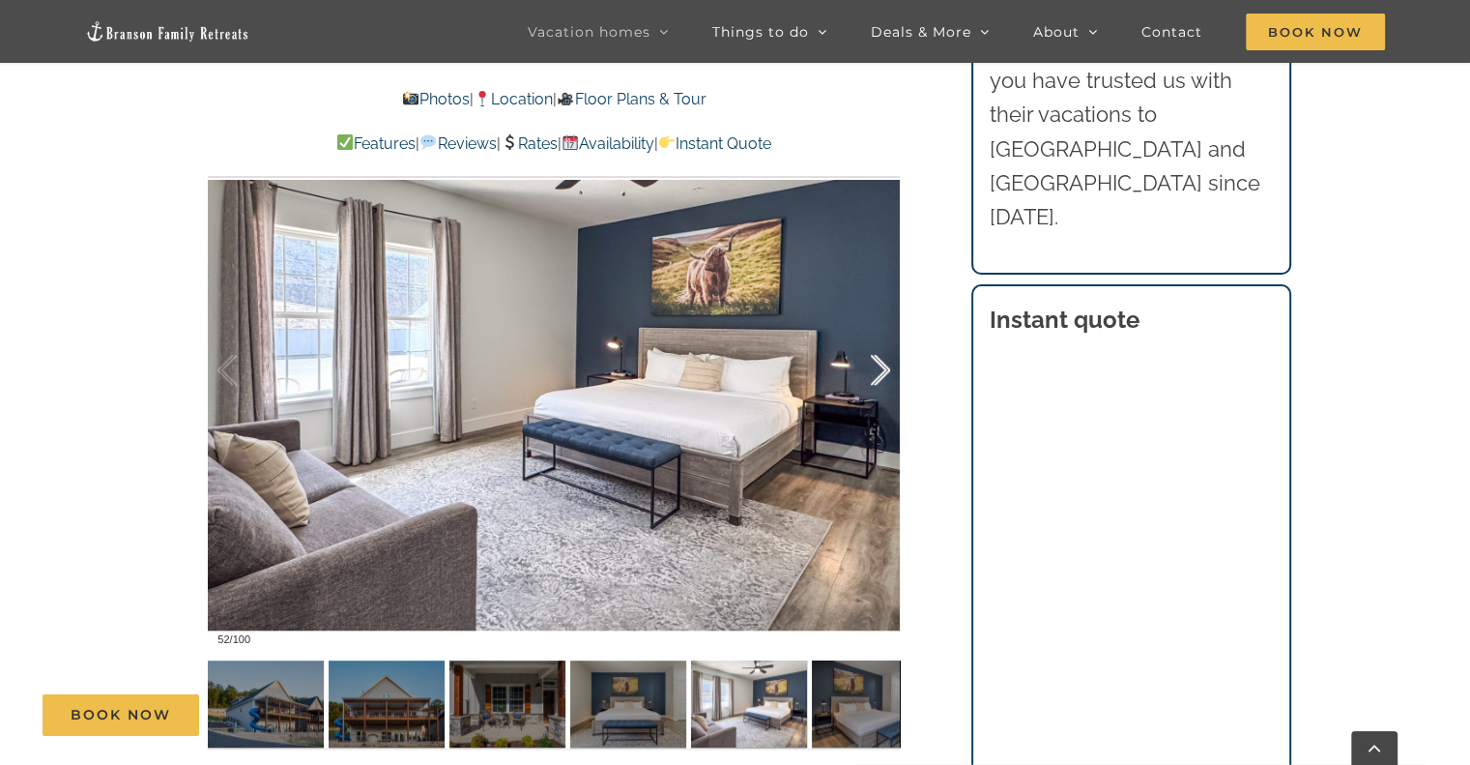
click at [877, 371] on div at bounding box center [860, 370] width 60 height 120
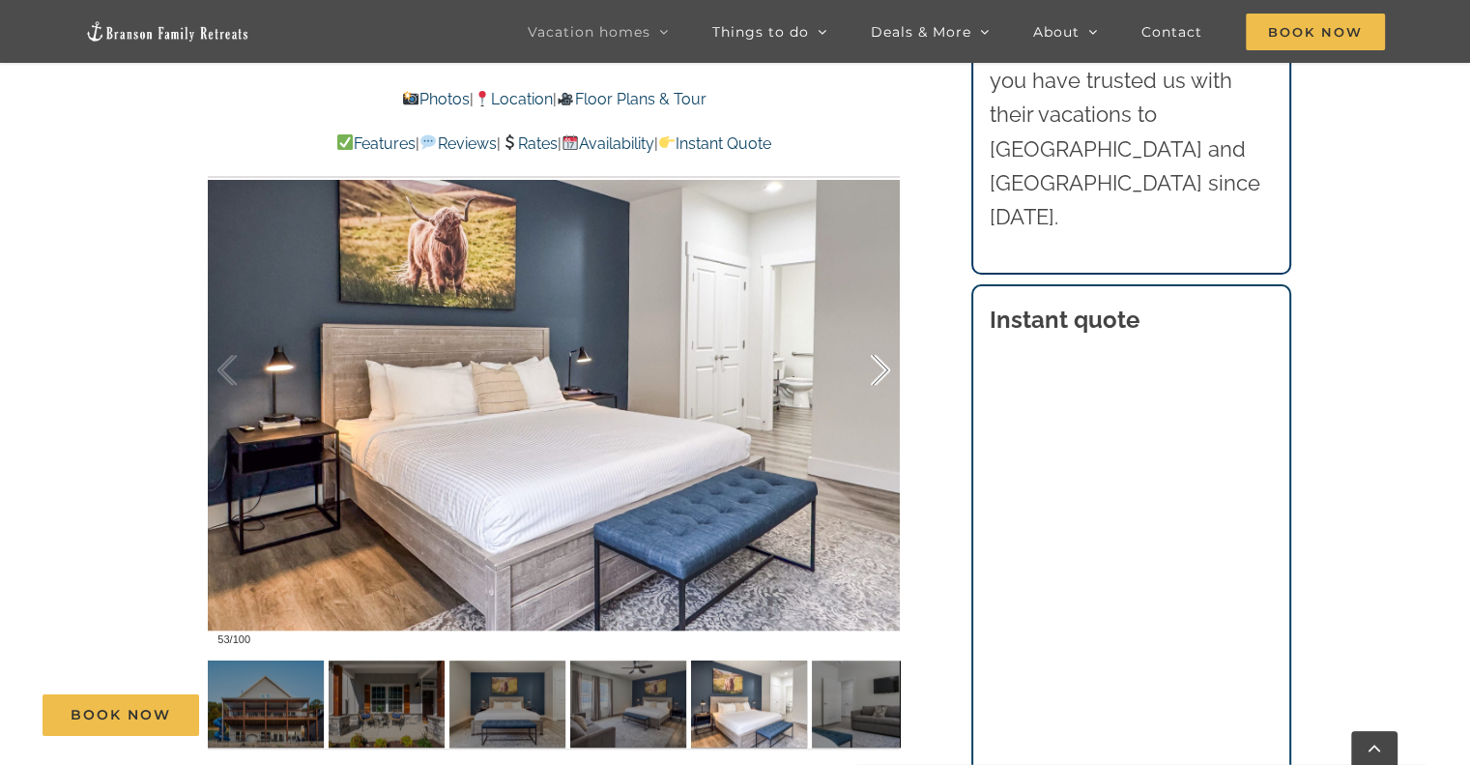
click at [877, 371] on div at bounding box center [860, 370] width 60 height 120
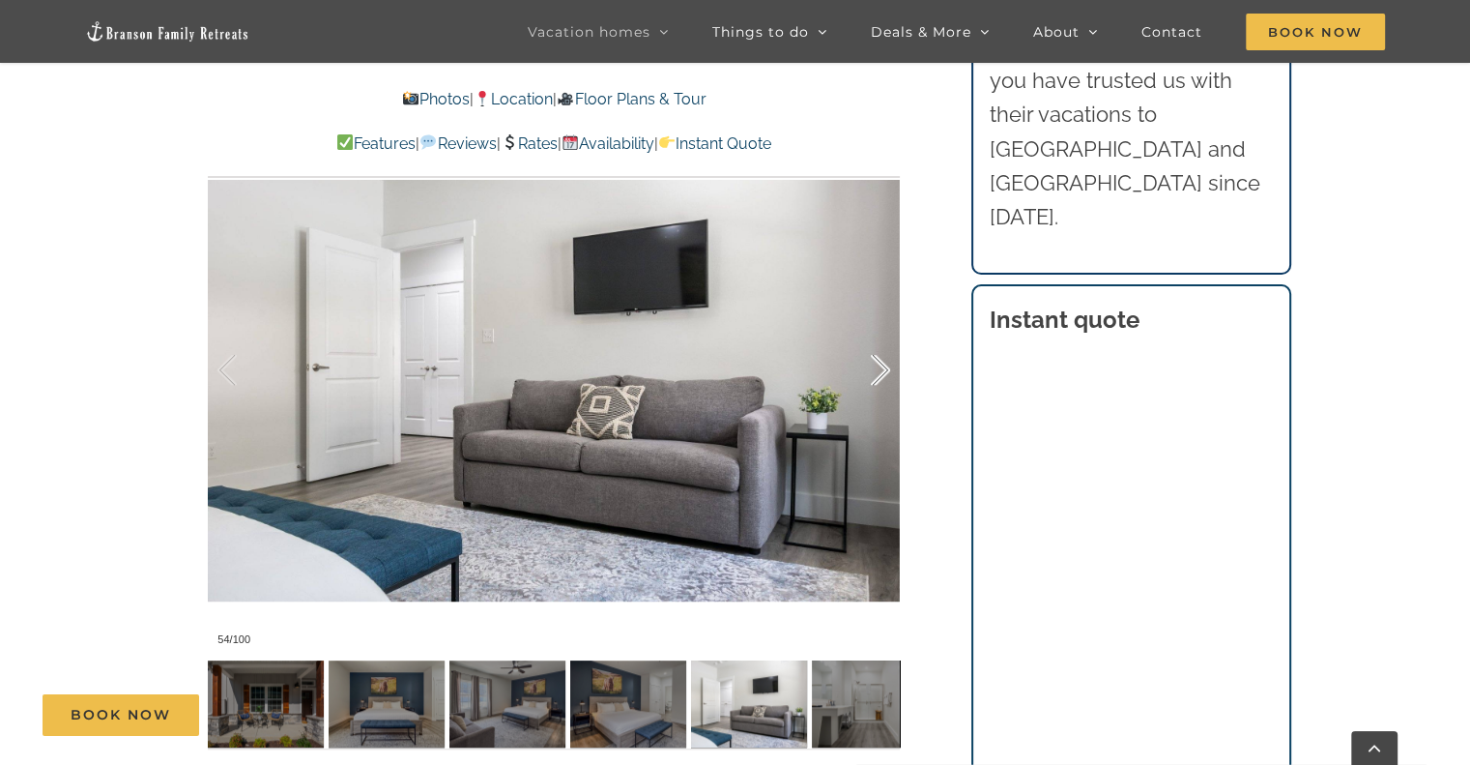
click at [877, 371] on div at bounding box center [860, 370] width 60 height 120
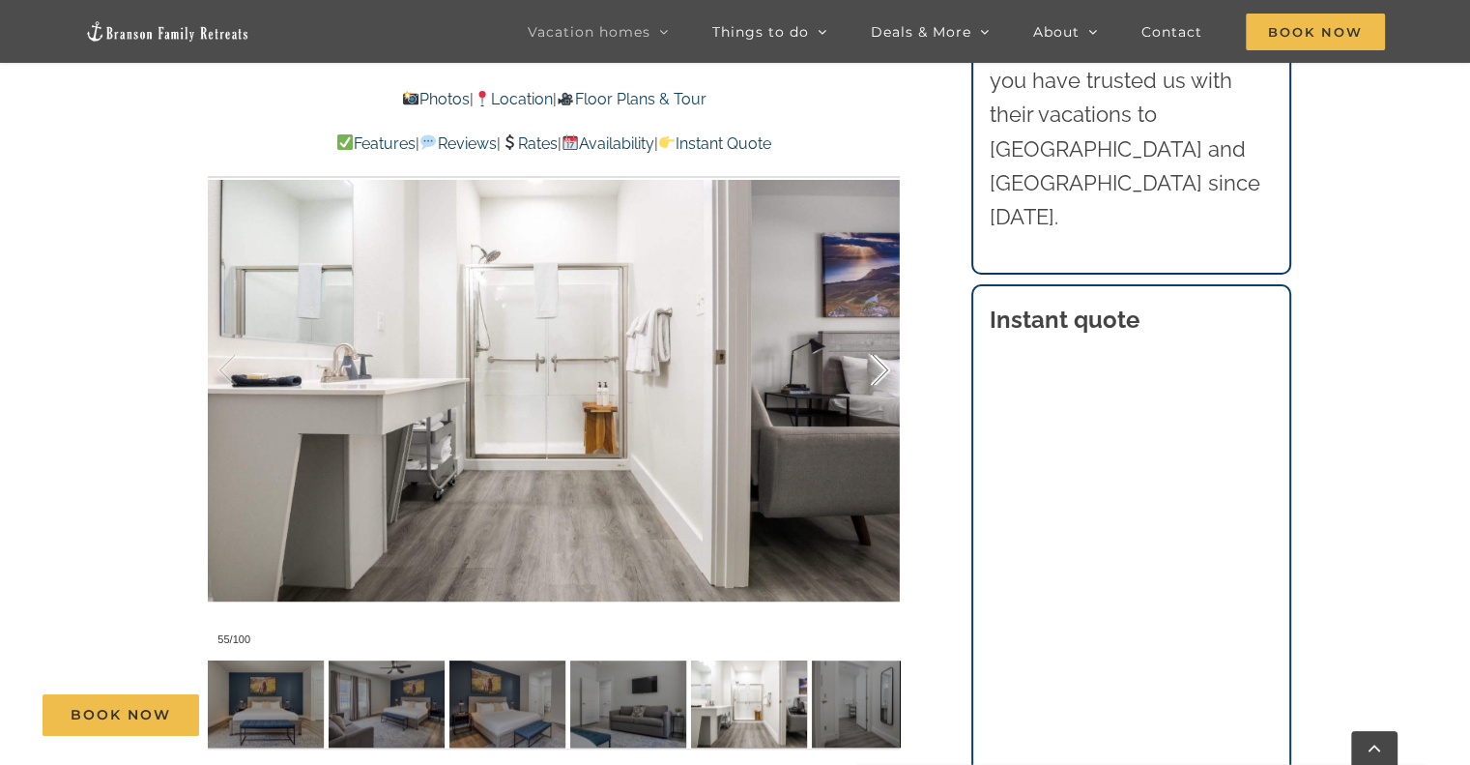
click at [877, 371] on div at bounding box center [860, 370] width 60 height 120
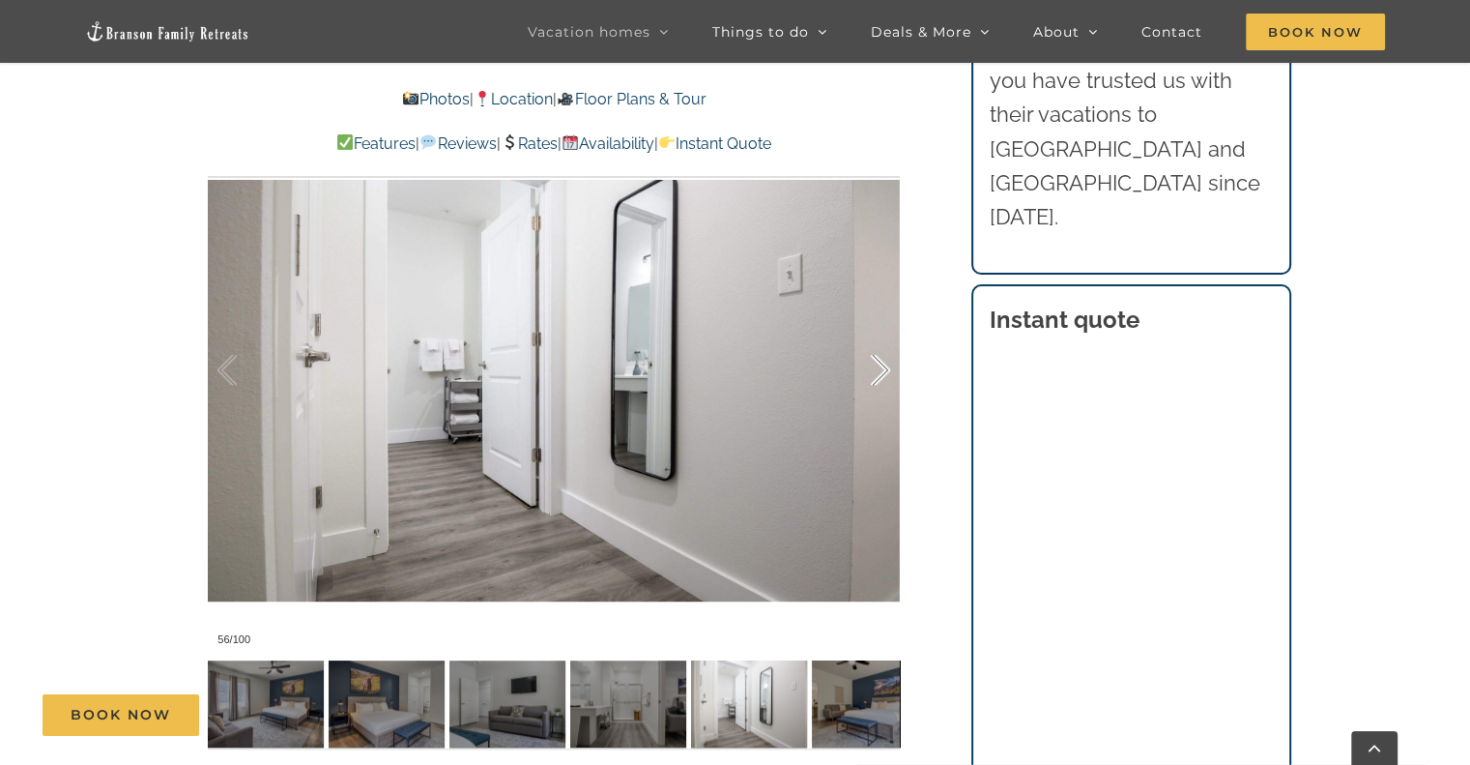
click at [877, 371] on div at bounding box center [860, 370] width 60 height 120
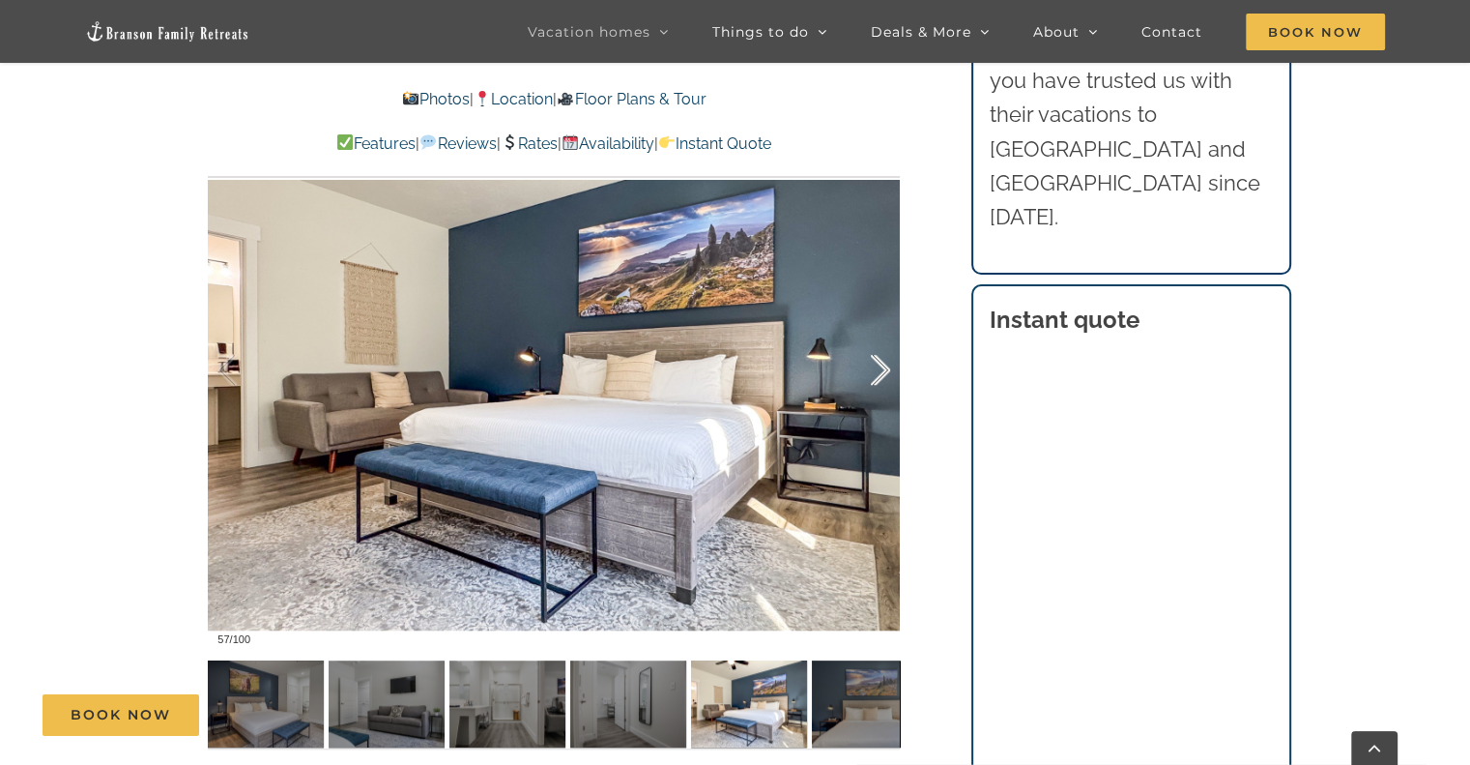
click at [877, 371] on div at bounding box center [860, 370] width 60 height 120
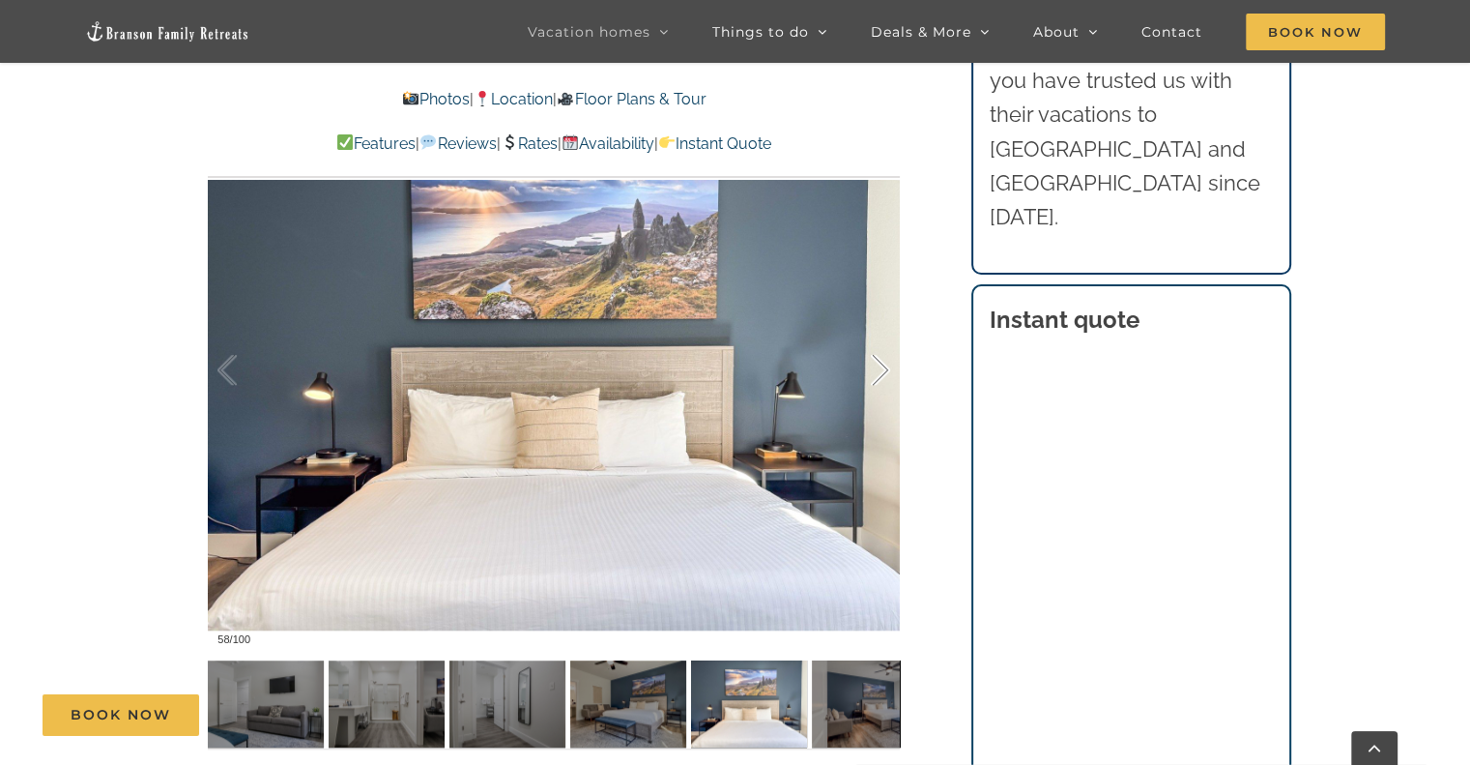
click at [877, 371] on div at bounding box center [860, 370] width 60 height 120
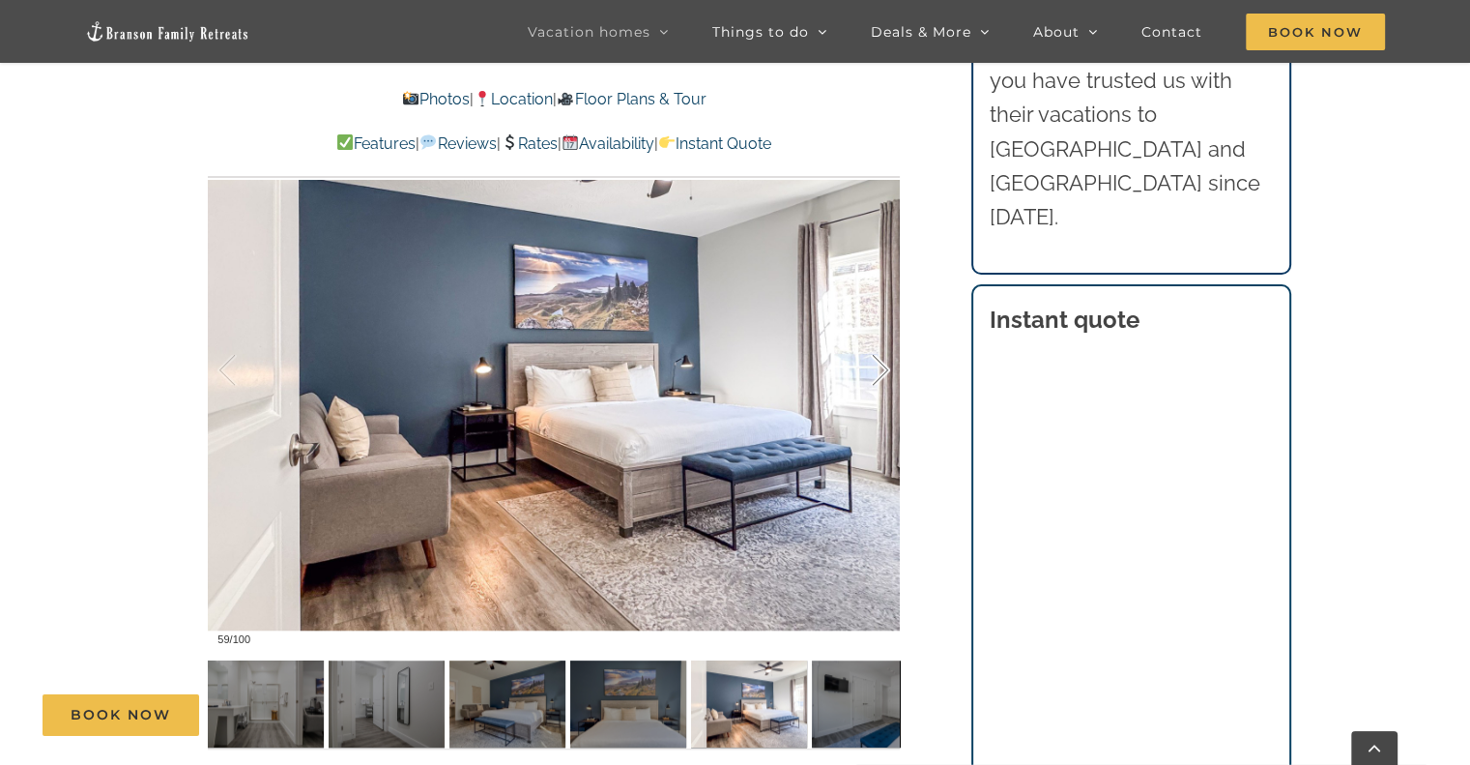
click at [877, 371] on div at bounding box center [860, 370] width 60 height 120
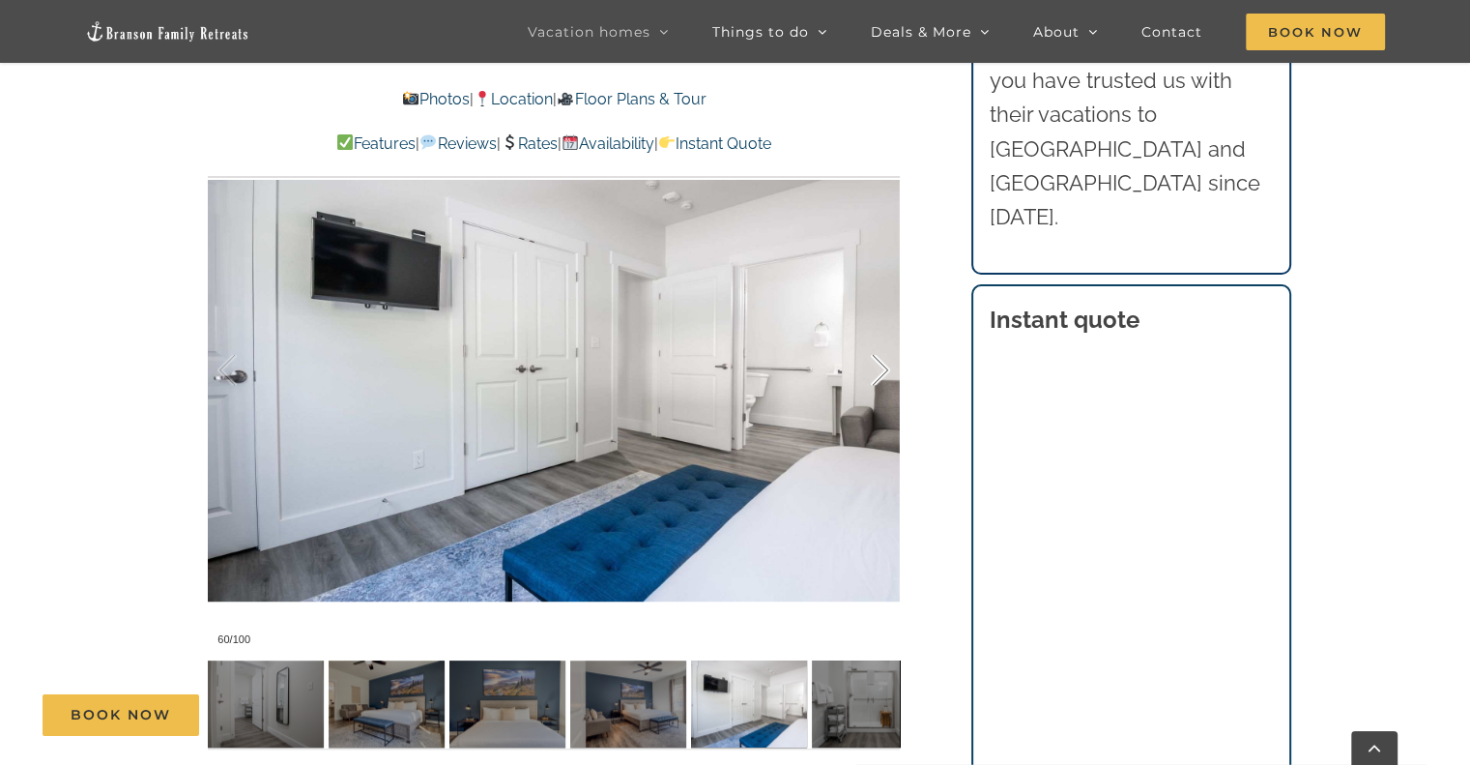
click at [877, 371] on div at bounding box center [860, 370] width 60 height 120
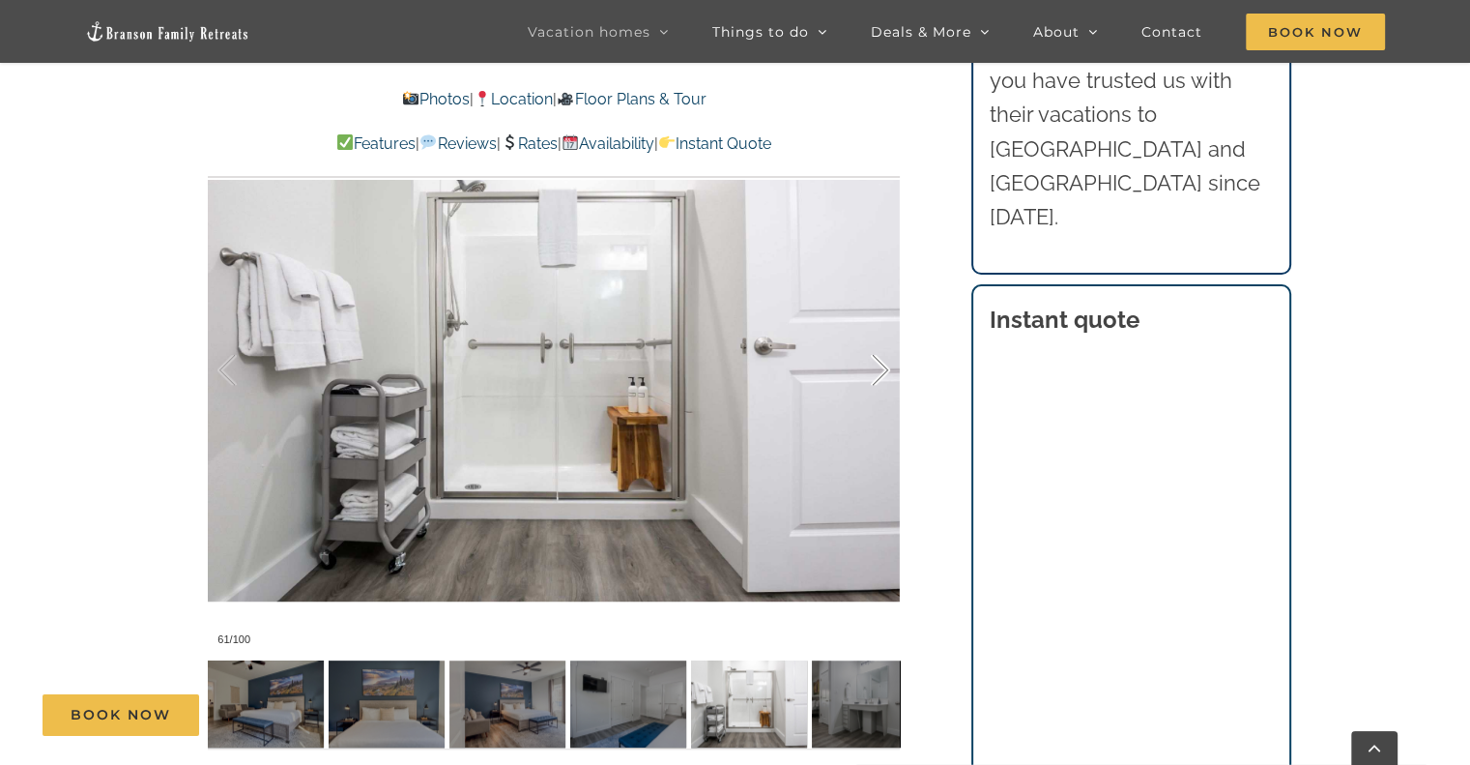
click at [877, 371] on div at bounding box center [860, 370] width 60 height 120
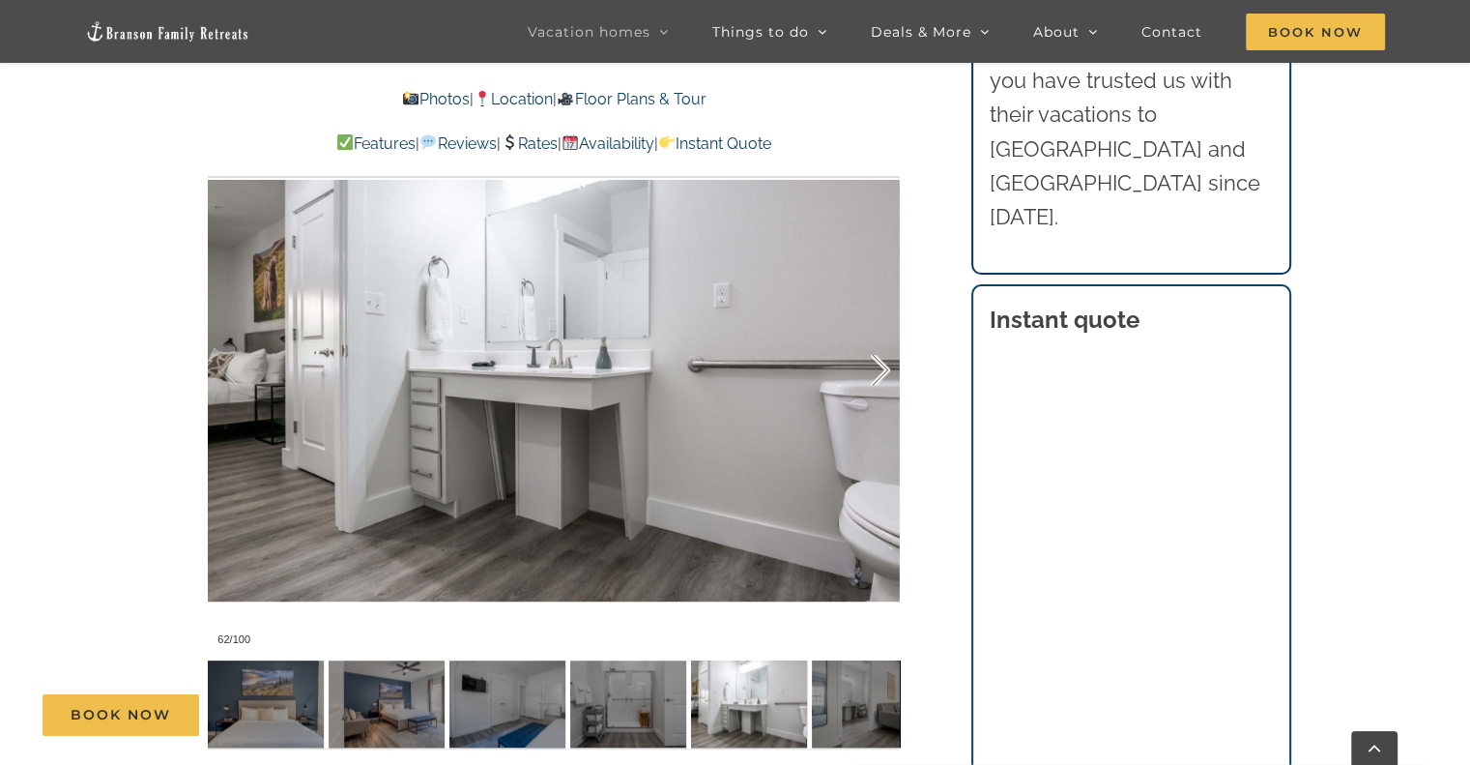
click at [877, 371] on div at bounding box center [860, 370] width 60 height 120
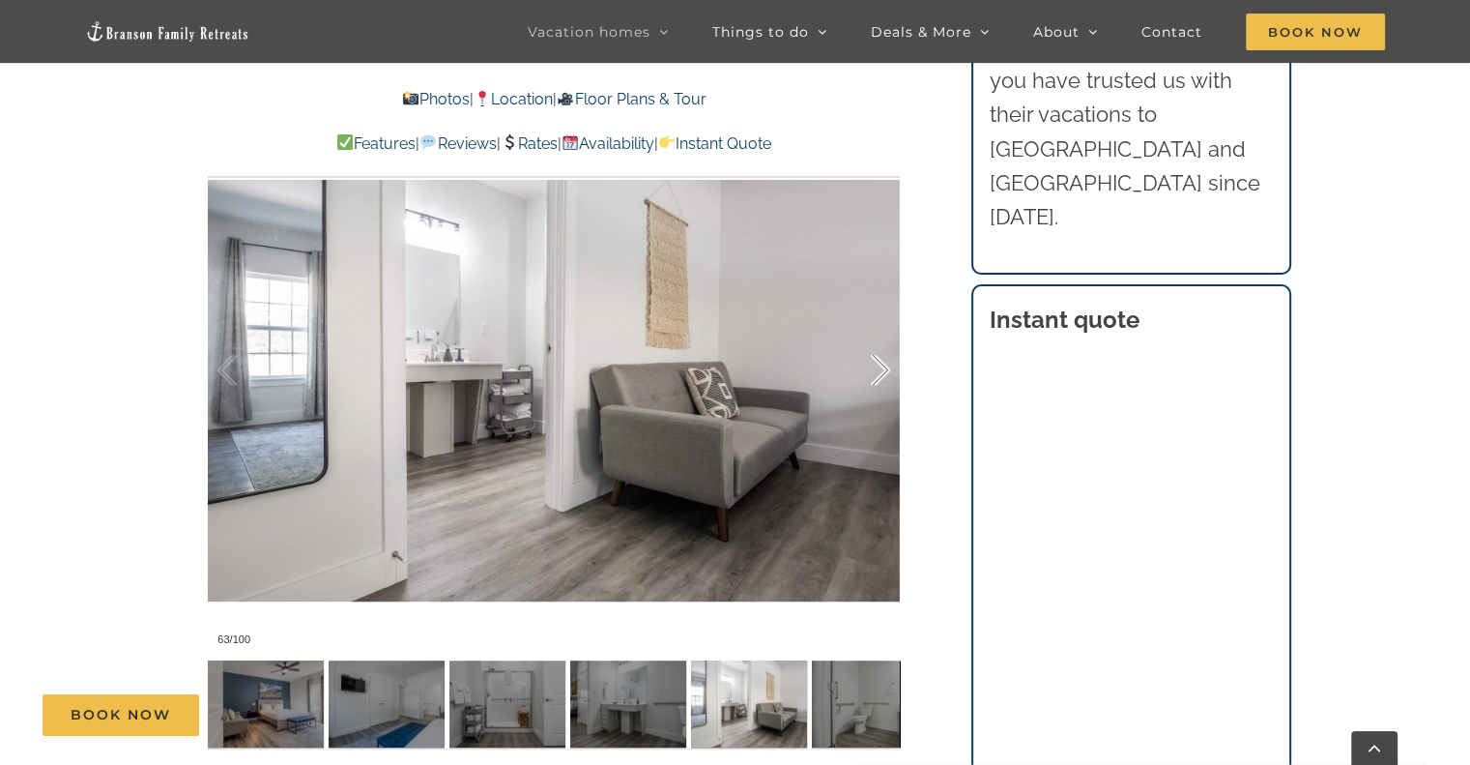
click at [877, 371] on div at bounding box center [860, 370] width 60 height 120
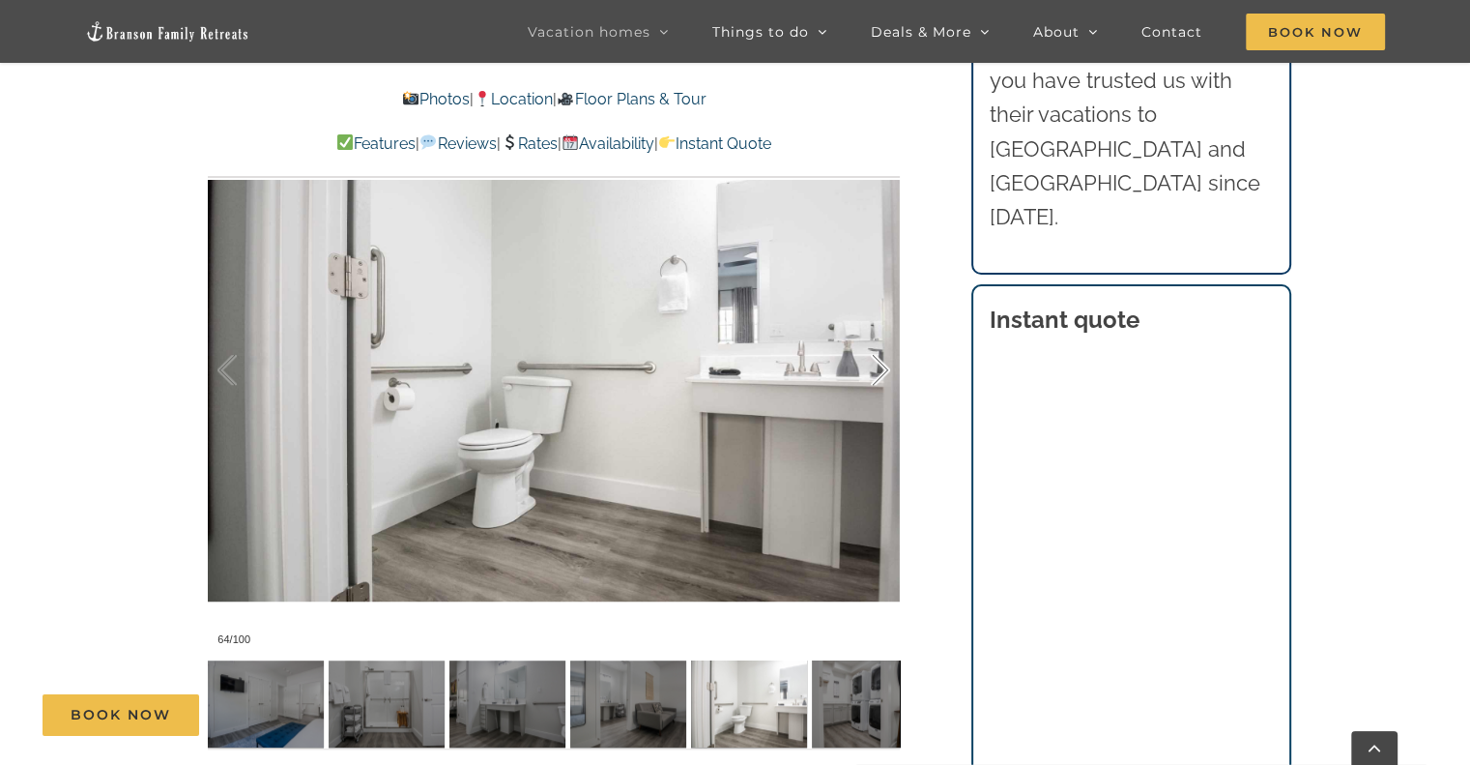
click at [877, 371] on div at bounding box center [860, 370] width 60 height 120
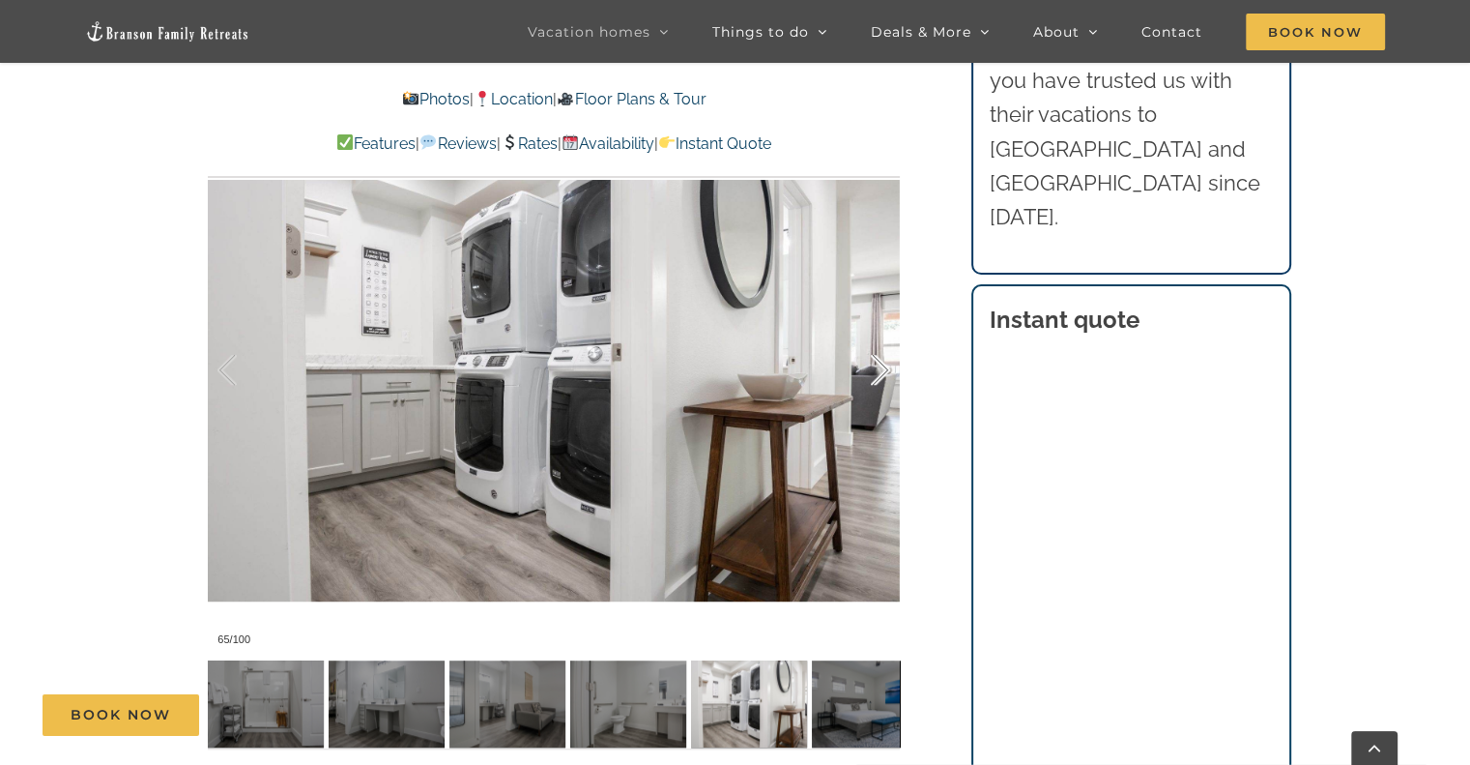
click at [877, 371] on div at bounding box center [860, 370] width 60 height 120
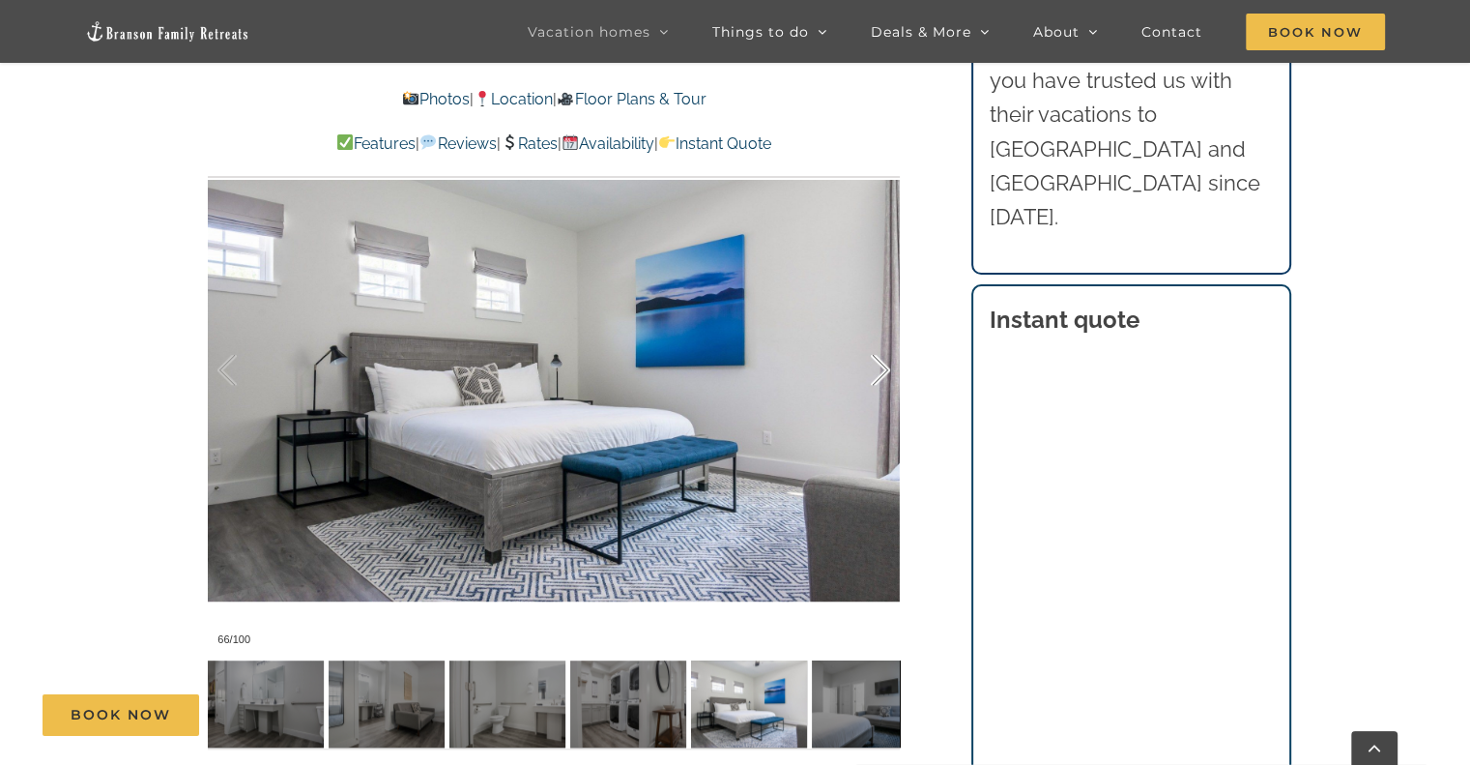
click at [877, 371] on div at bounding box center [860, 370] width 60 height 120
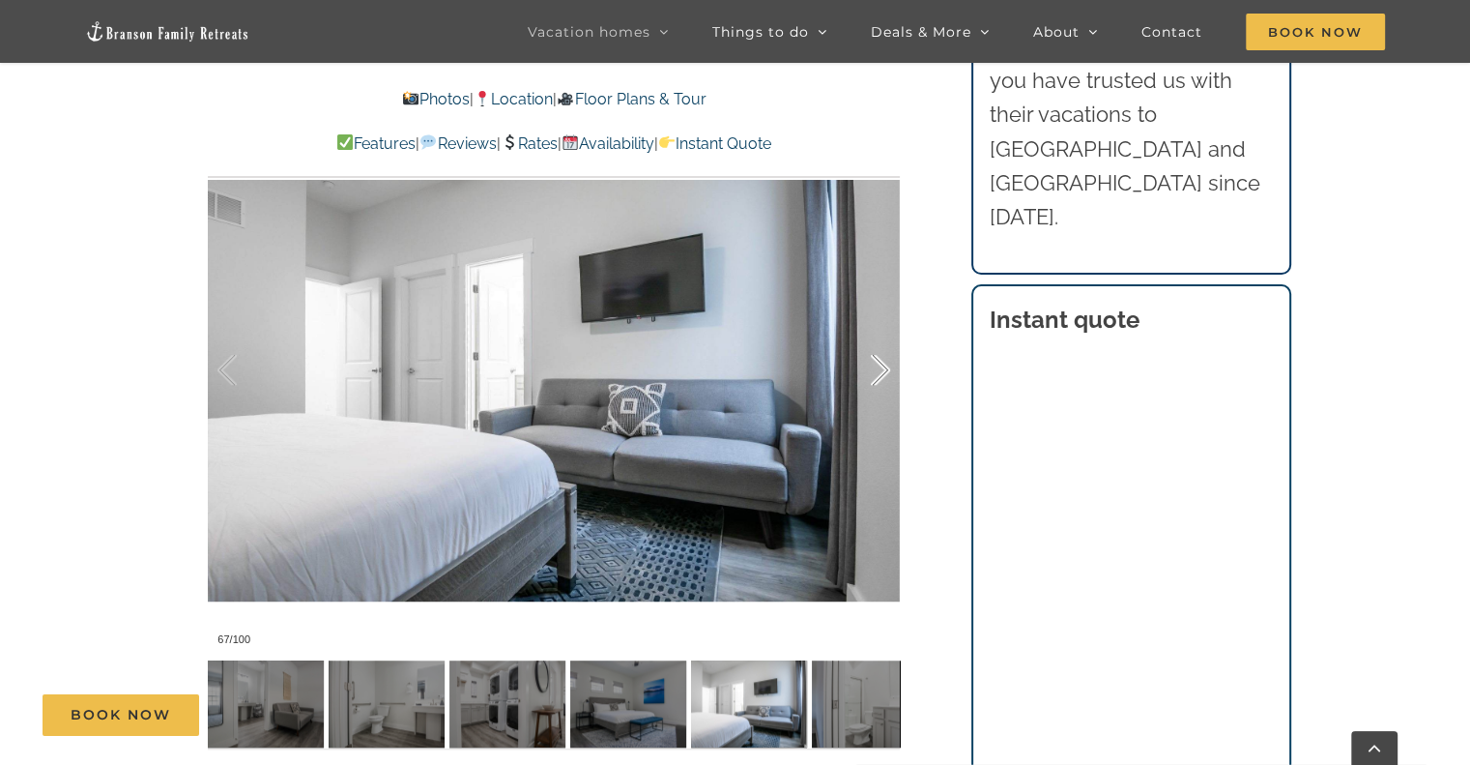
click at [877, 371] on div at bounding box center [860, 370] width 60 height 120
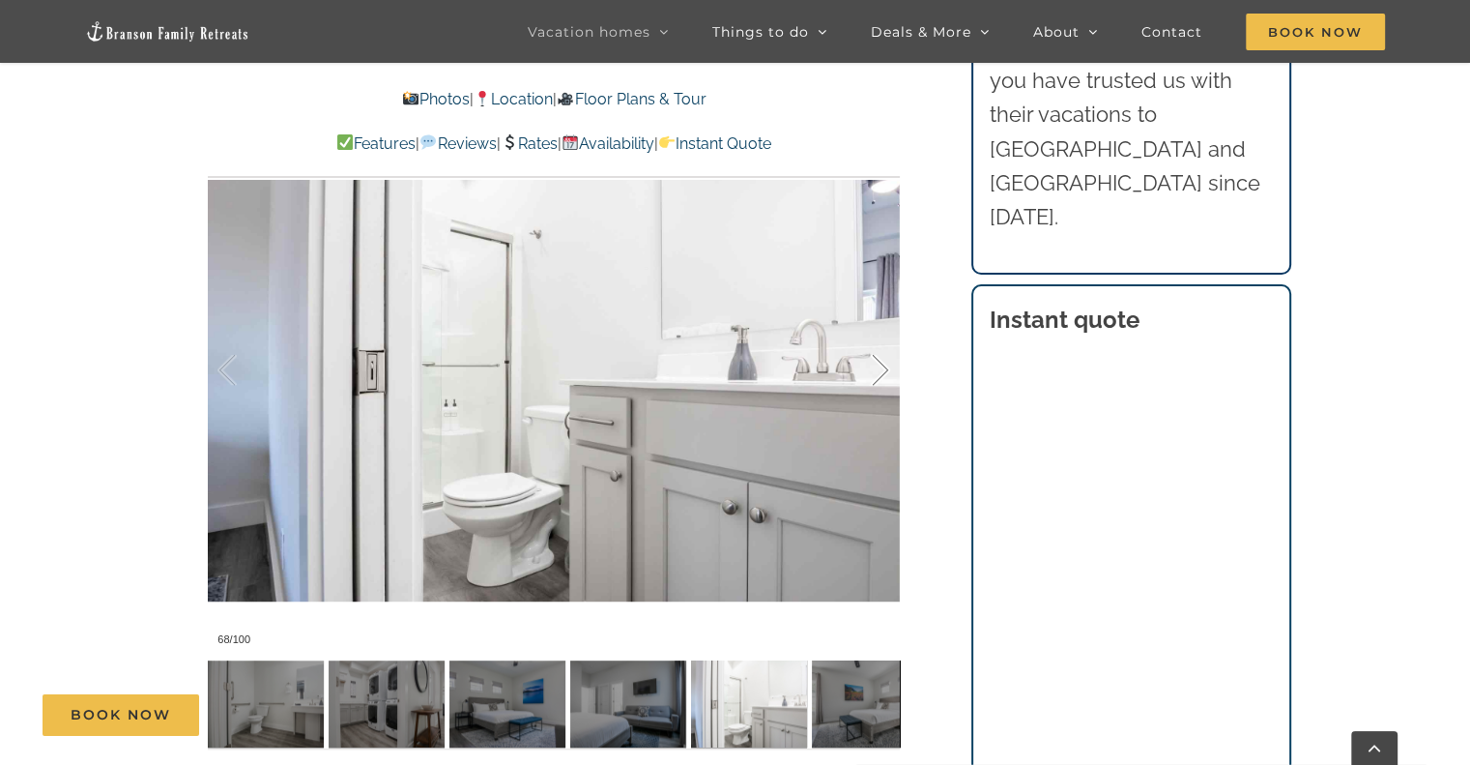
click at [877, 371] on div at bounding box center [860, 370] width 60 height 120
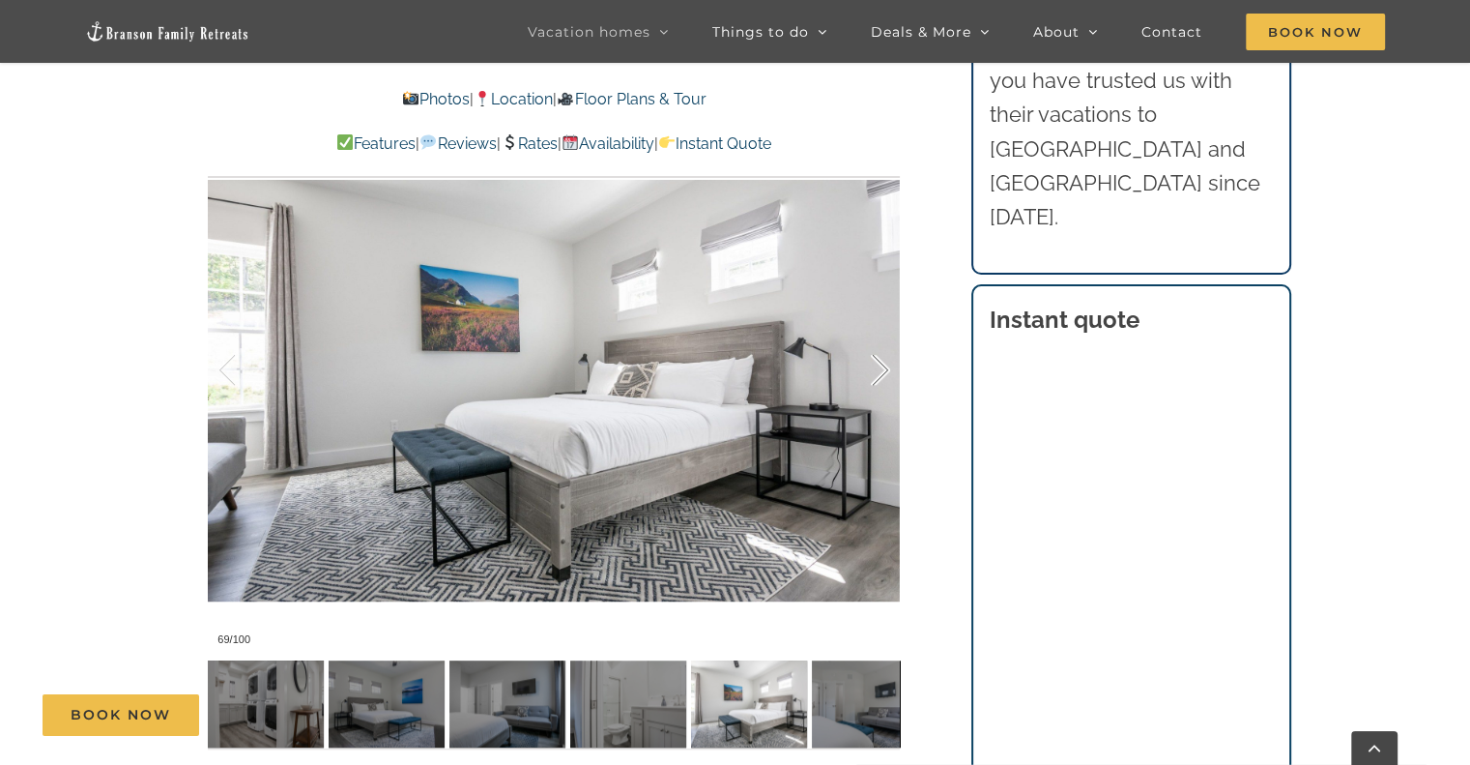
click at [877, 371] on div at bounding box center [860, 370] width 60 height 120
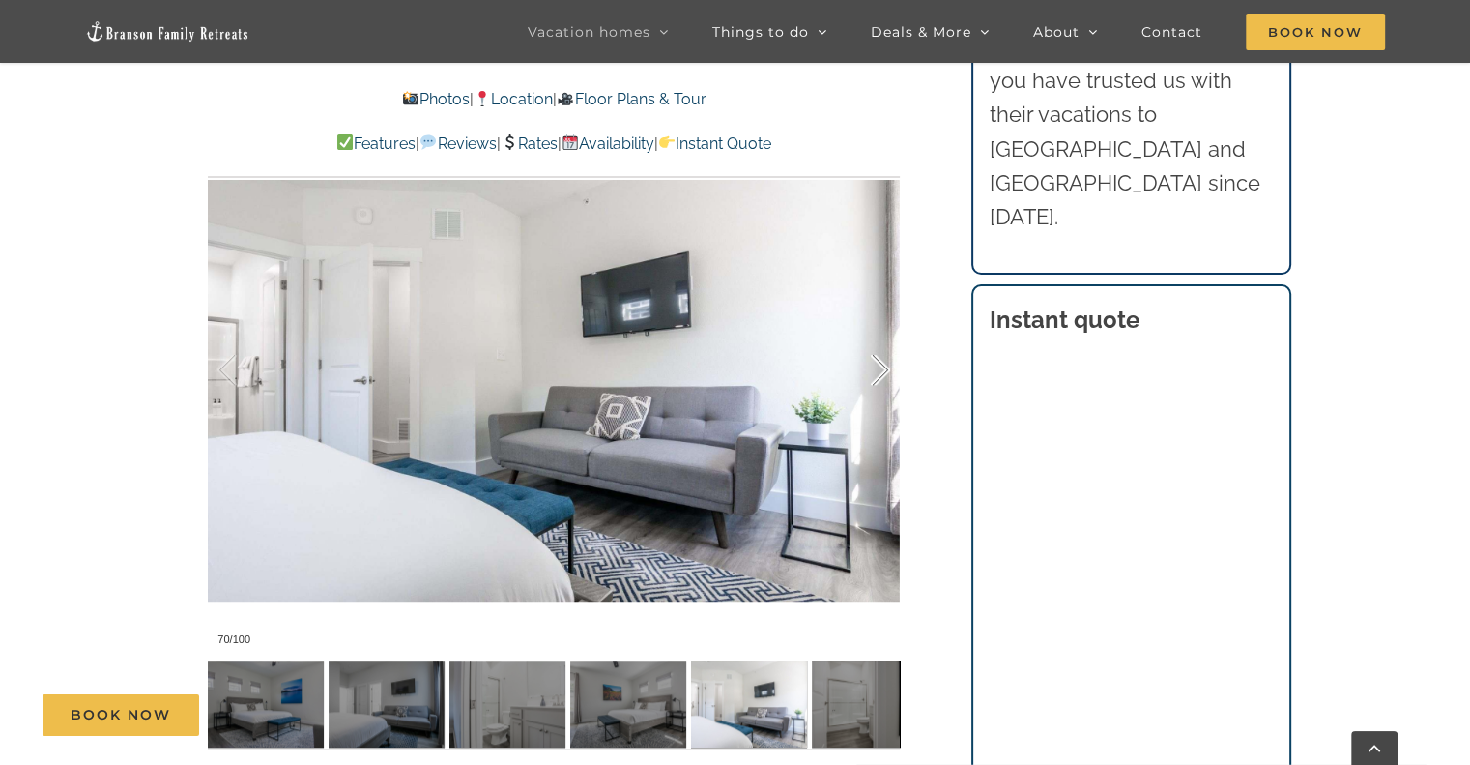
click at [877, 371] on div at bounding box center [860, 370] width 60 height 120
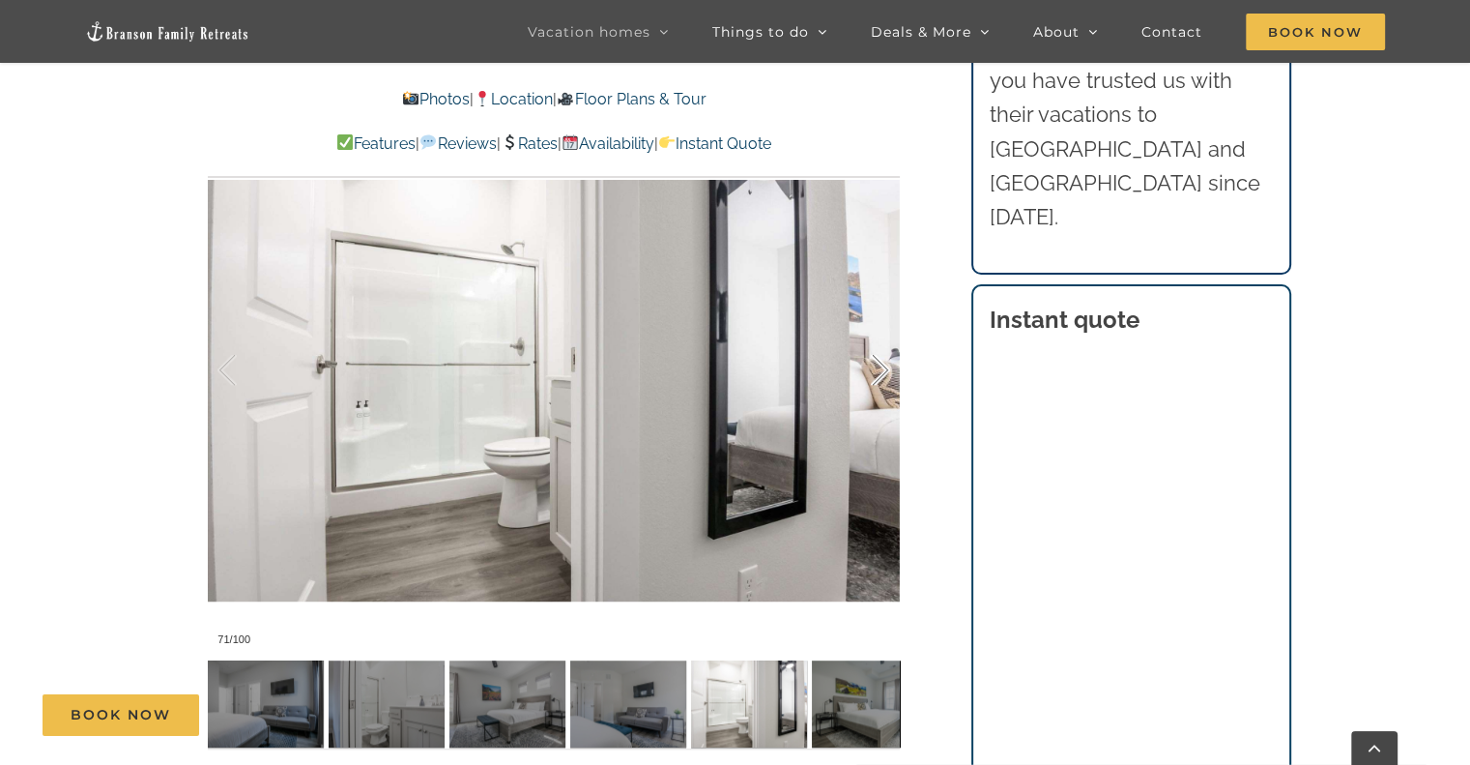
click at [877, 371] on div at bounding box center [860, 370] width 60 height 120
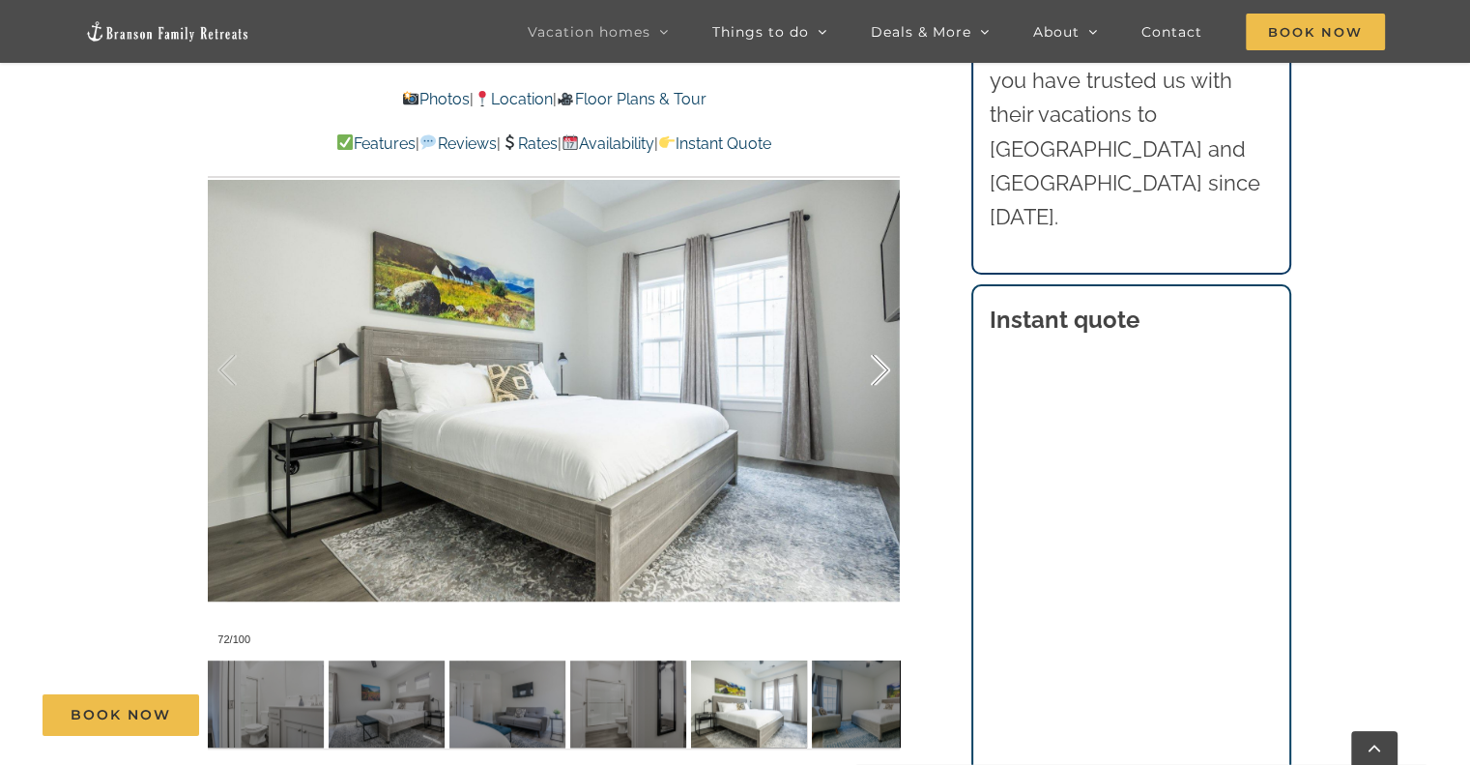
click at [877, 371] on div at bounding box center [860, 370] width 60 height 120
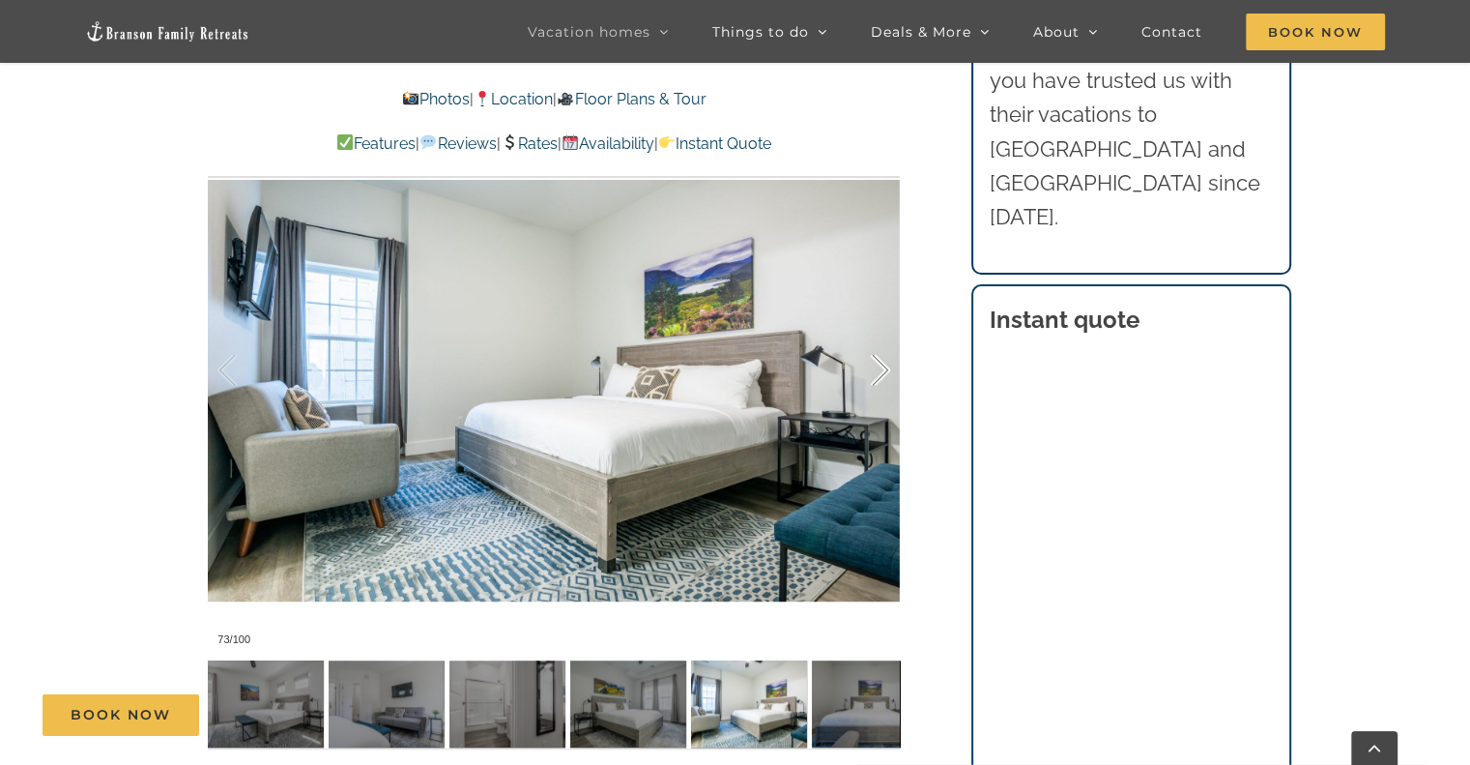
click at [877, 371] on div at bounding box center [860, 370] width 60 height 120
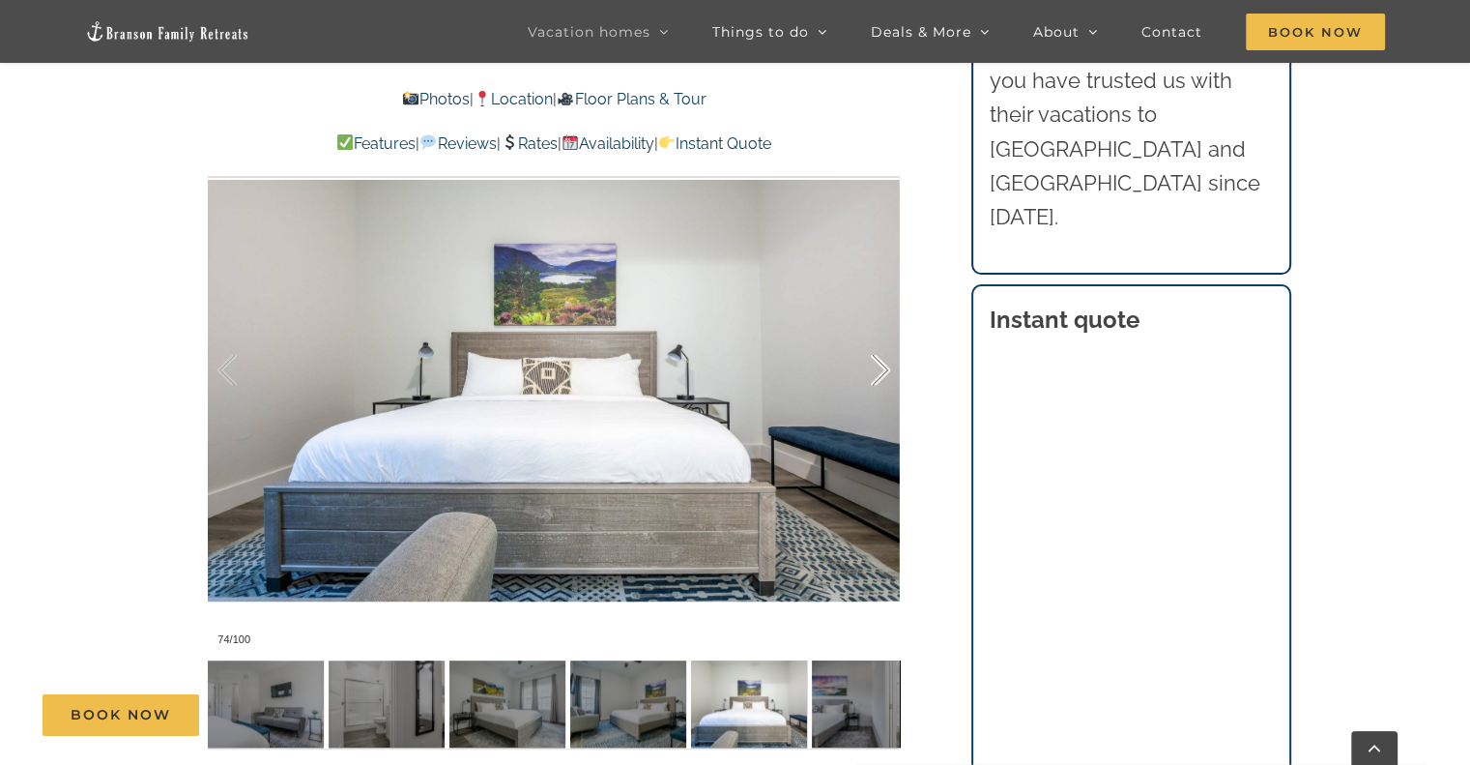
click at [877, 371] on div at bounding box center [860, 370] width 60 height 120
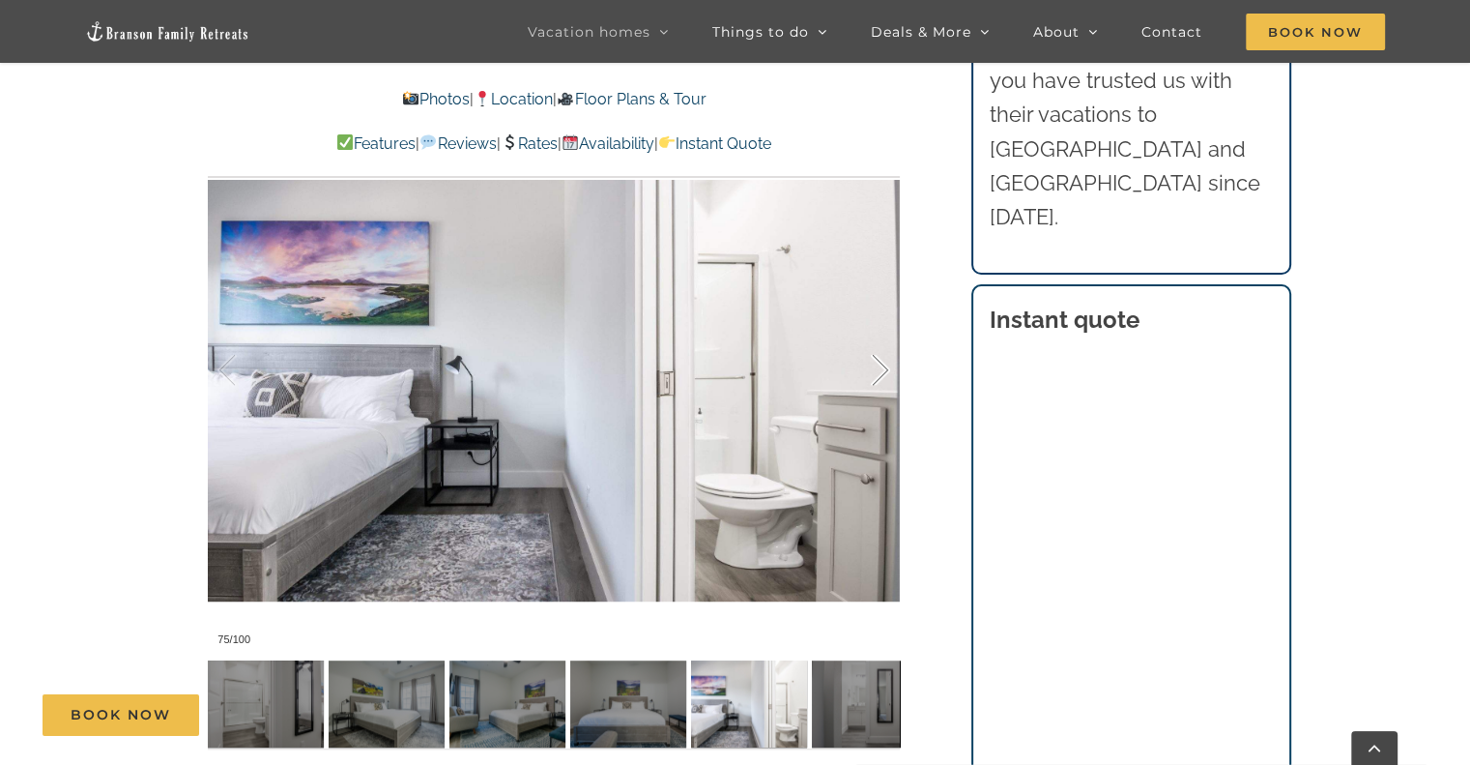
click at [877, 371] on div at bounding box center [860, 370] width 60 height 120
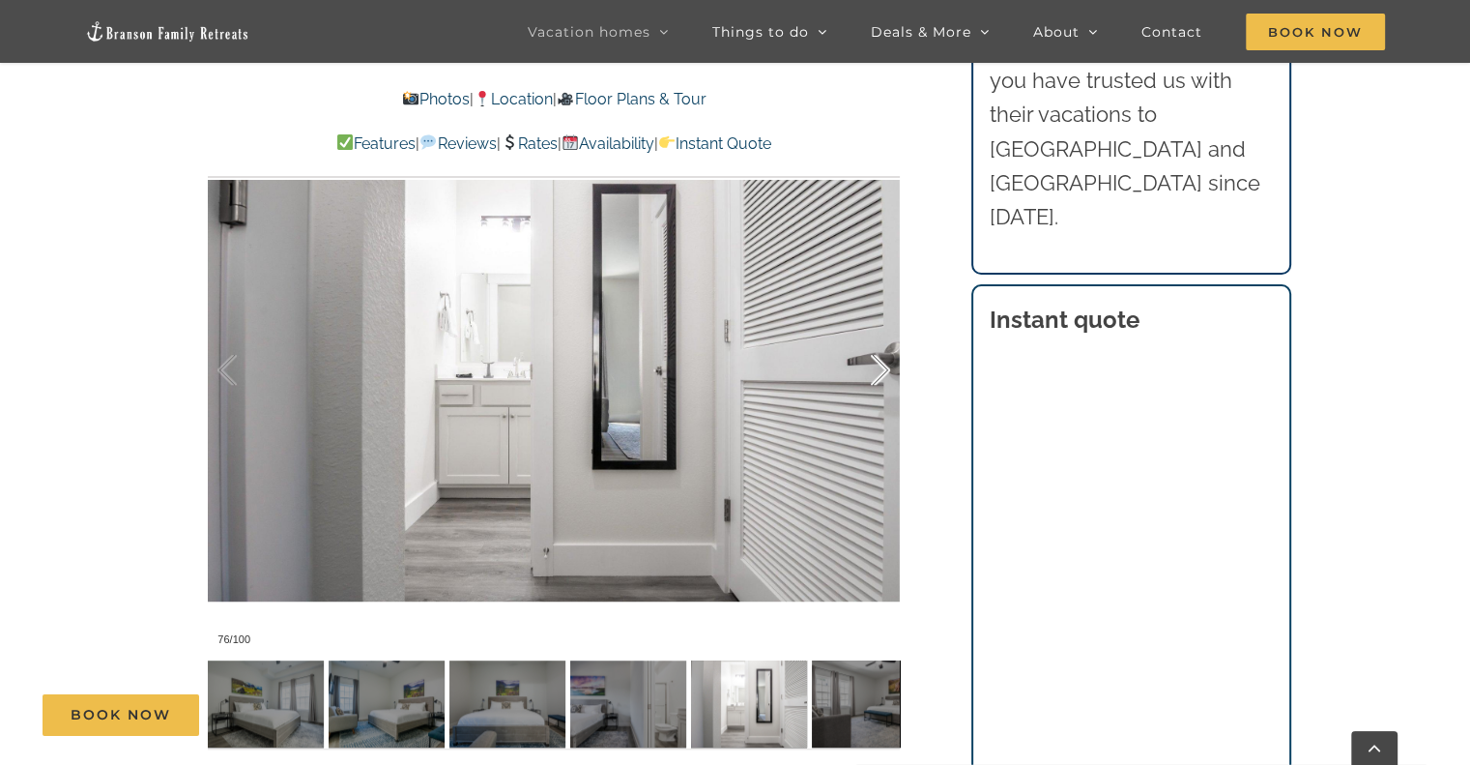
click at [877, 371] on div at bounding box center [860, 370] width 60 height 120
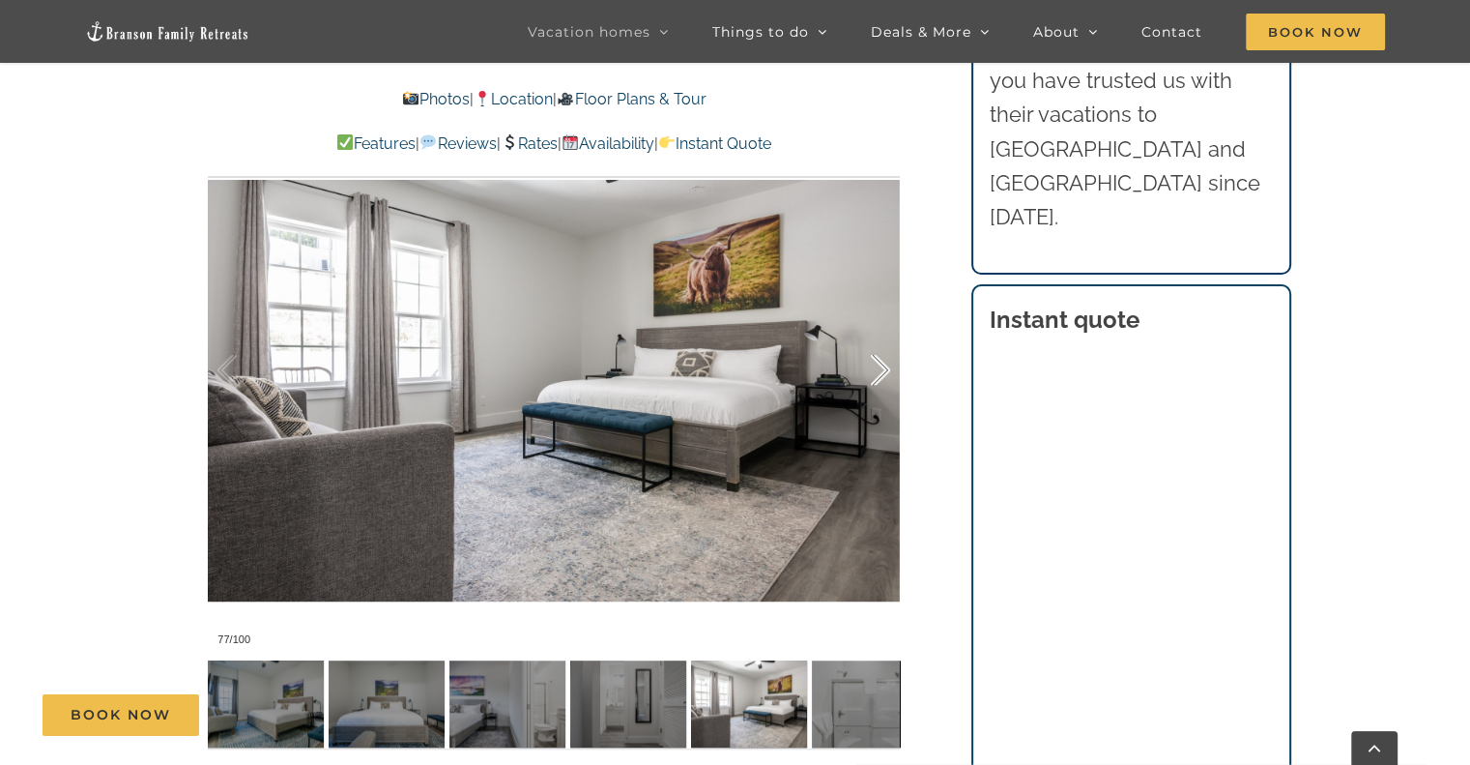
click at [877, 371] on div at bounding box center [860, 370] width 60 height 120
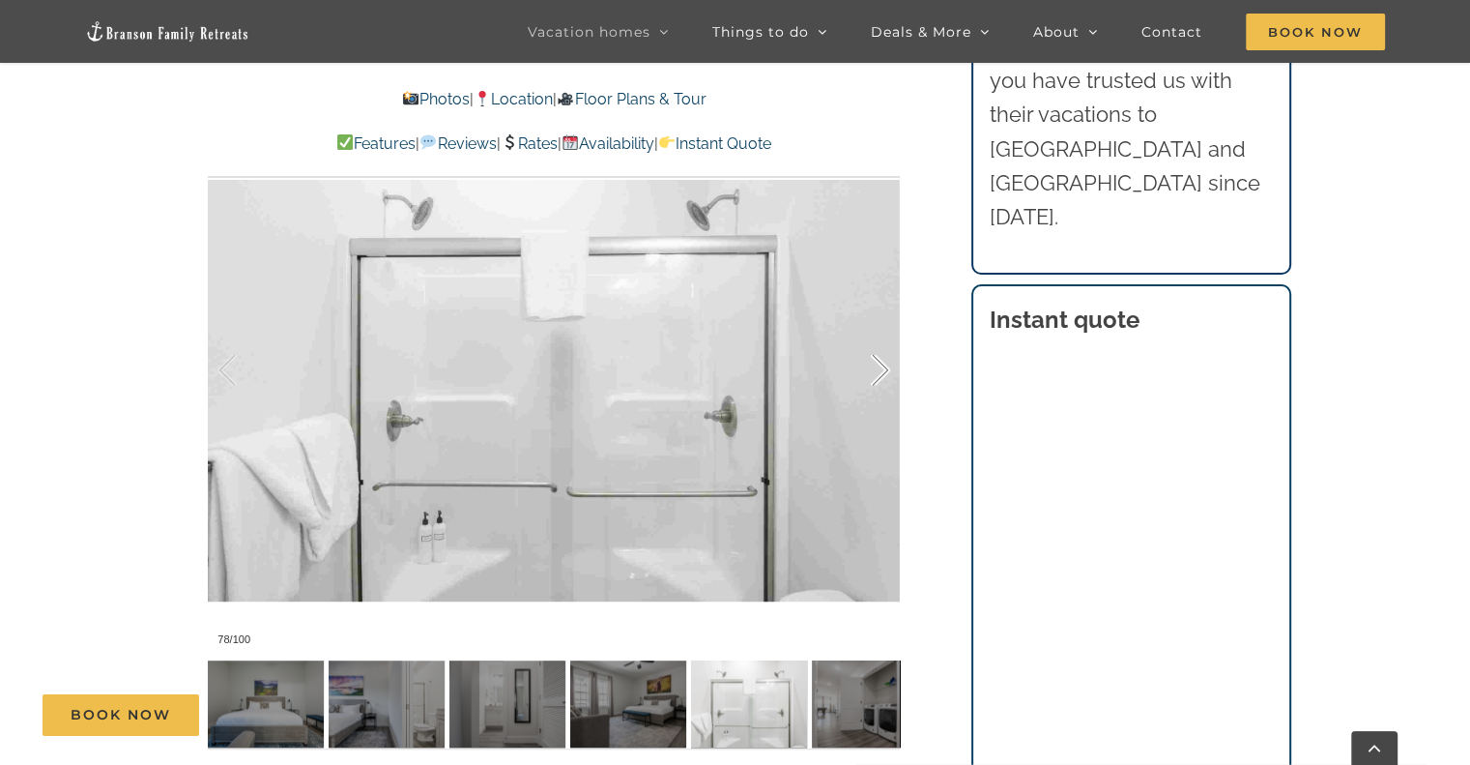
click at [877, 371] on div at bounding box center [860, 370] width 60 height 120
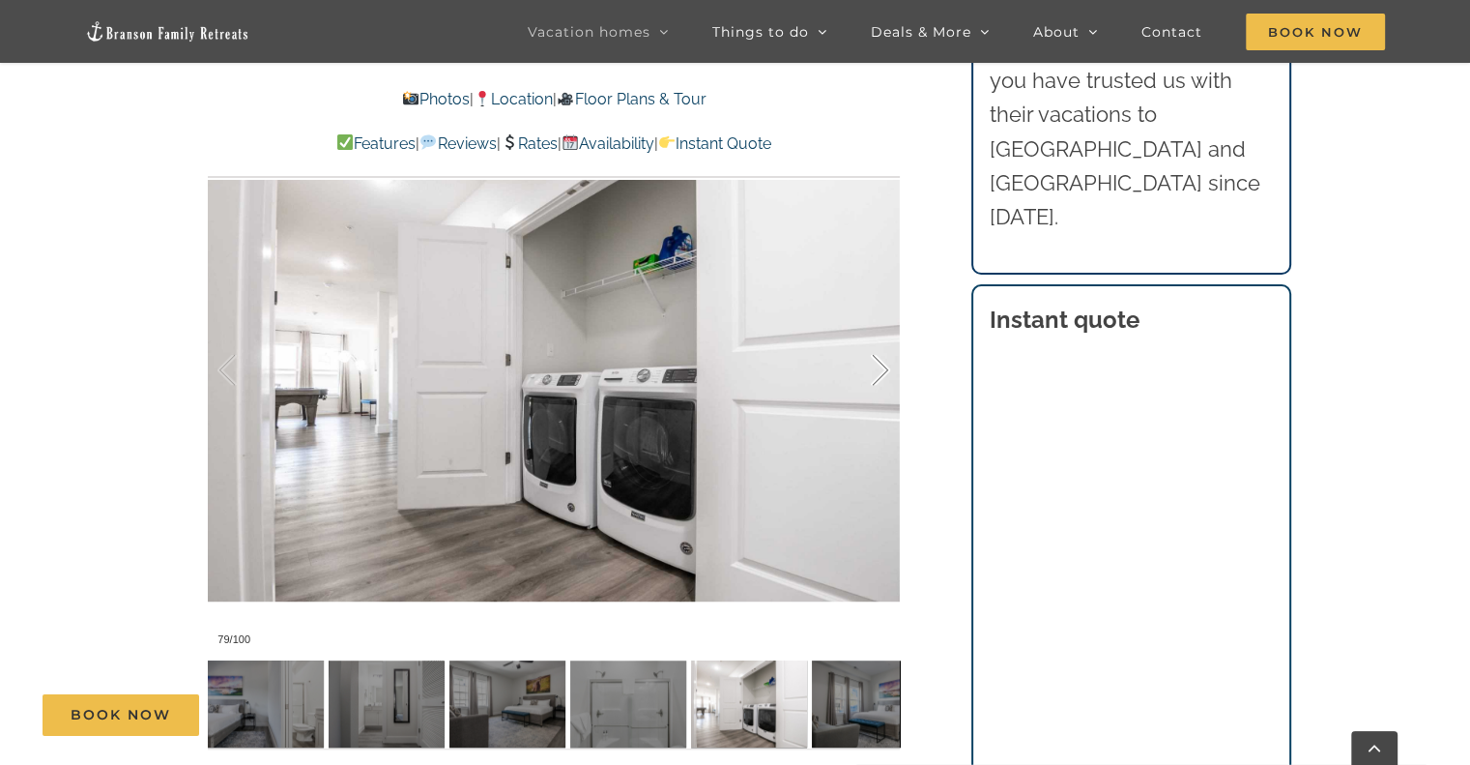
click at [877, 371] on div at bounding box center [860, 370] width 60 height 120
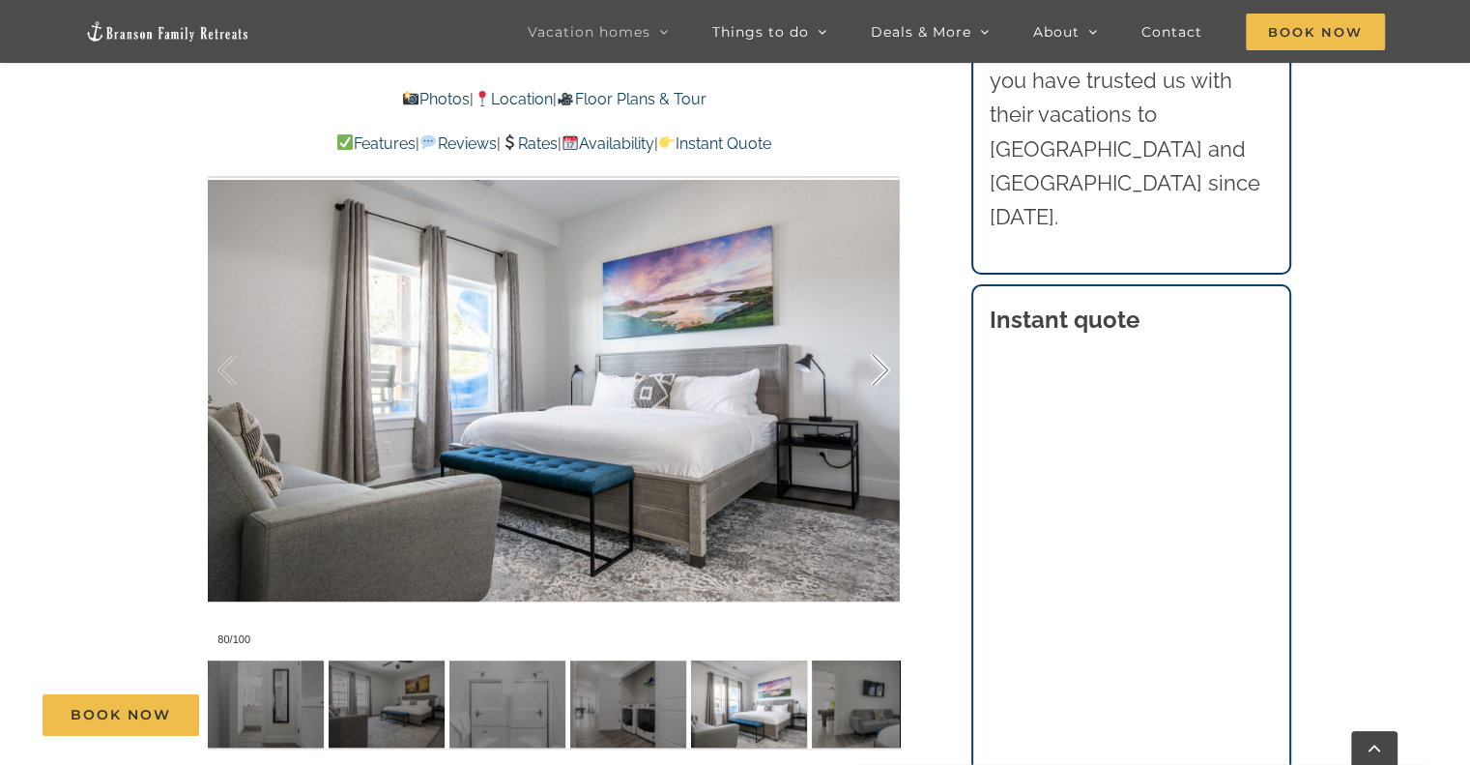
click at [877, 371] on div at bounding box center [860, 370] width 60 height 120
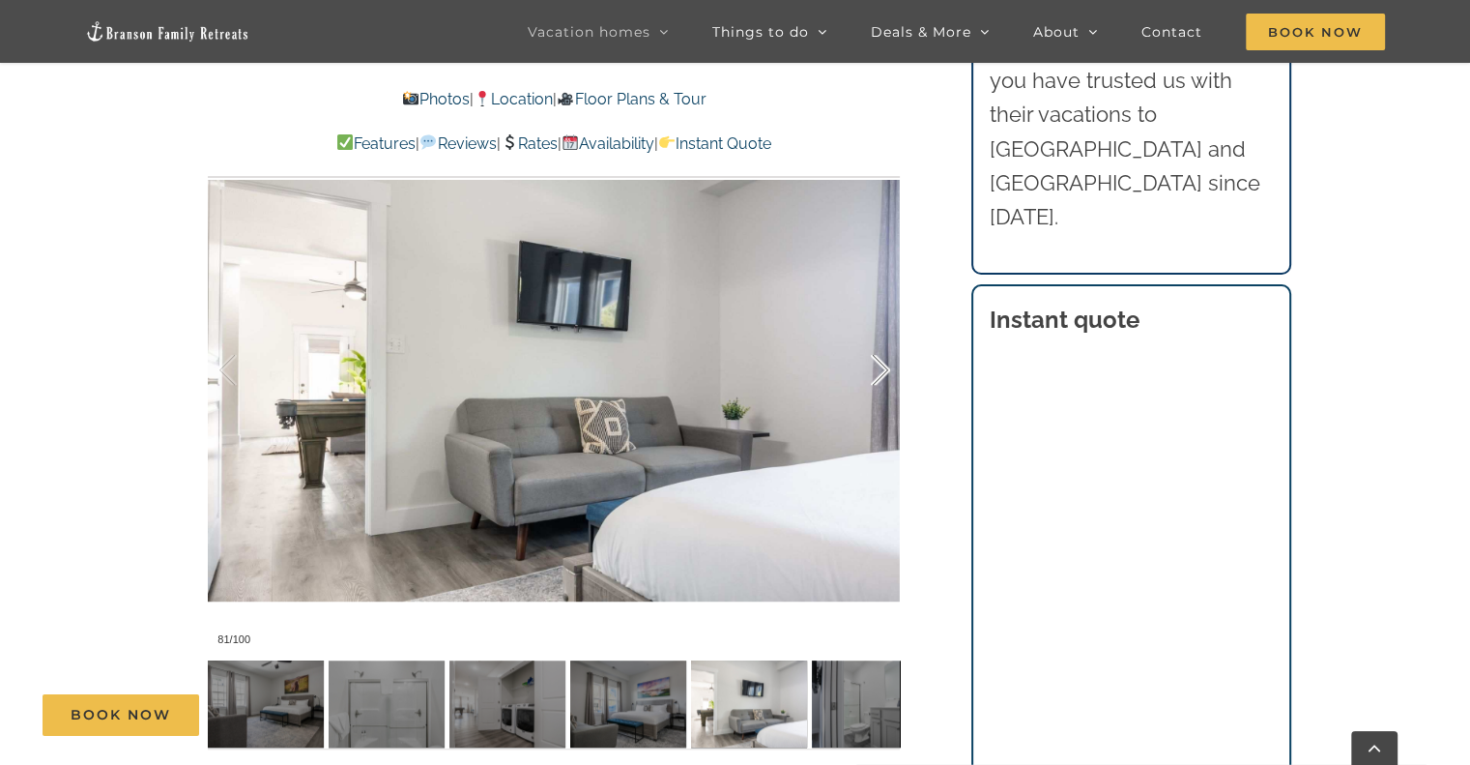
click at [877, 371] on div at bounding box center [860, 370] width 60 height 120
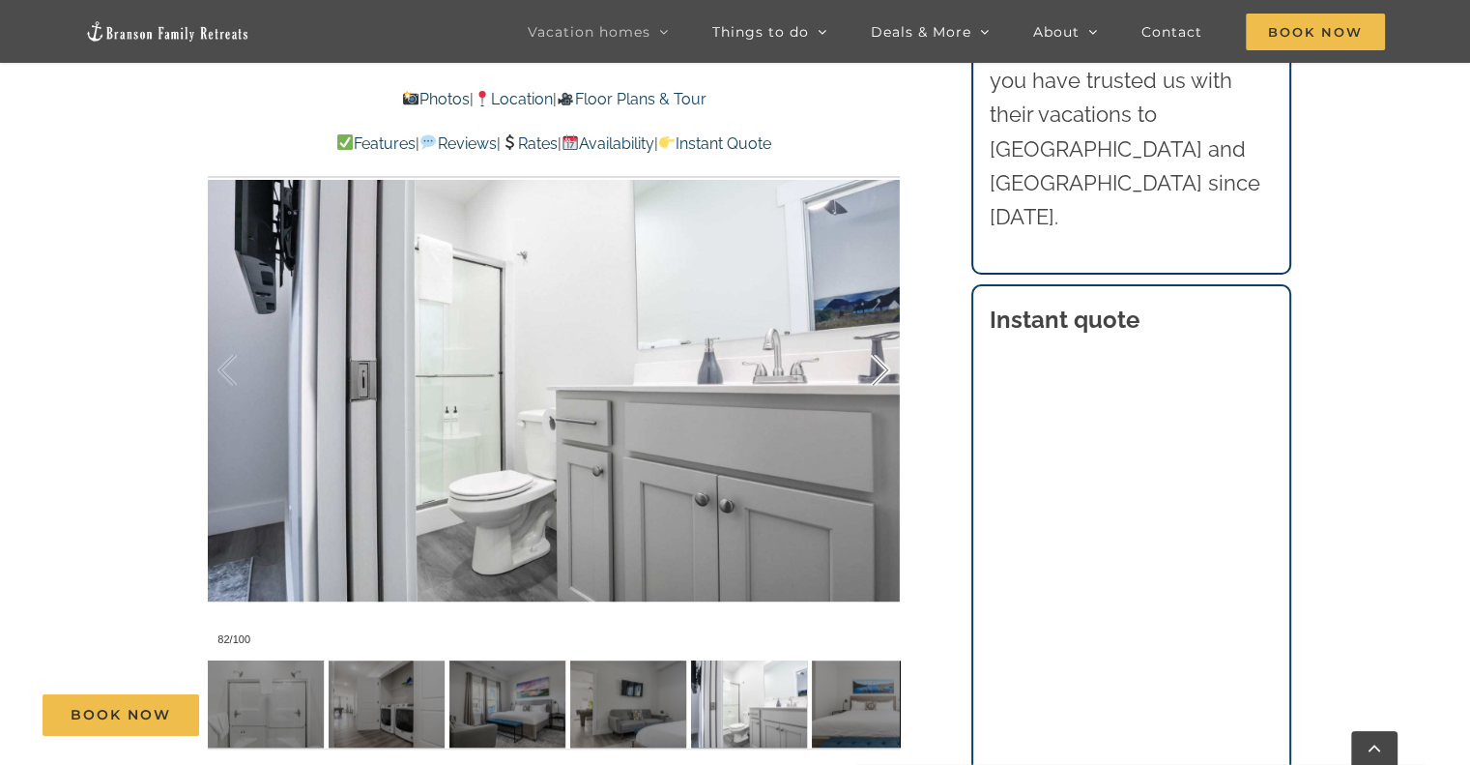
click at [877, 371] on div at bounding box center [860, 370] width 60 height 120
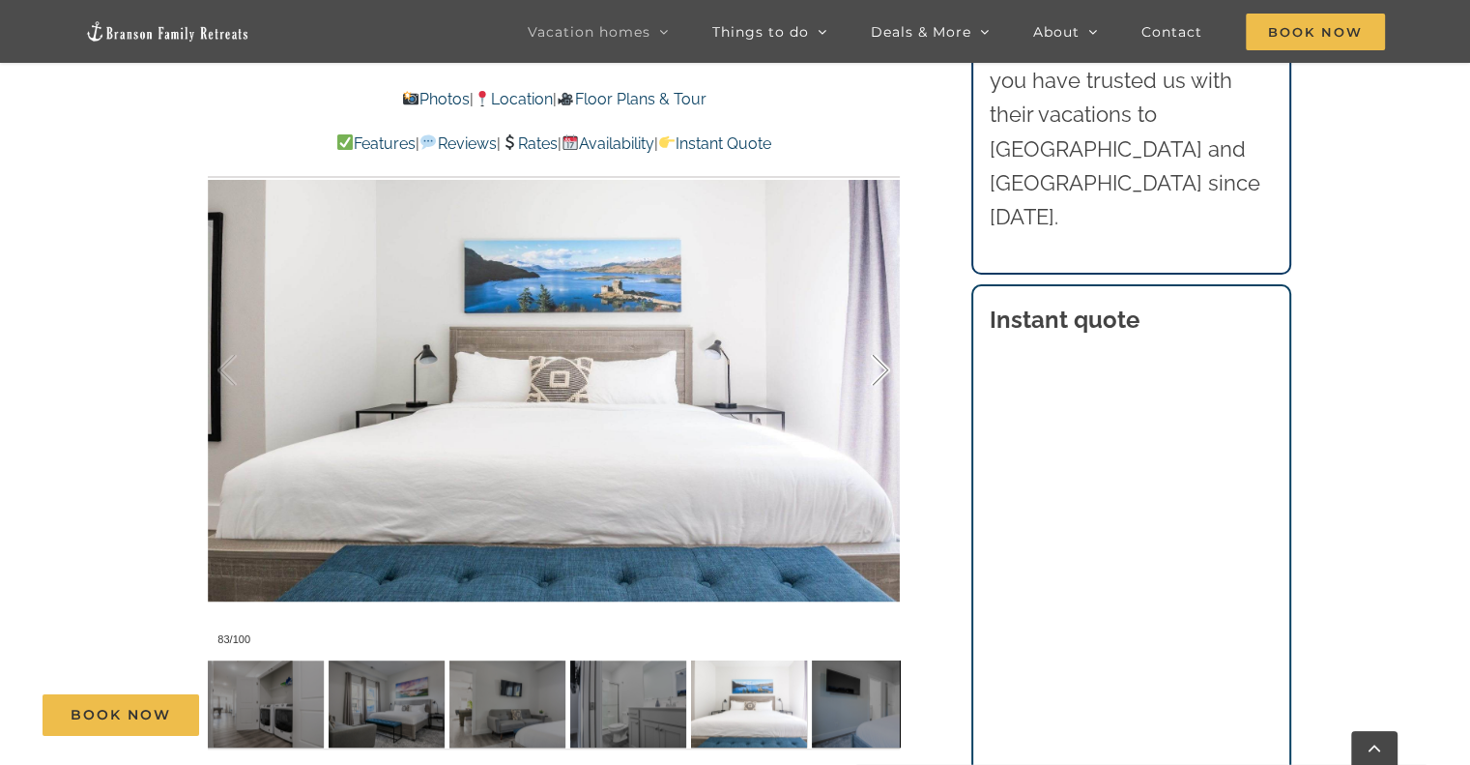
click at [877, 371] on div at bounding box center [860, 370] width 60 height 120
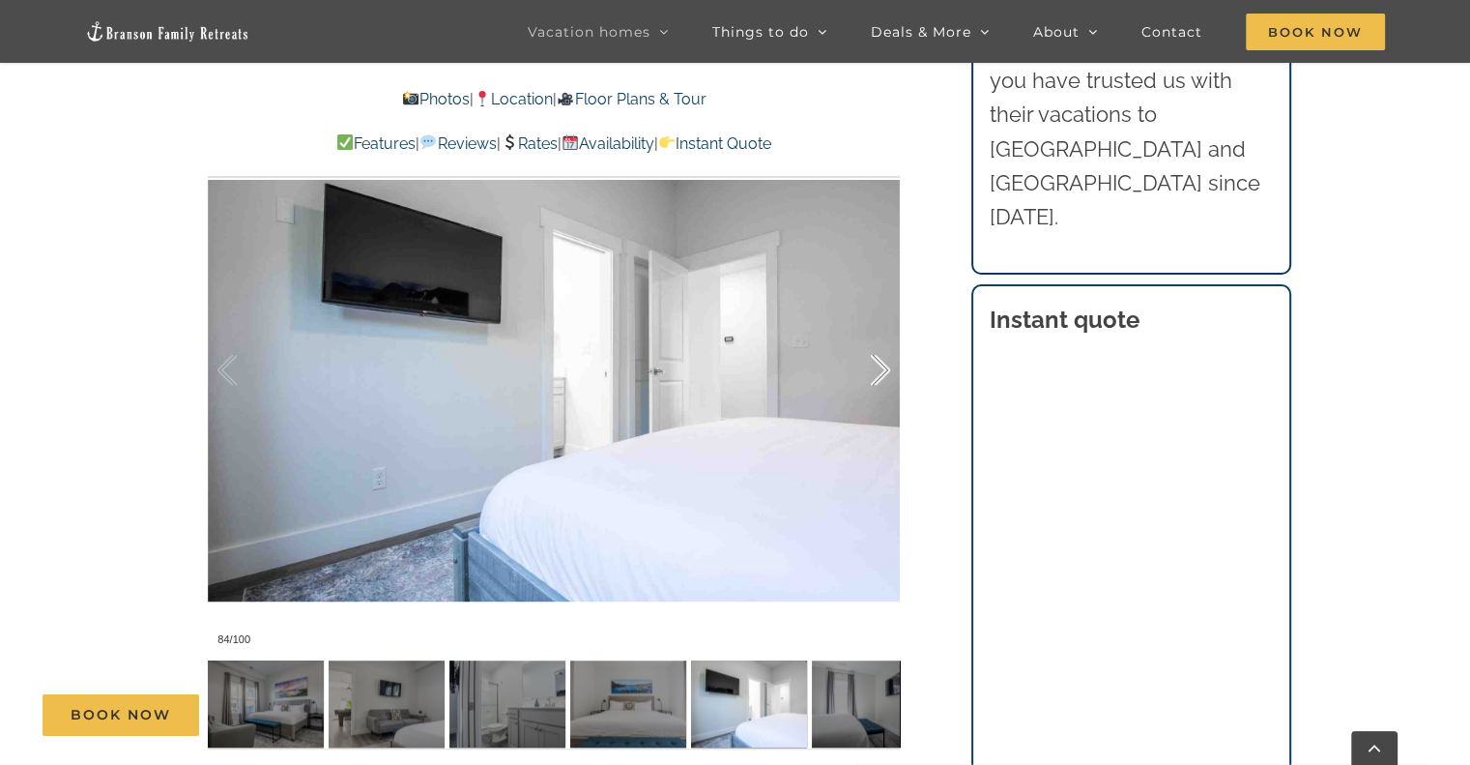
click at [877, 371] on div at bounding box center [860, 370] width 60 height 120
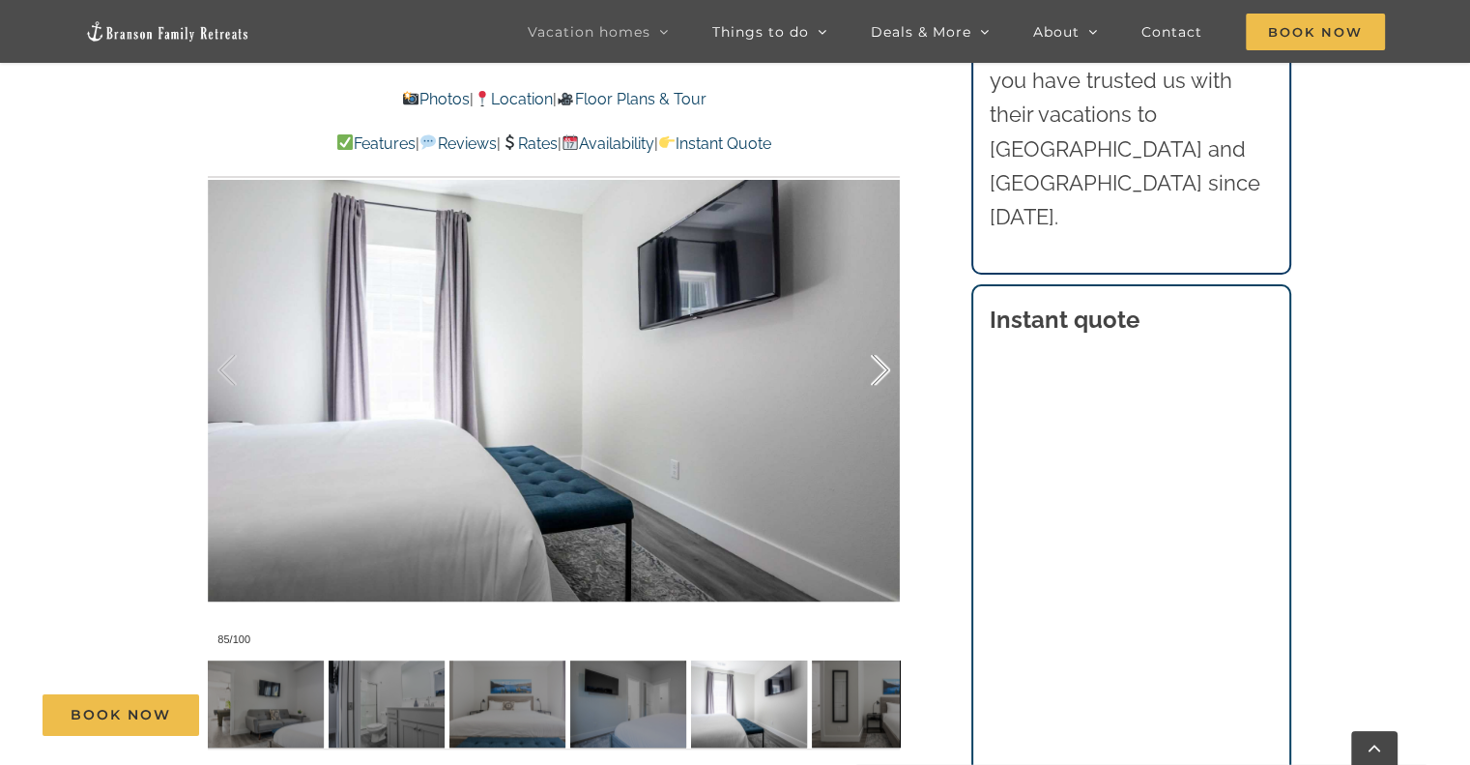
click at [877, 371] on div at bounding box center [860, 370] width 60 height 120
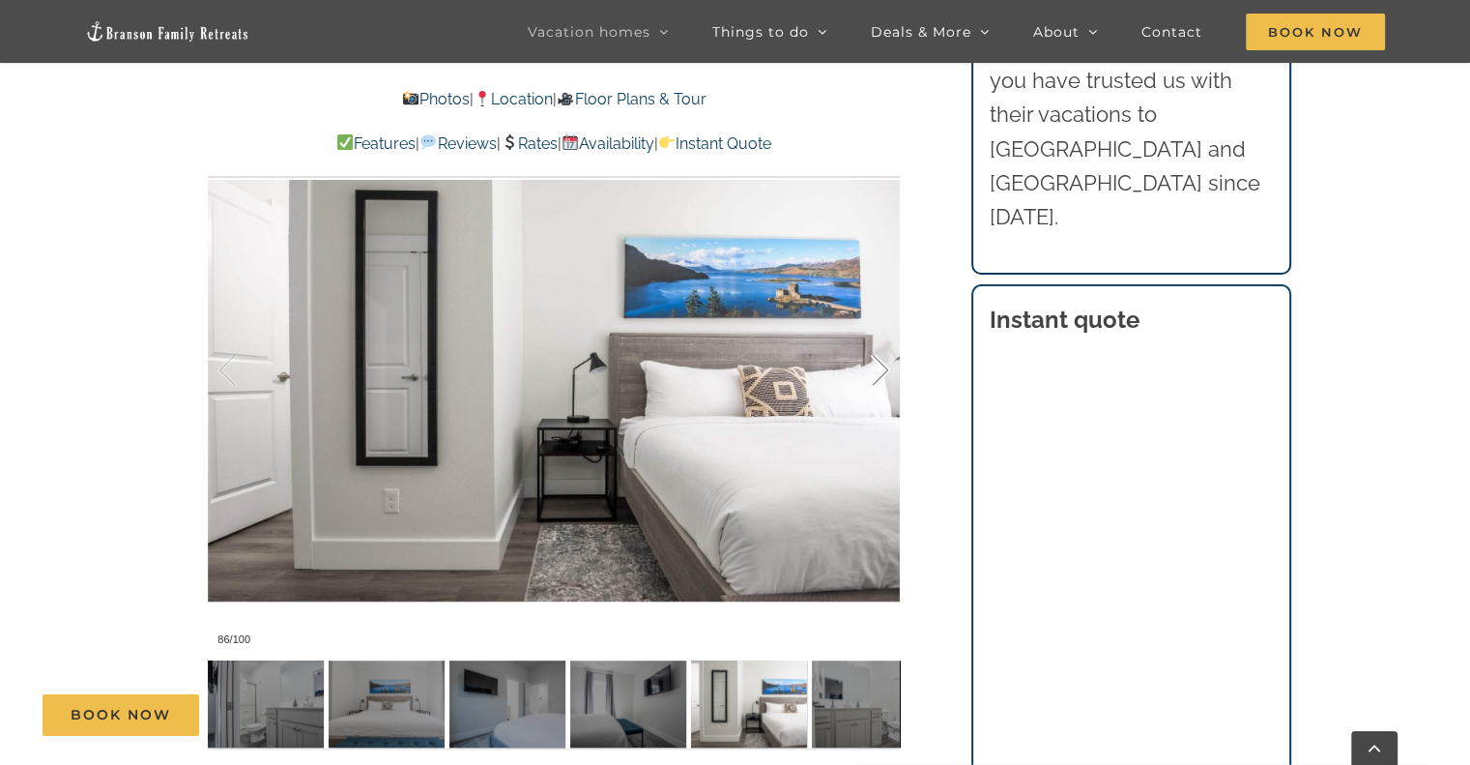
click at [877, 371] on div at bounding box center [860, 370] width 60 height 120
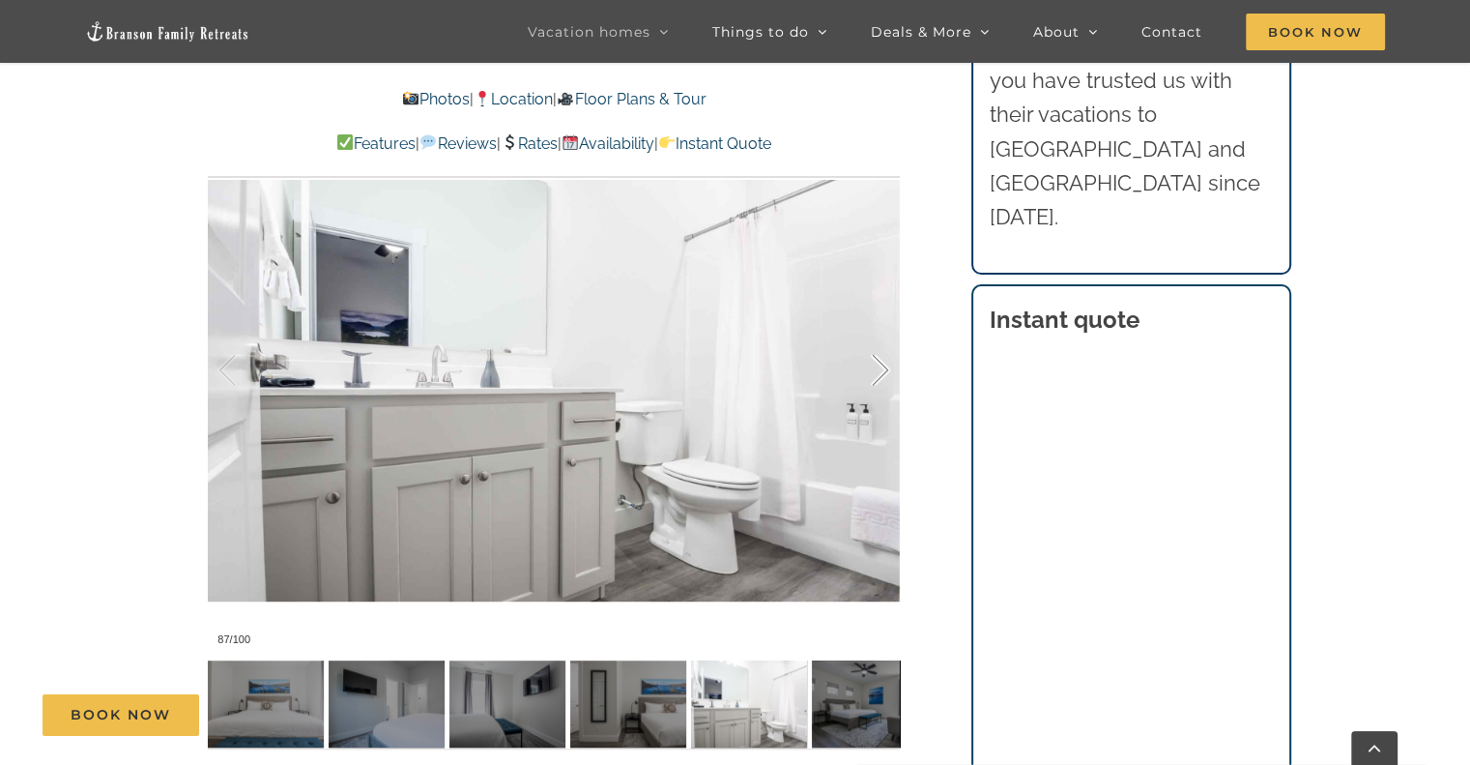
click at [877, 371] on div at bounding box center [860, 370] width 60 height 120
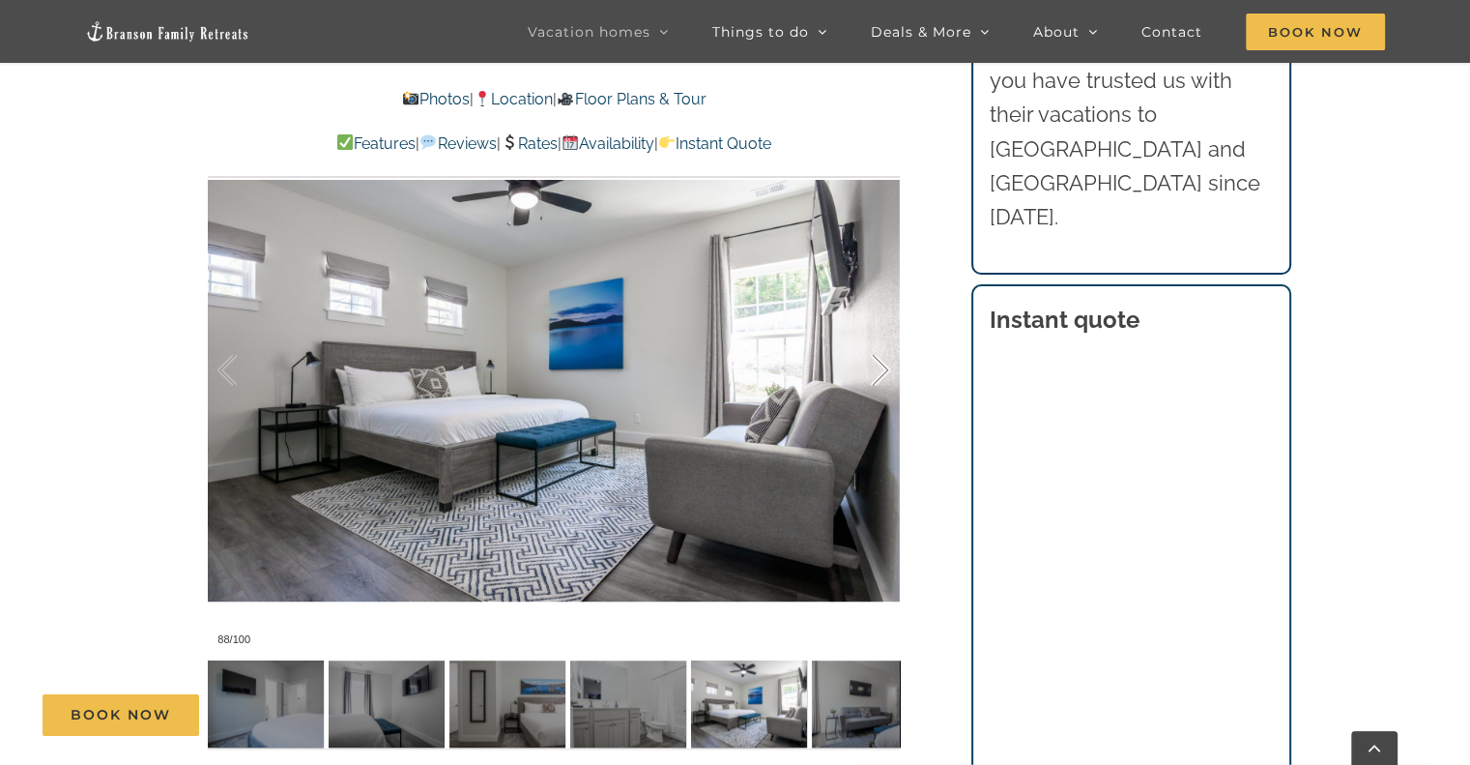
click at [877, 371] on div at bounding box center [860, 370] width 60 height 120
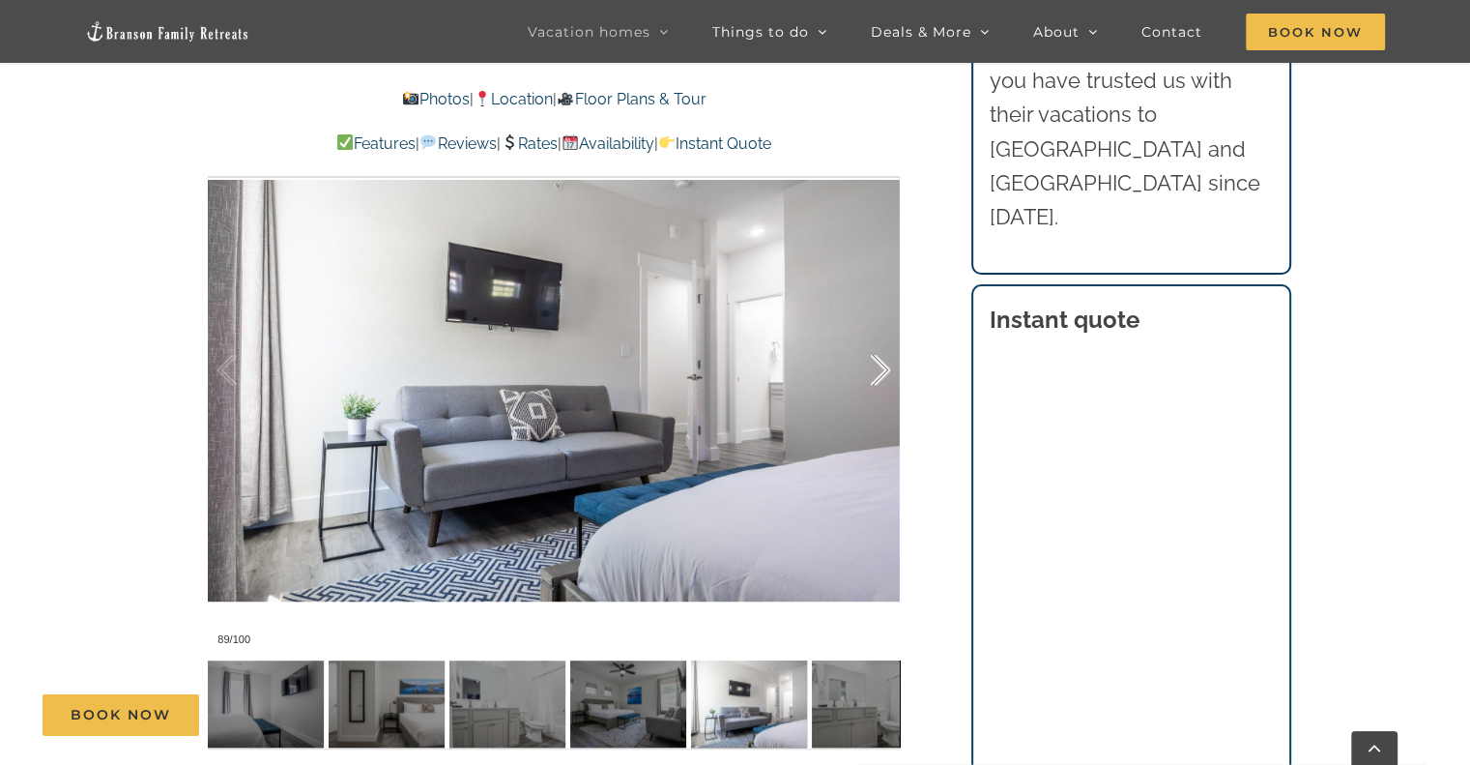
click at [877, 371] on div at bounding box center [860, 370] width 60 height 120
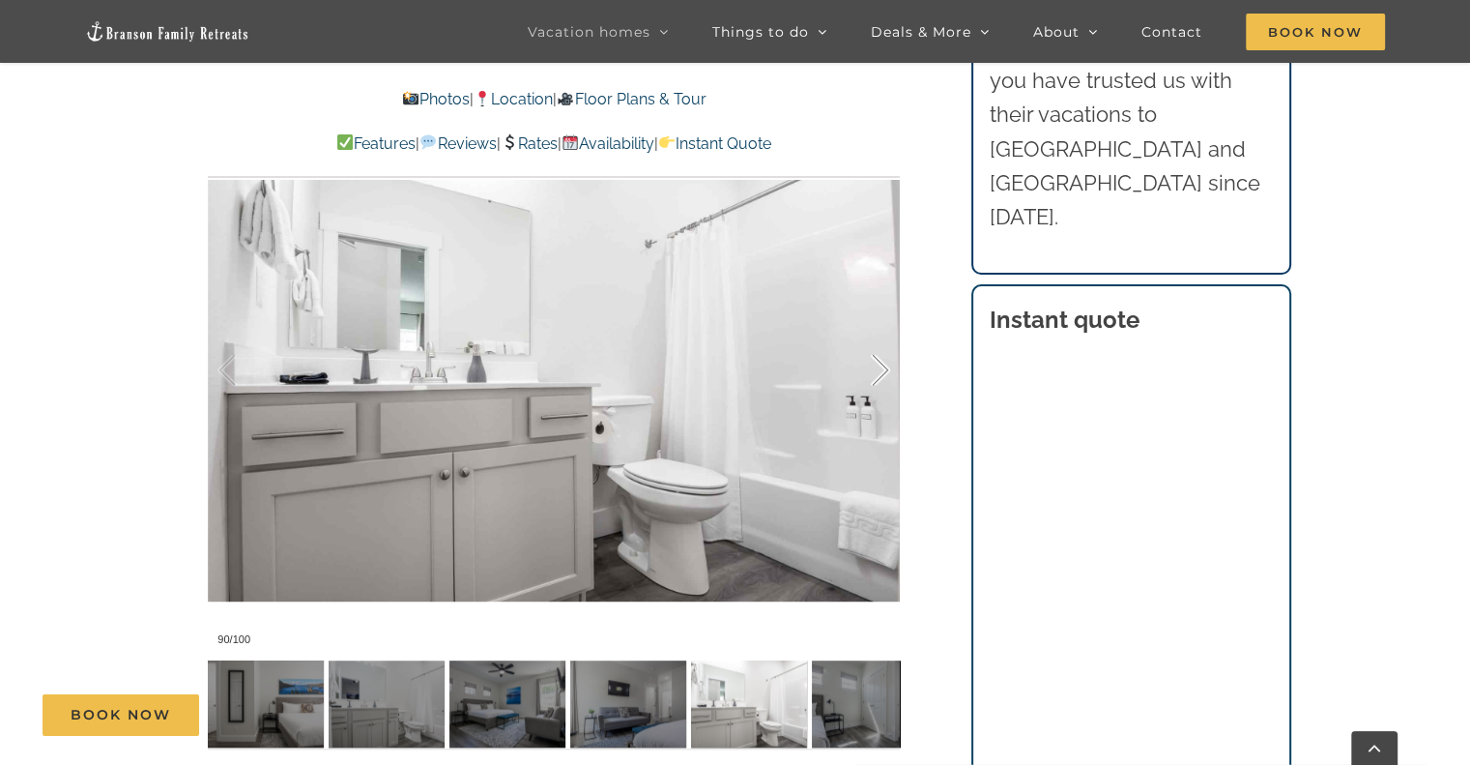
click at [877, 371] on div at bounding box center [860, 370] width 60 height 120
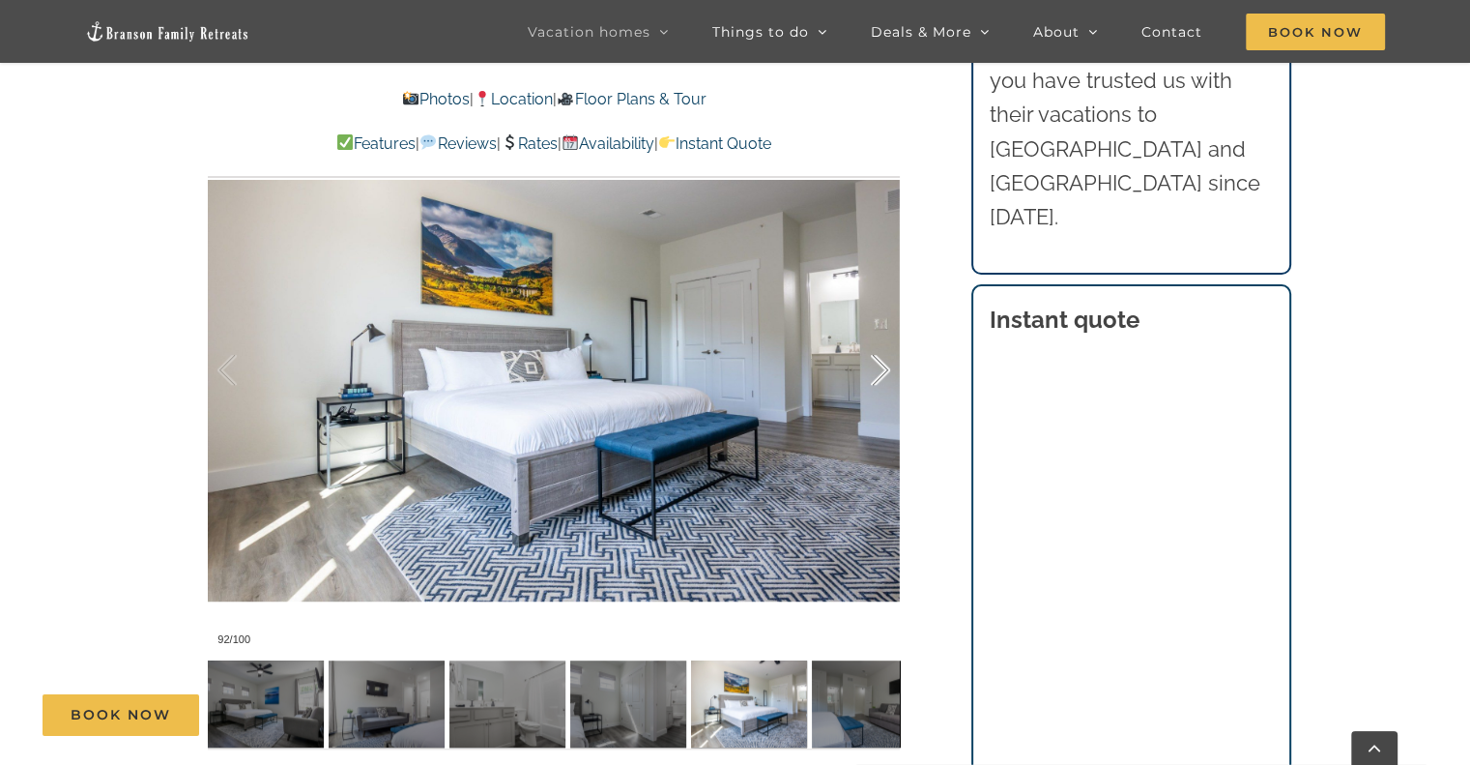
click at [877, 371] on div at bounding box center [860, 370] width 60 height 120
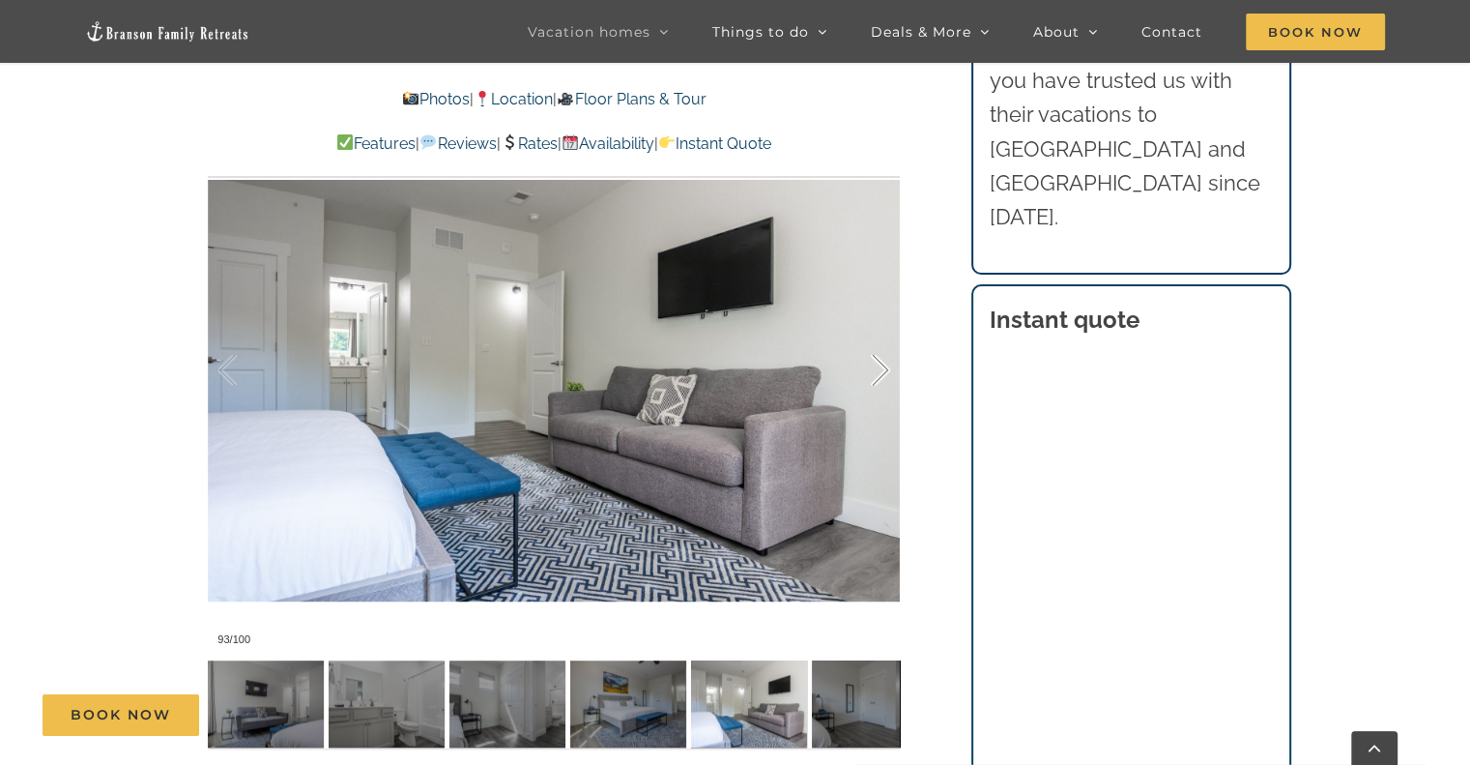
click at [877, 371] on div at bounding box center [860, 370] width 60 height 120
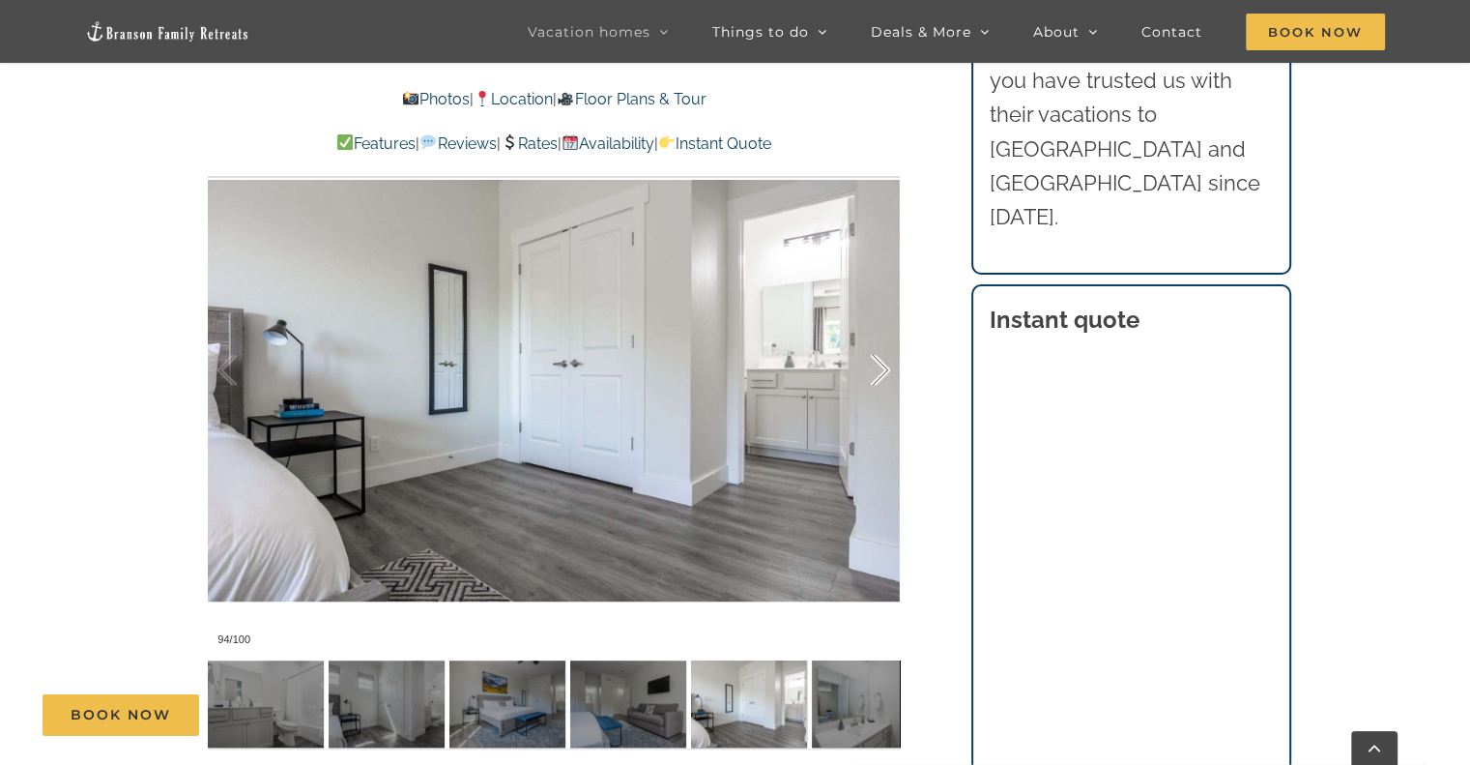
click at [877, 371] on div at bounding box center [860, 370] width 60 height 120
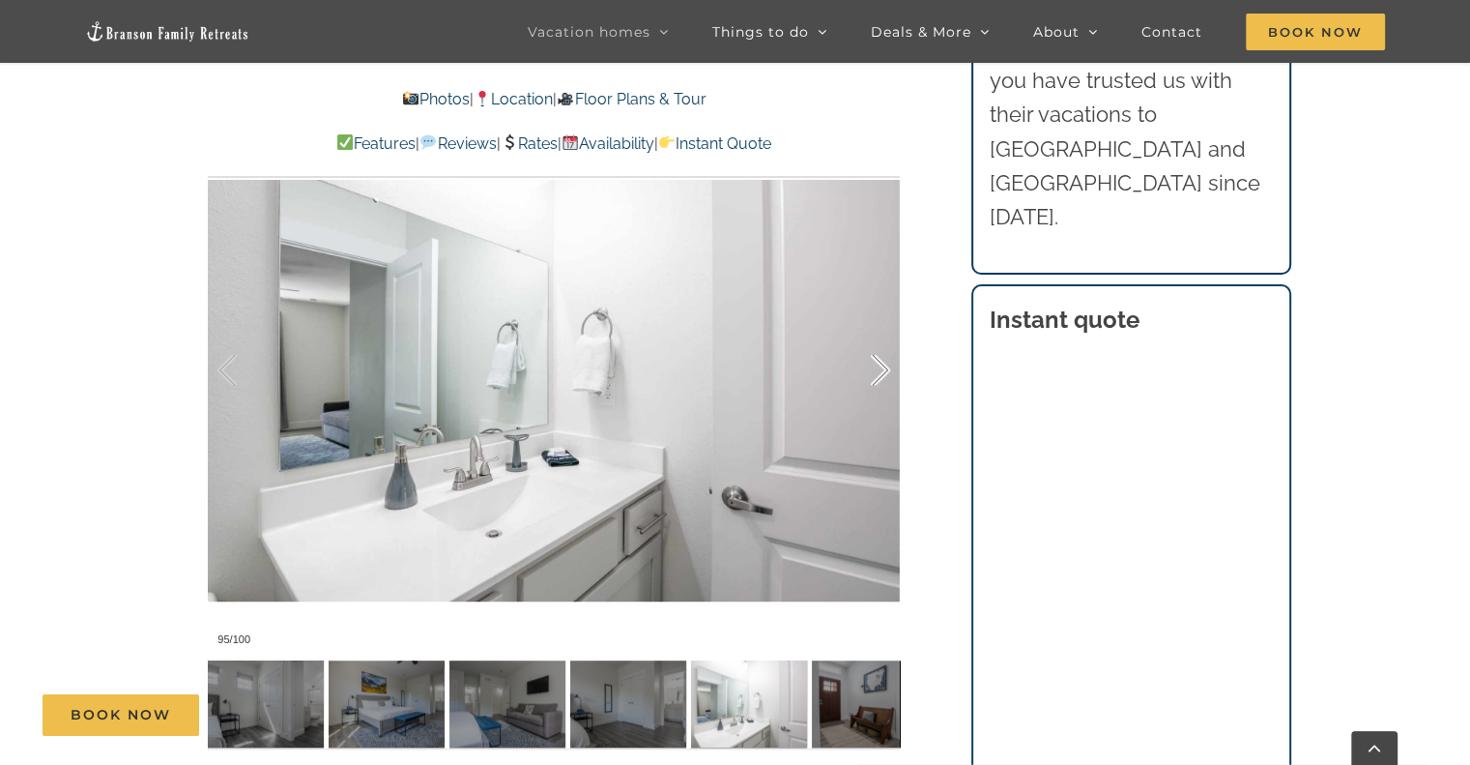
click at [877, 371] on div at bounding box center [860, 370] width 60 height 120
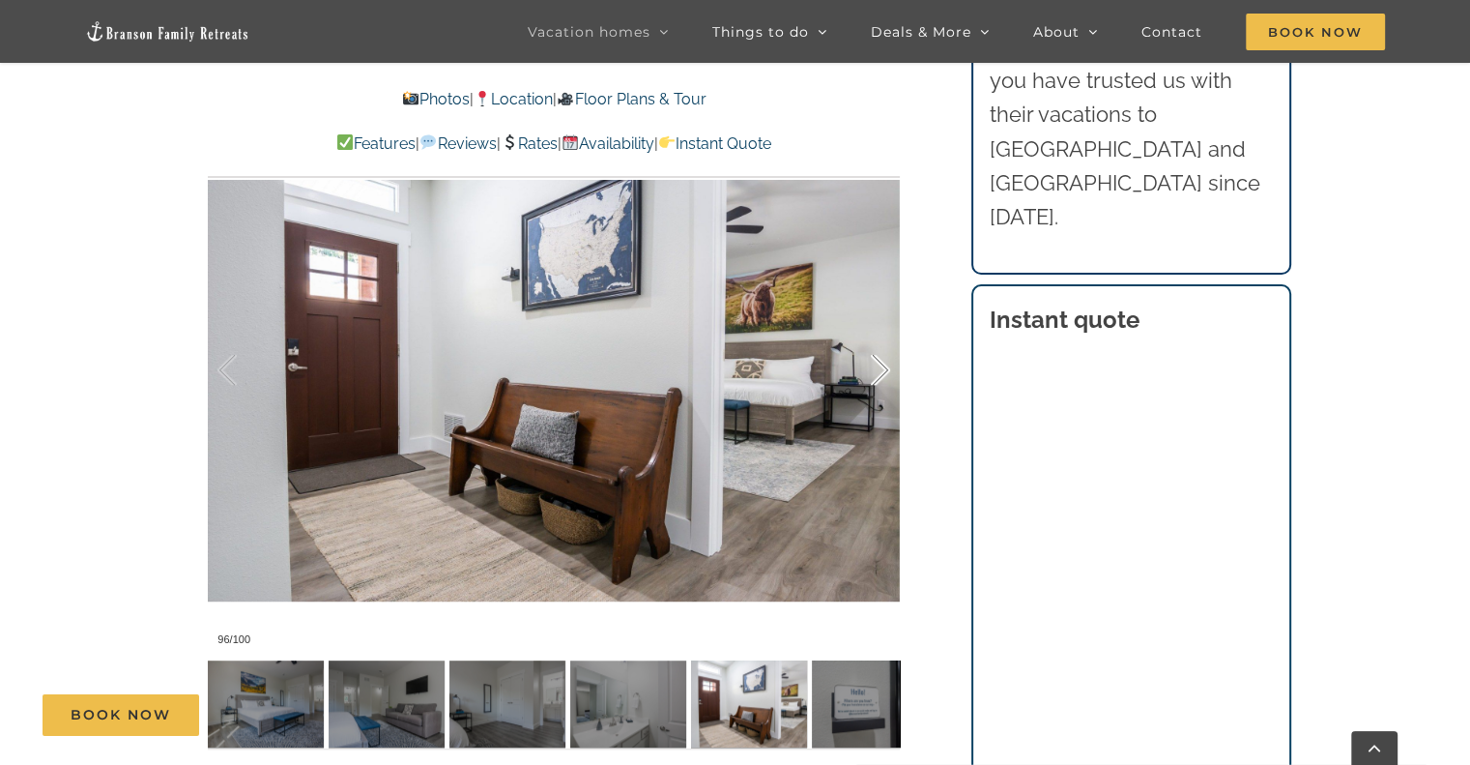
click at [877, 371] on div at bounding box center [860, 370] width 60 height 120
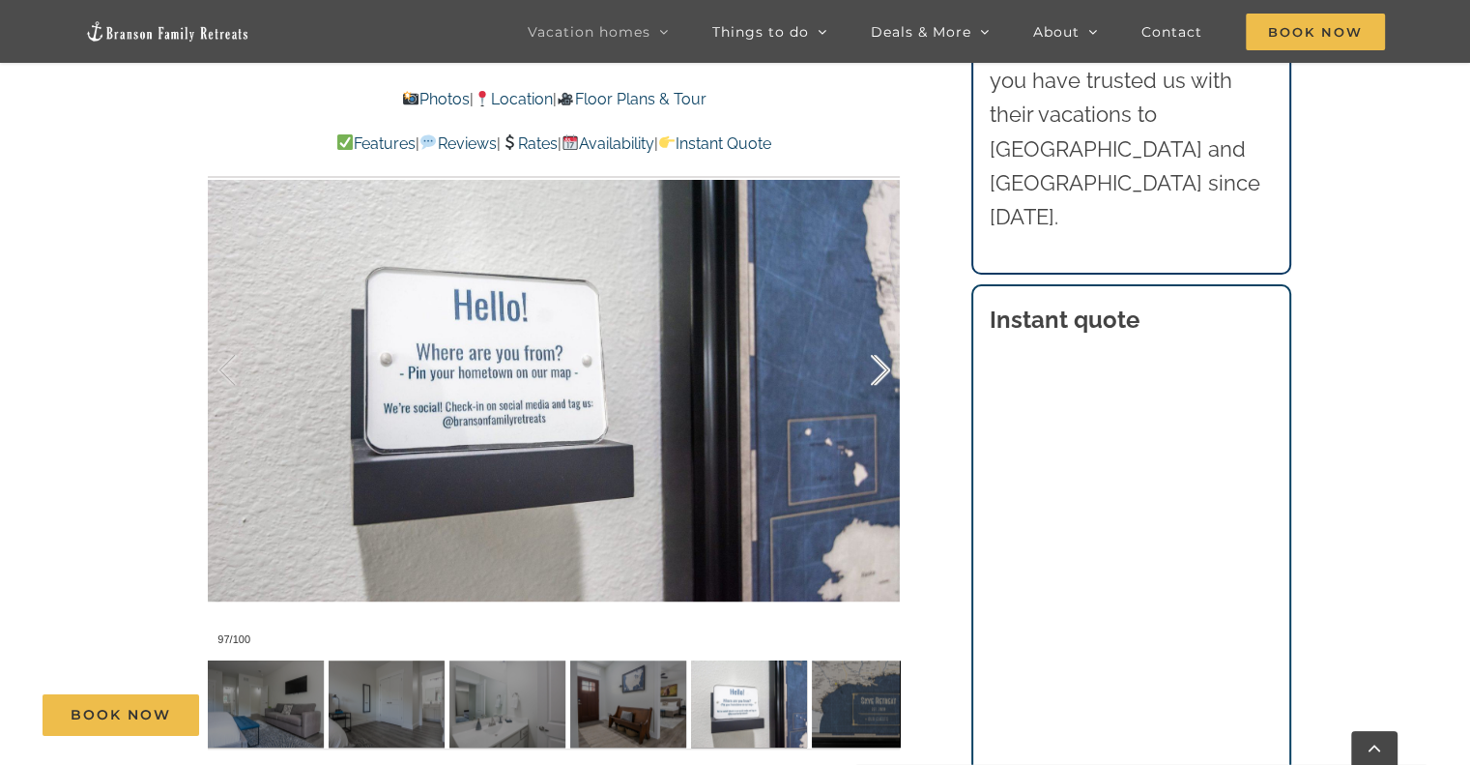
click at [877, 371] on div at bounding box center [860, 370] width 60 height 120
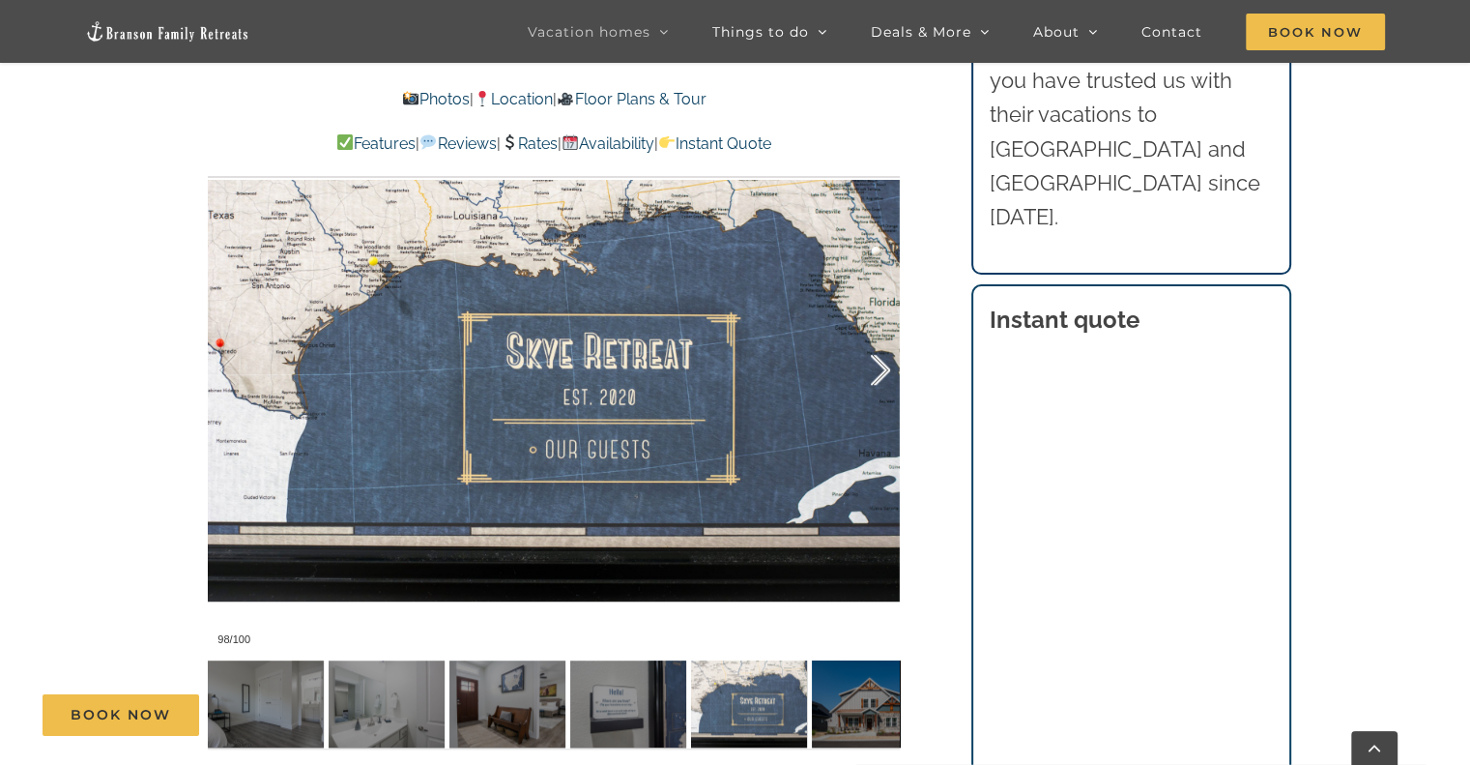
click at [877, 371] on div at bounding box center [860, 370] width 60 height 120
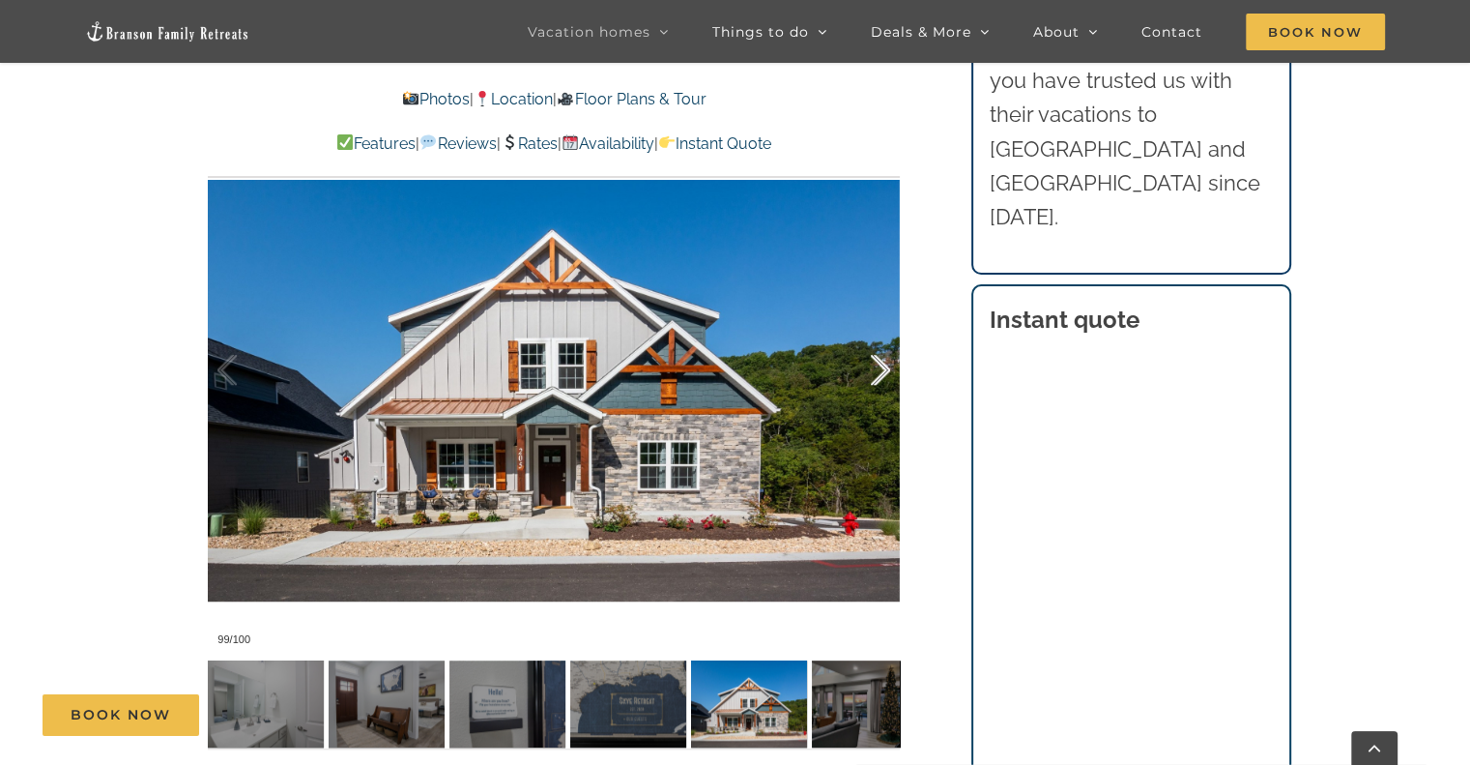
click at [877, 371] on div at bounding box center [860, 370] width 60 height 120
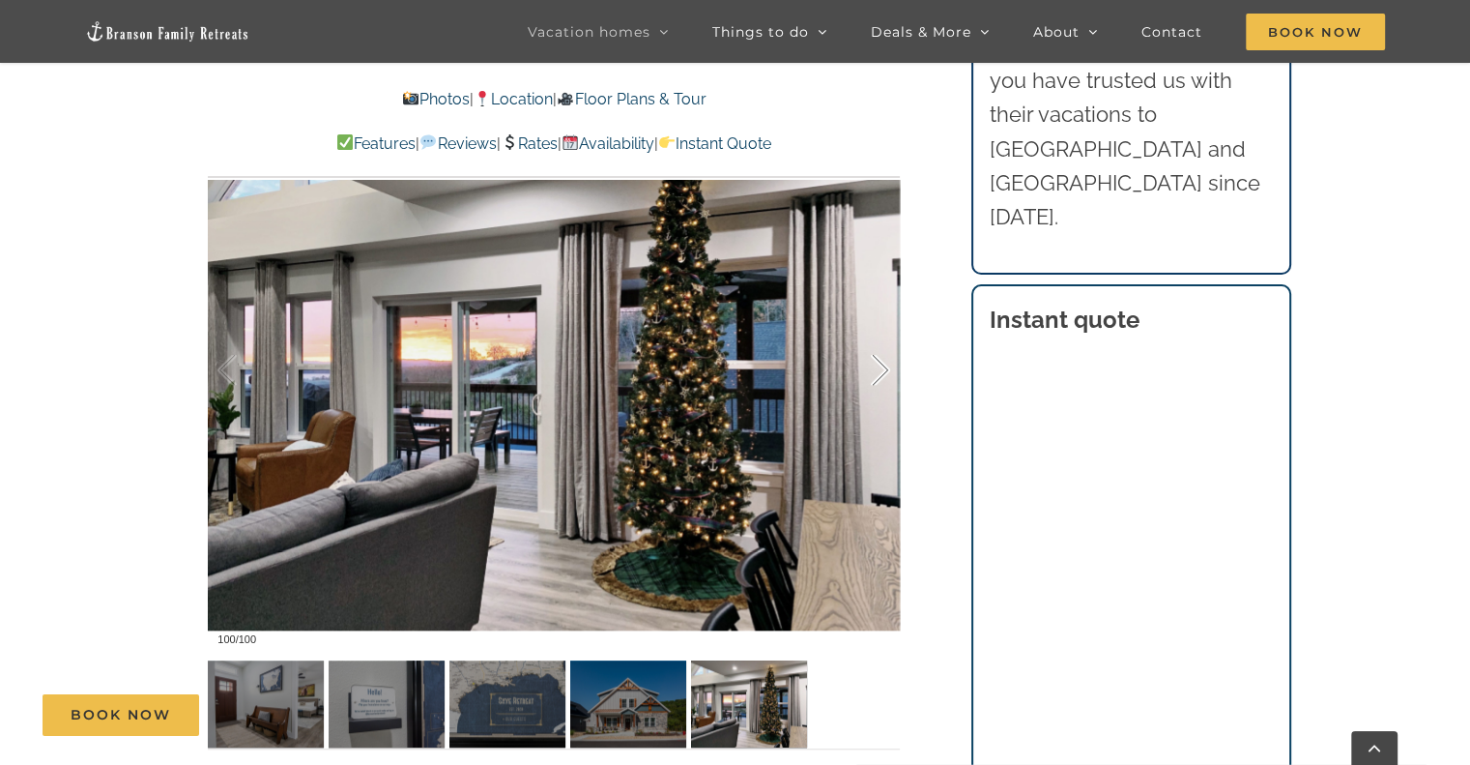
click at [877, 371] on div at bounding box center [860, 370] width 60 height 120
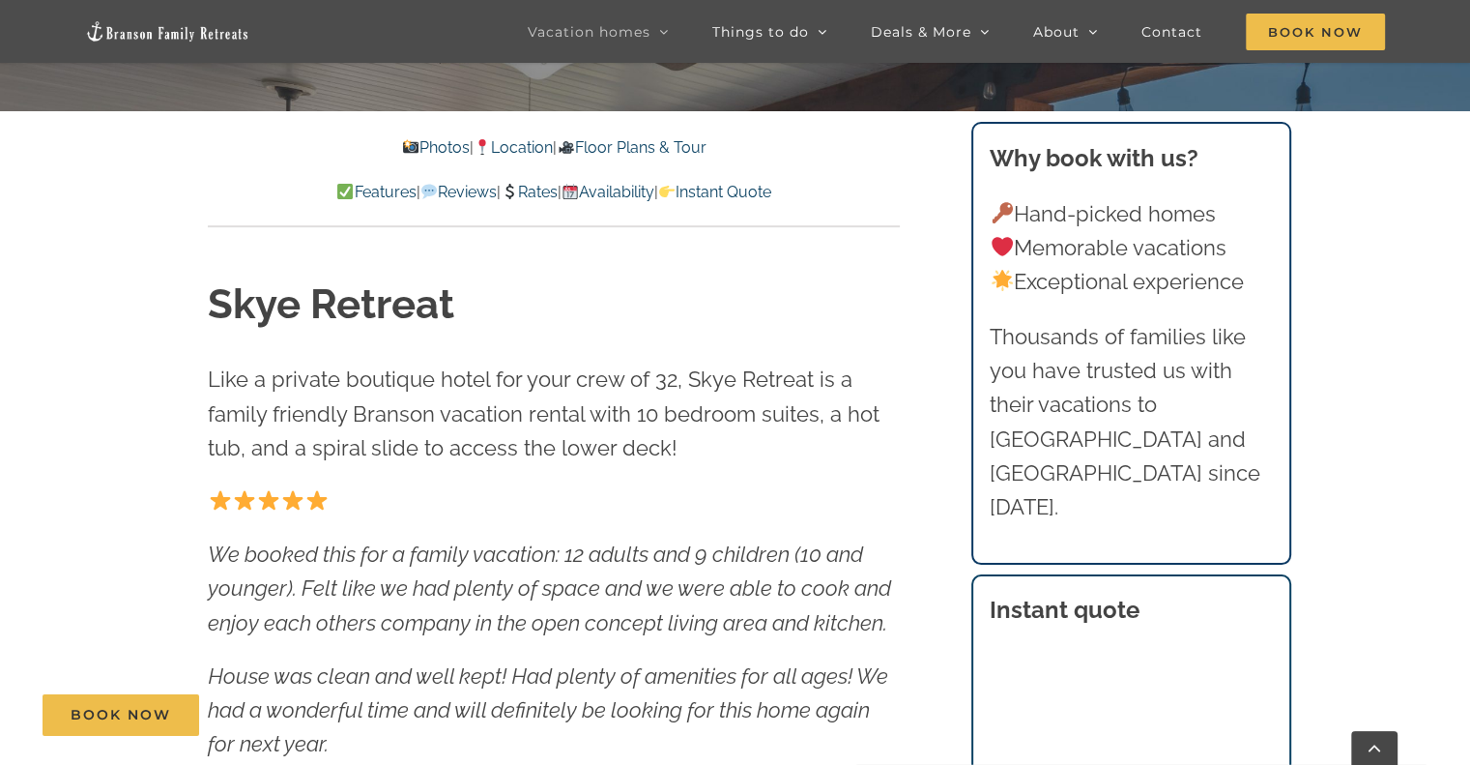
scroll to position [806, 0]
